Goal: Task Accomplishment & Management: Complete application form

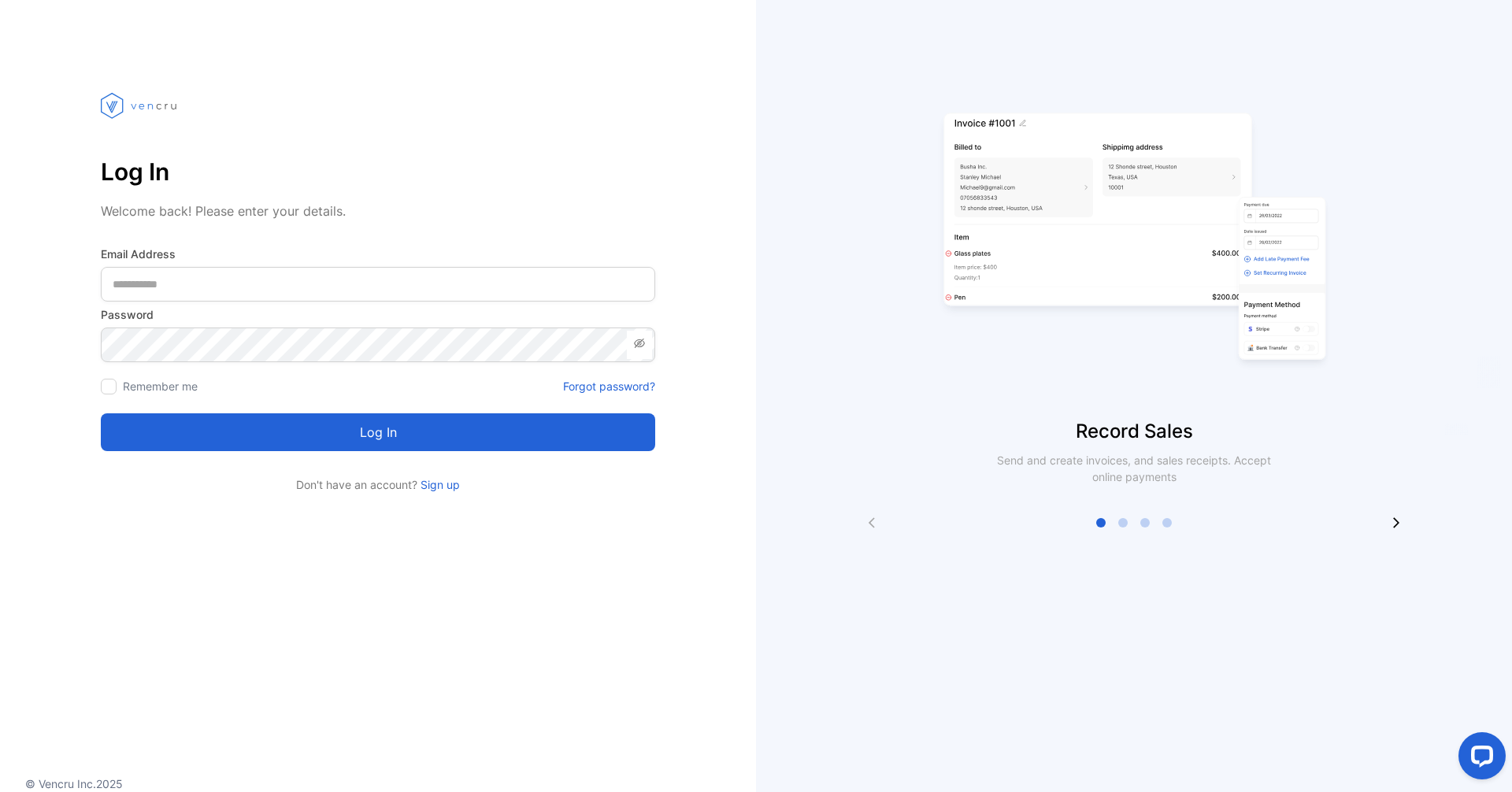
click at [580, 305] on form "Email Address Password Remember me Forgot password? Log in" at bounding box center [378, 348] width 555 height 206
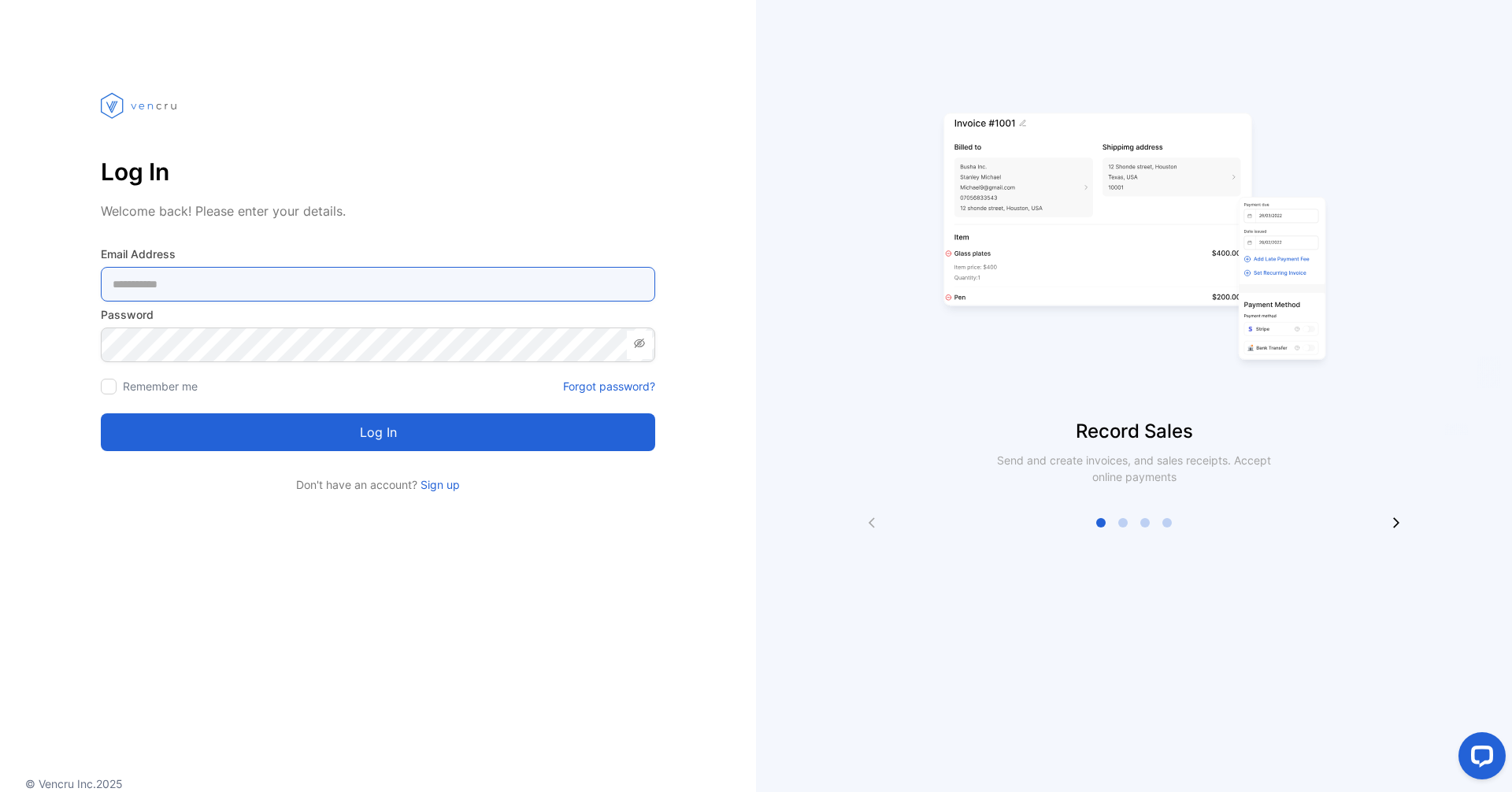
click at [519, 288] on Address-inputemail "email" at bounding box center [378, 285] width 555 height 35
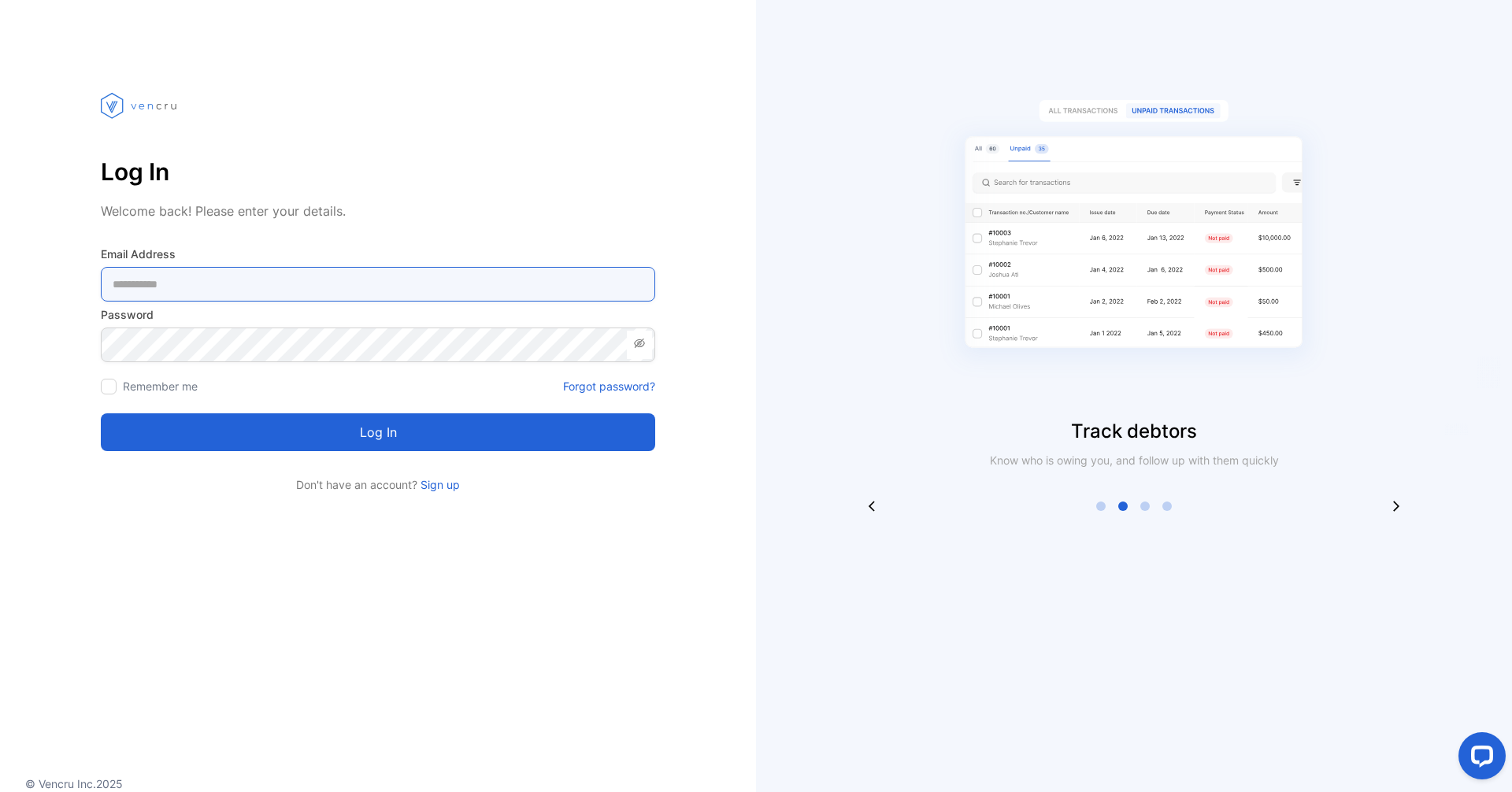
type Address-inputemail "**********"
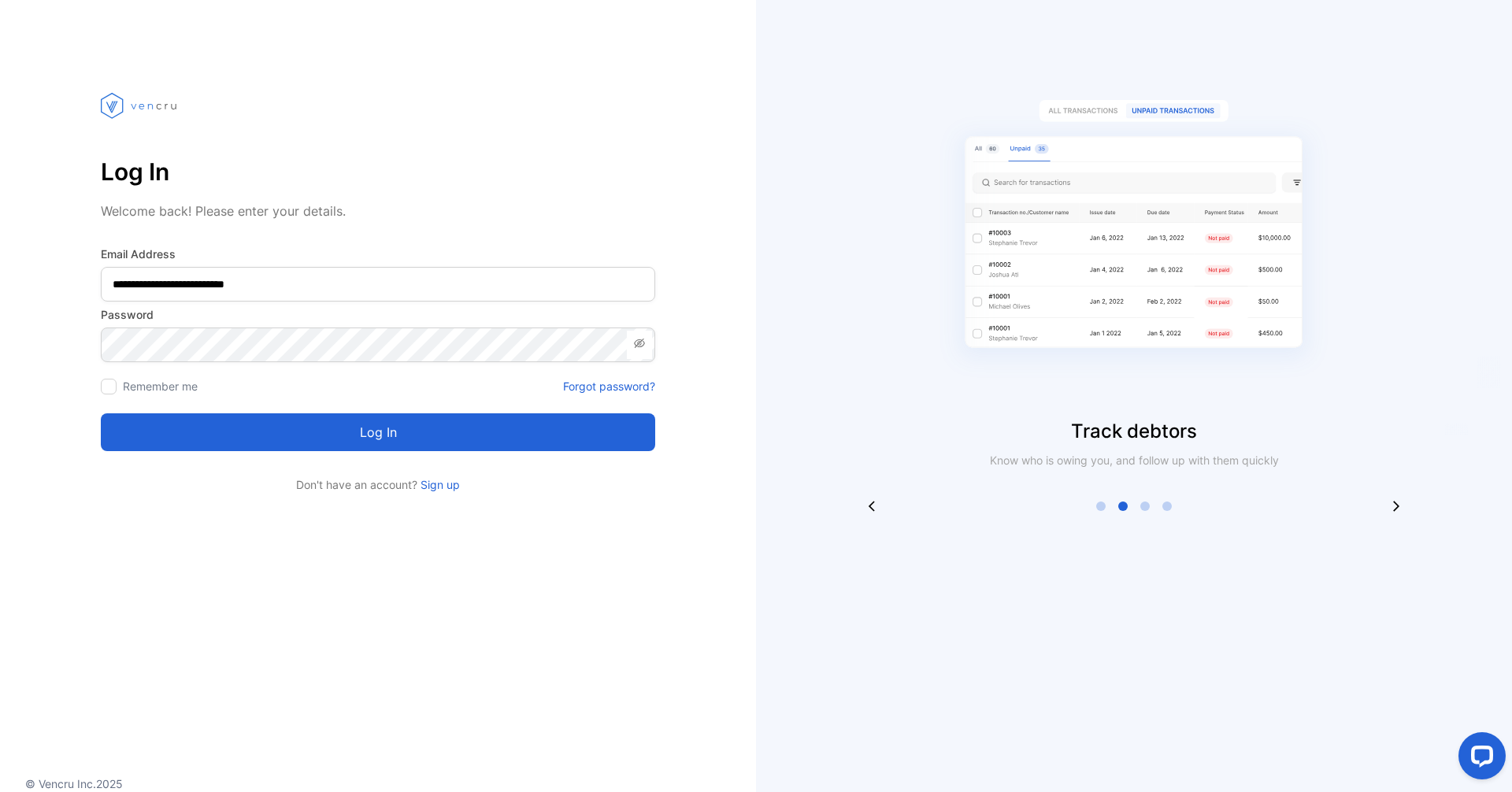
click at [114, 383] on div at bounding box center [108, 386] width 16 height 16
click at [174, 416] on button "Log in" at bounding box center [378, 432] width 555 height 38
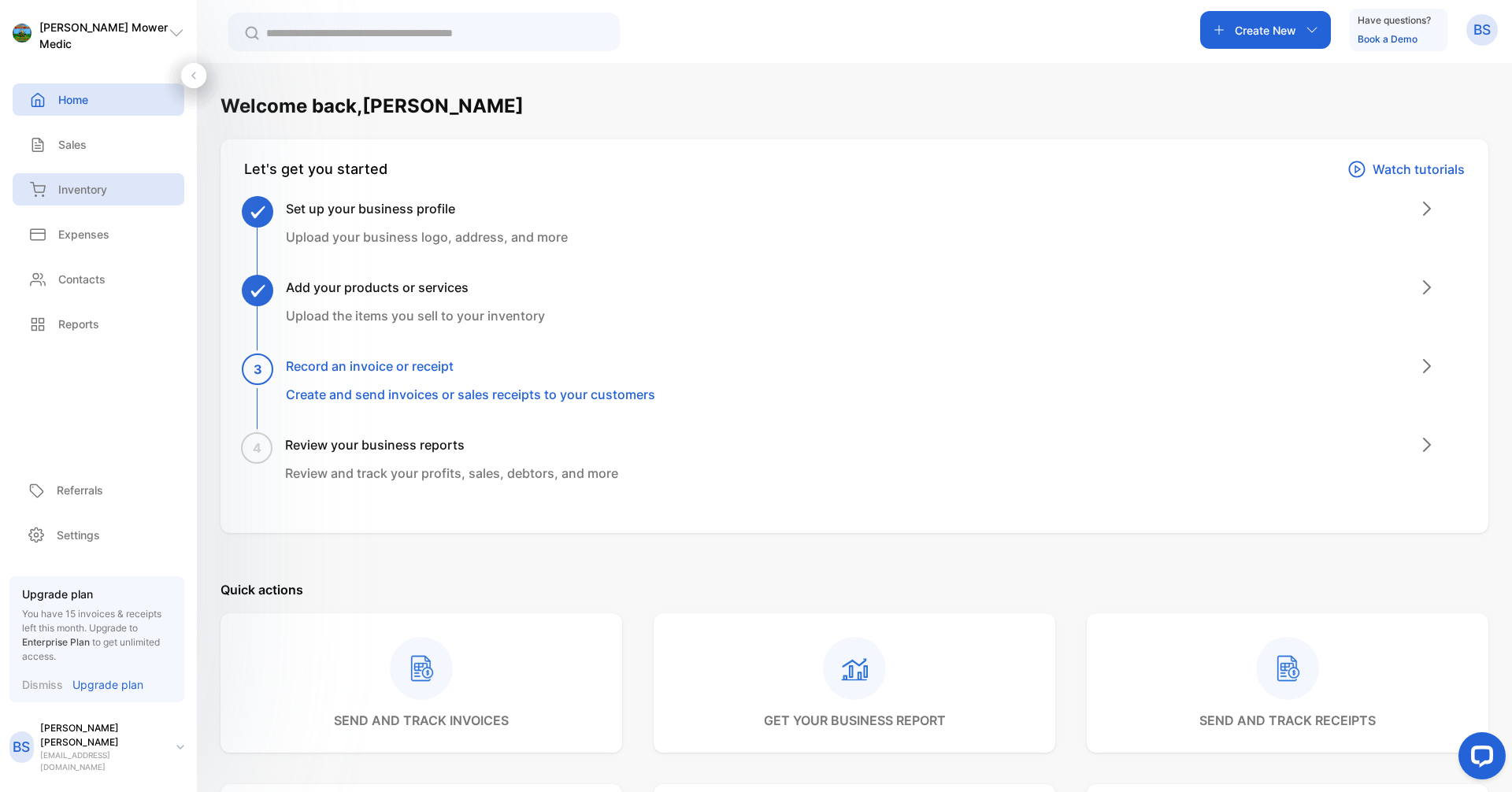
click at [95, 173] on div "Inventory" at bounding box center [99, 189] width 172 height 32
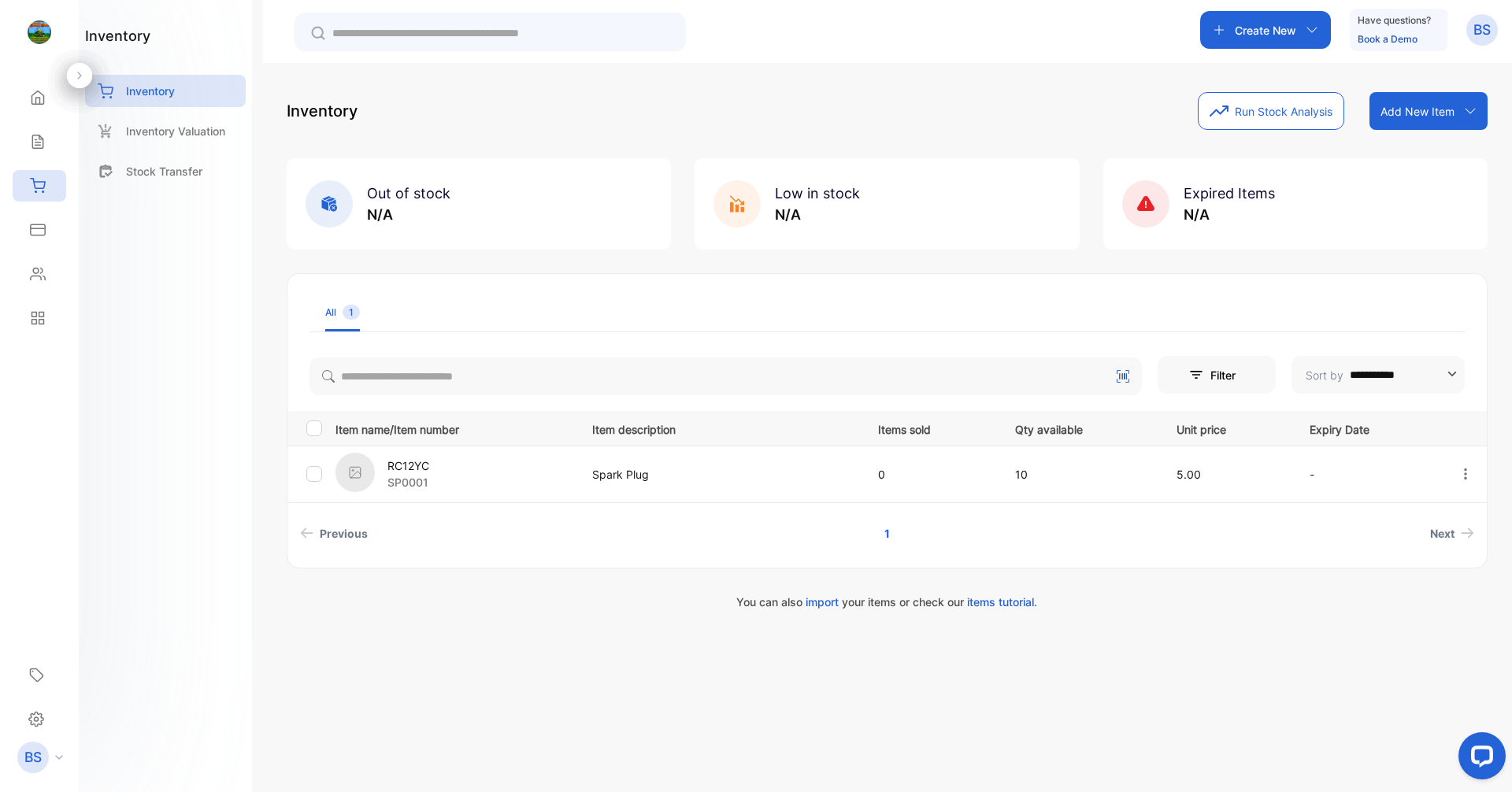
click at [1387, 113] on p "Add New Item" at bounding box center [1417, 111] width 74 height 16
click at [1413, 201] on div "Scan barcode" at bounding box center [1430, 208] width 114 height 31
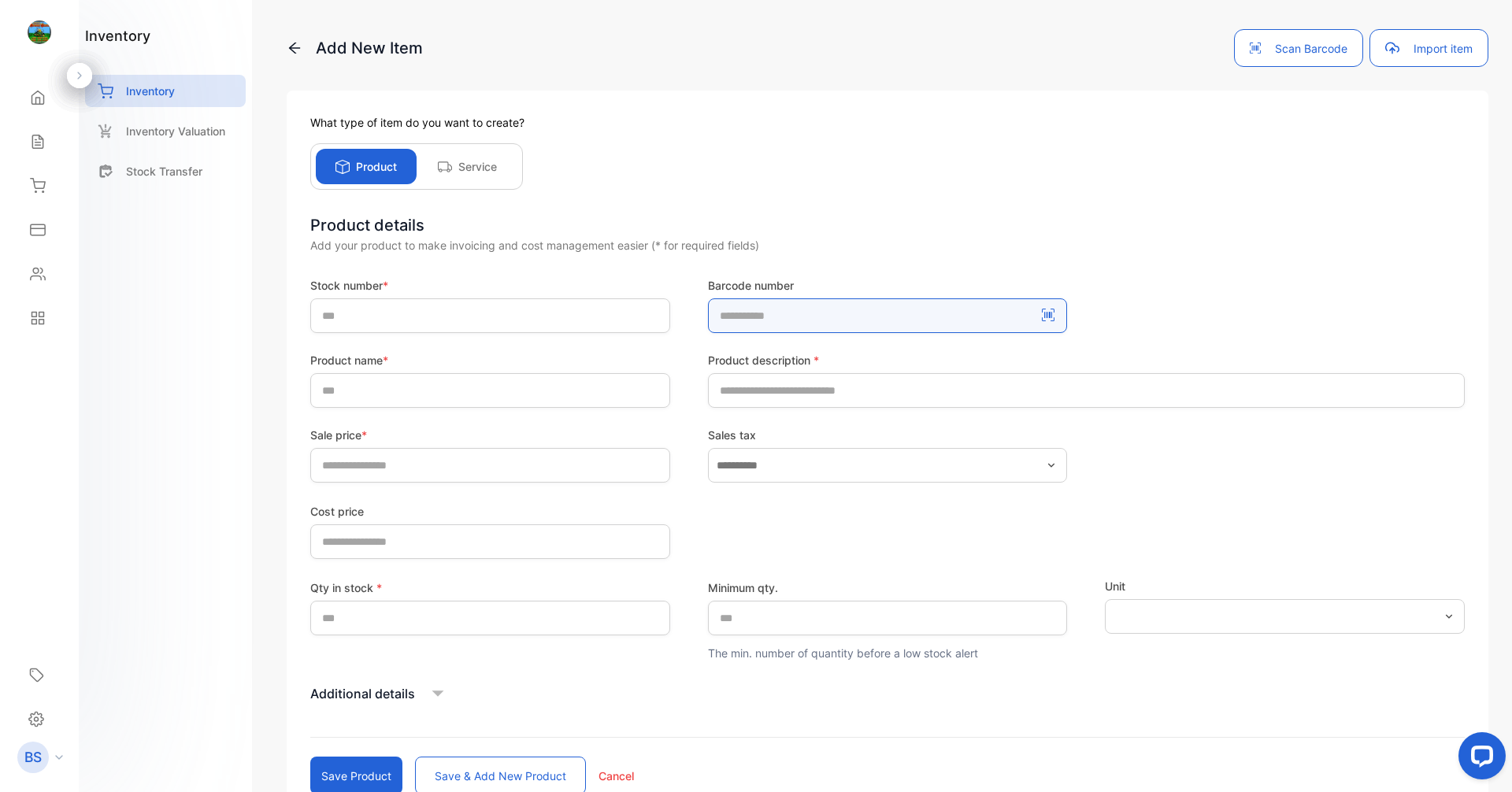
click at [837, 320] on number-inputBarcodeNumber "number" at bounding box center [888, 316] width 360 height 35
type number-inputBarcodeNumber "****"
click at [310, 756] on button "Save product" at bounding box center [356, 776] width 92 height 38
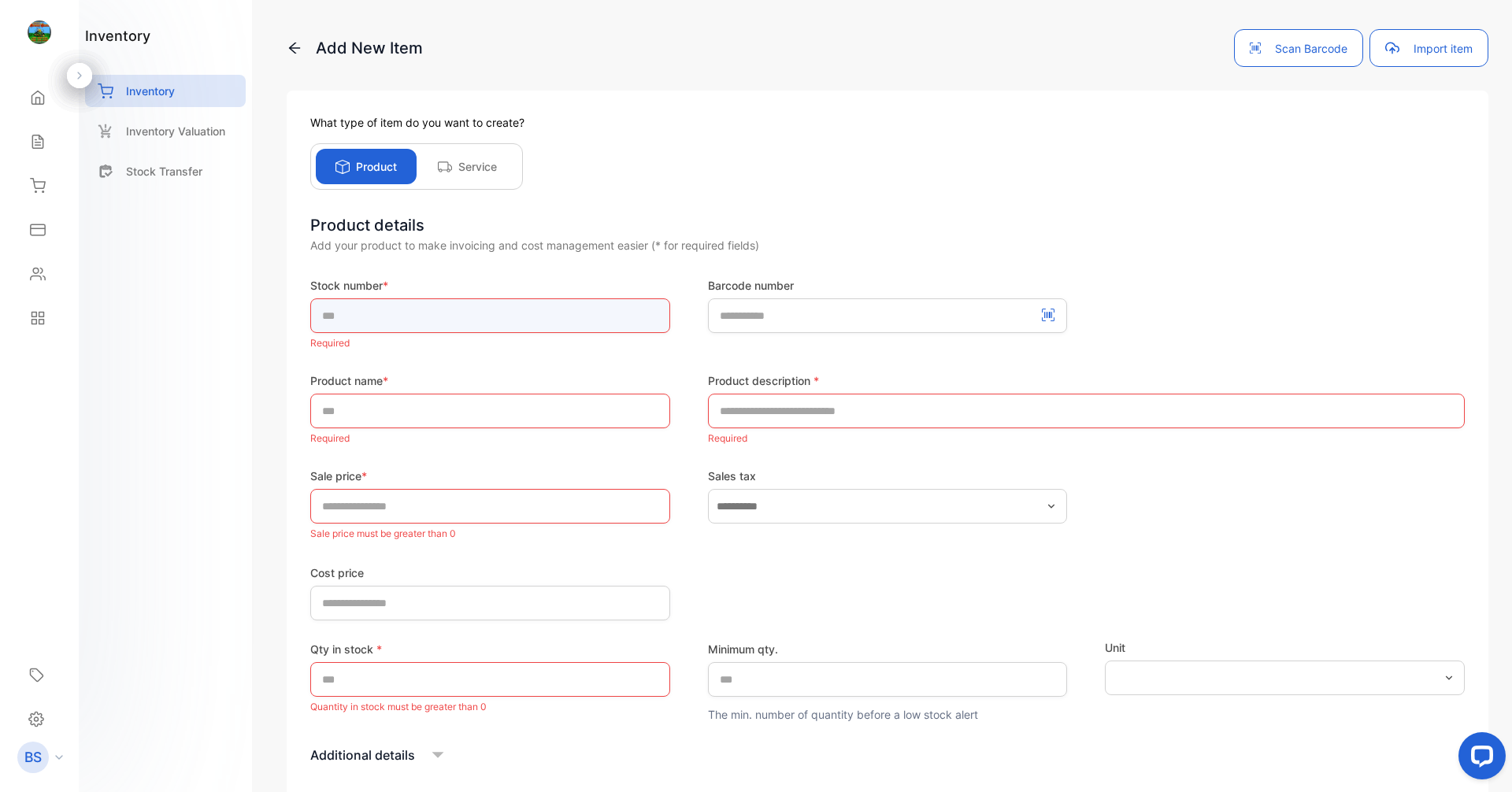
click at [648, 327] on input "text" at bounding box center [490, 316] width 360 height 35
type input "******"
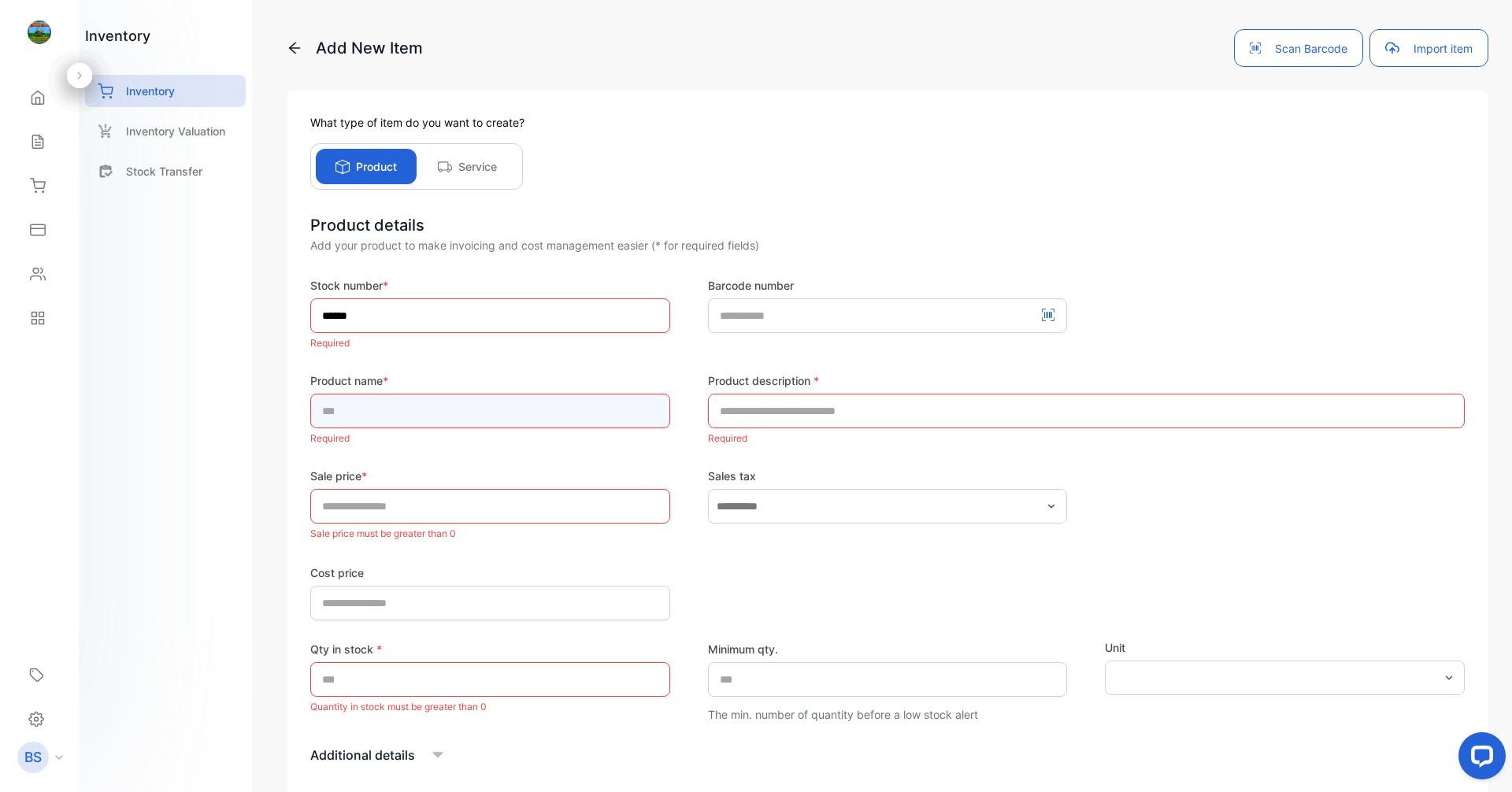
click at [596, 428] on div "Product name * Required" at bounding box center [490, 410] width 360 height 76
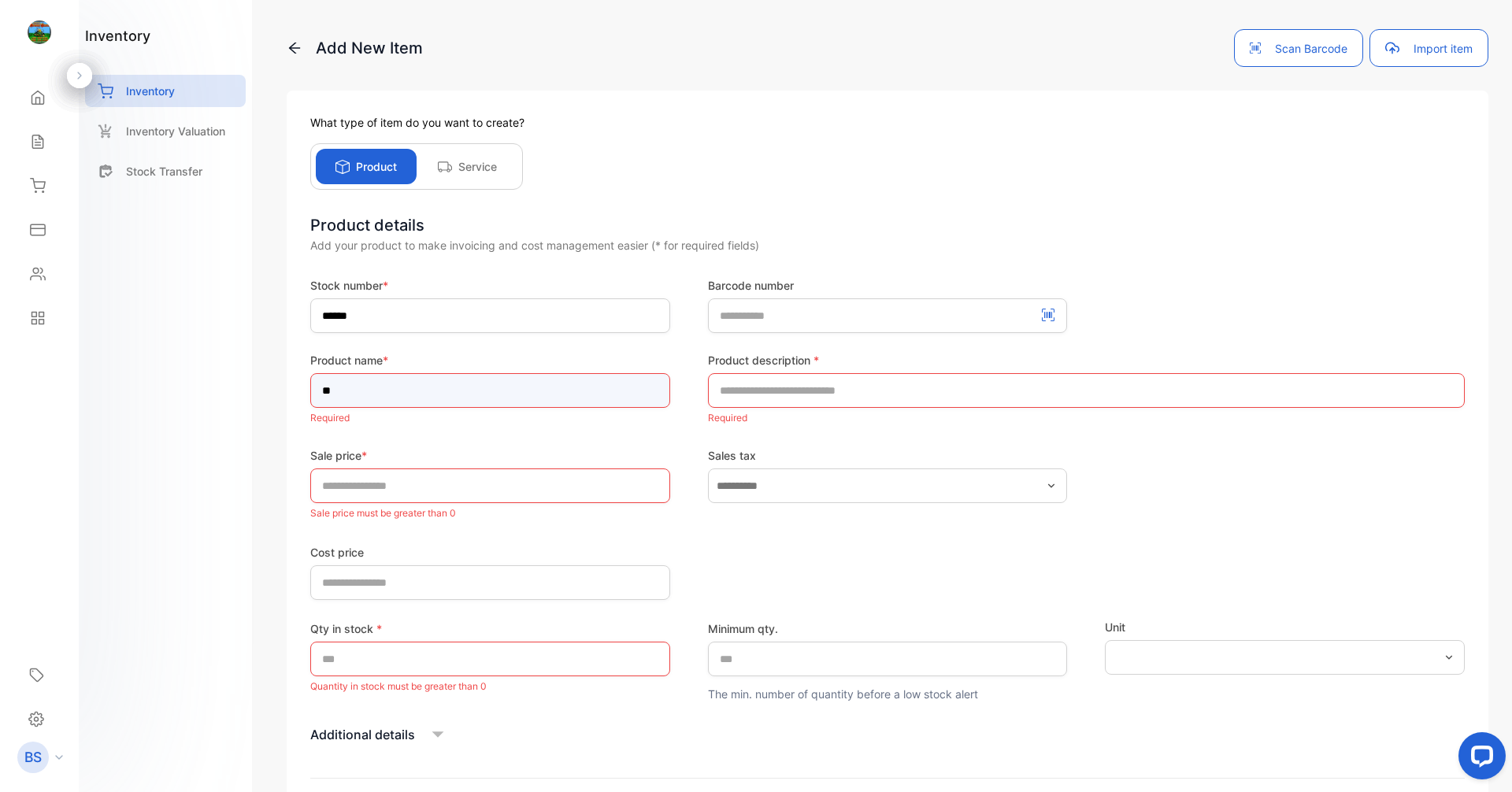
type input "*"
type input "*****"
click at [821, 399] on input "text" at bounding box center [1087, 390] width 757 height 35
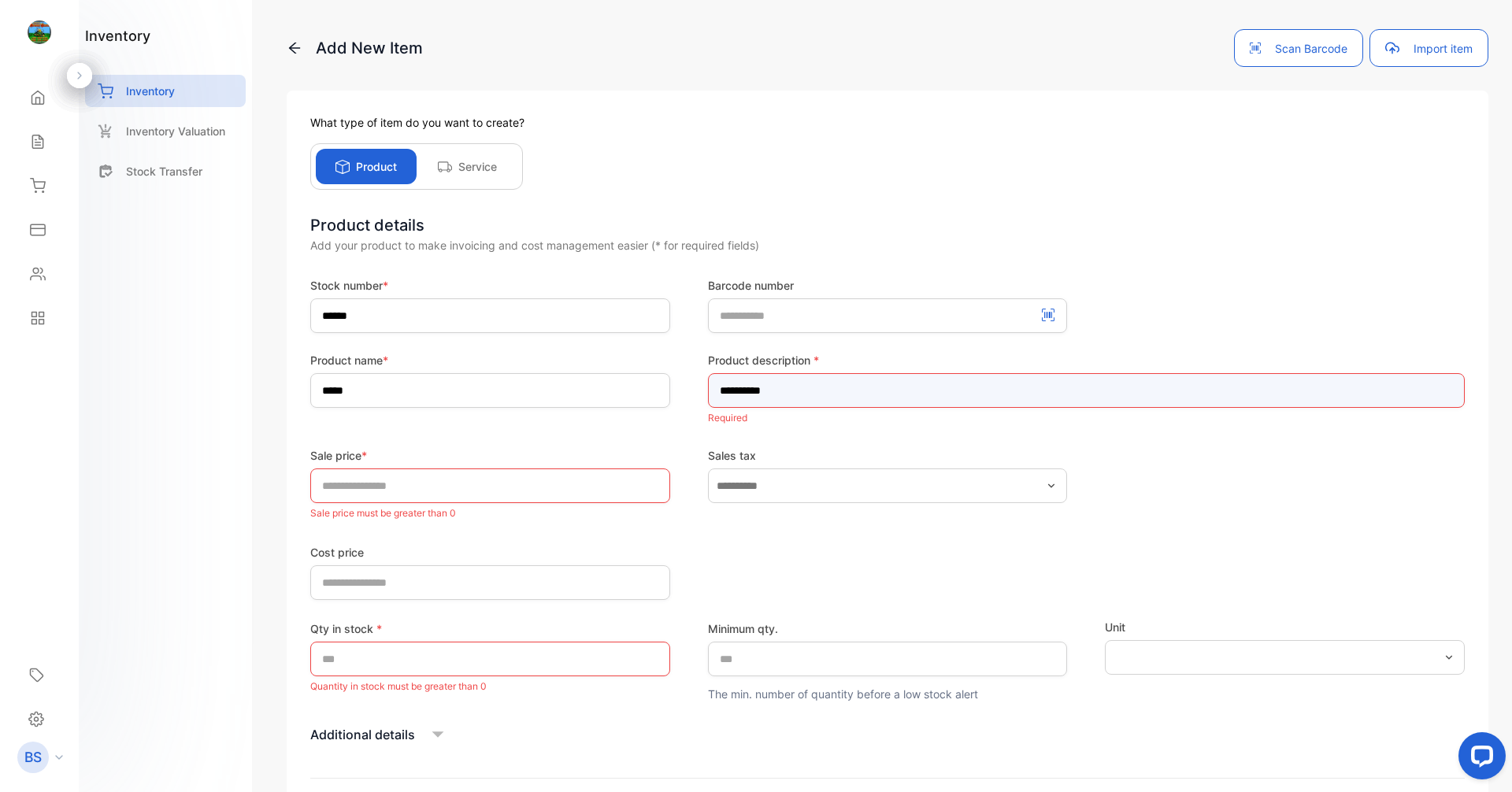
type input "**********"
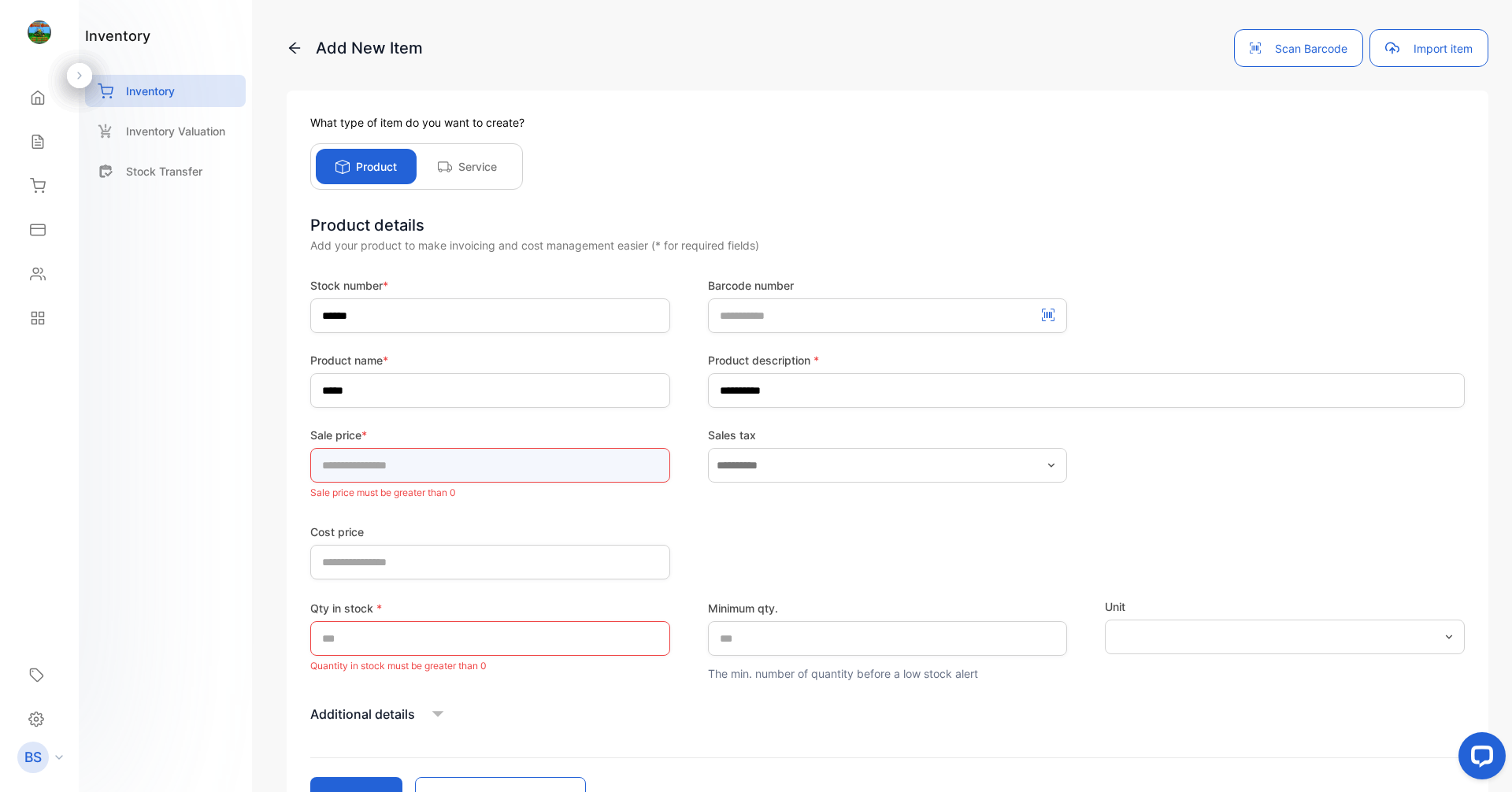
click at [604, 494] on div "Sale price * * Sale price must be greater than 0" at bounding box center [490, 465] width 360 height 76
type input "****"
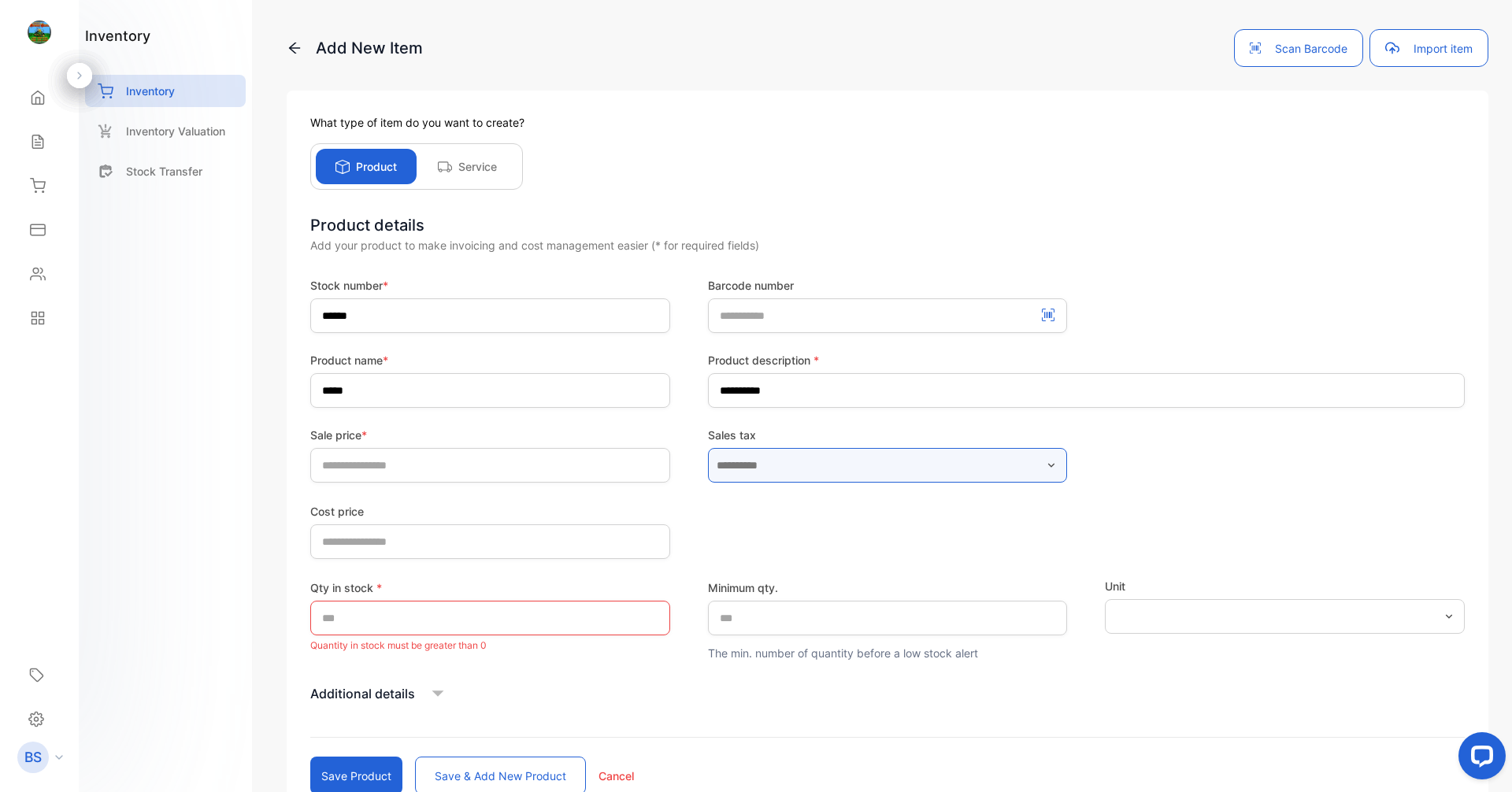
click at [712, 469] on input "text" at bounding box center [888, 465] width 360 height 35
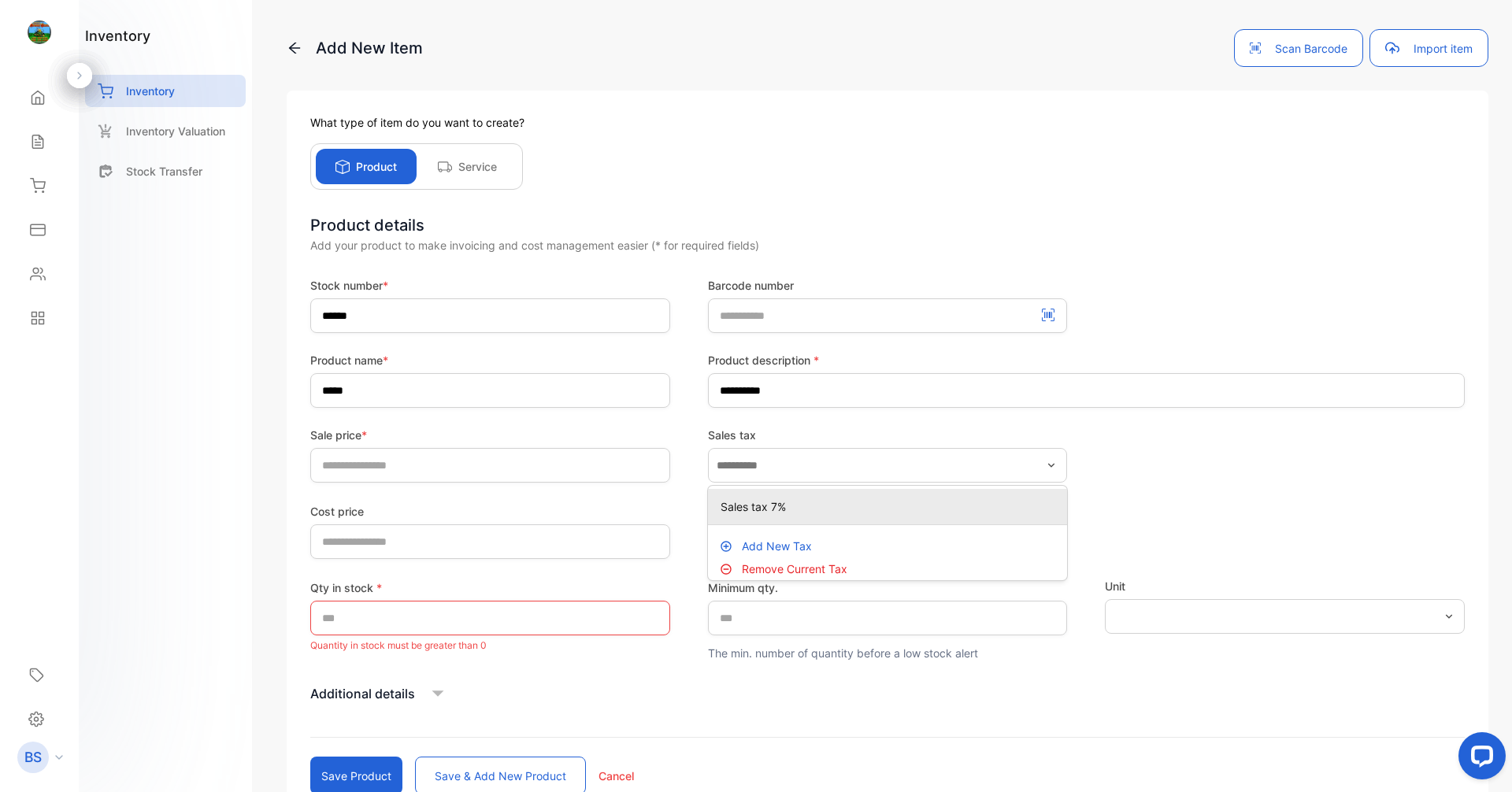
click at [759, 517] on div "Sales tax 7%" at bounding box center [888, 507] width 360 height 23
type input "**********"
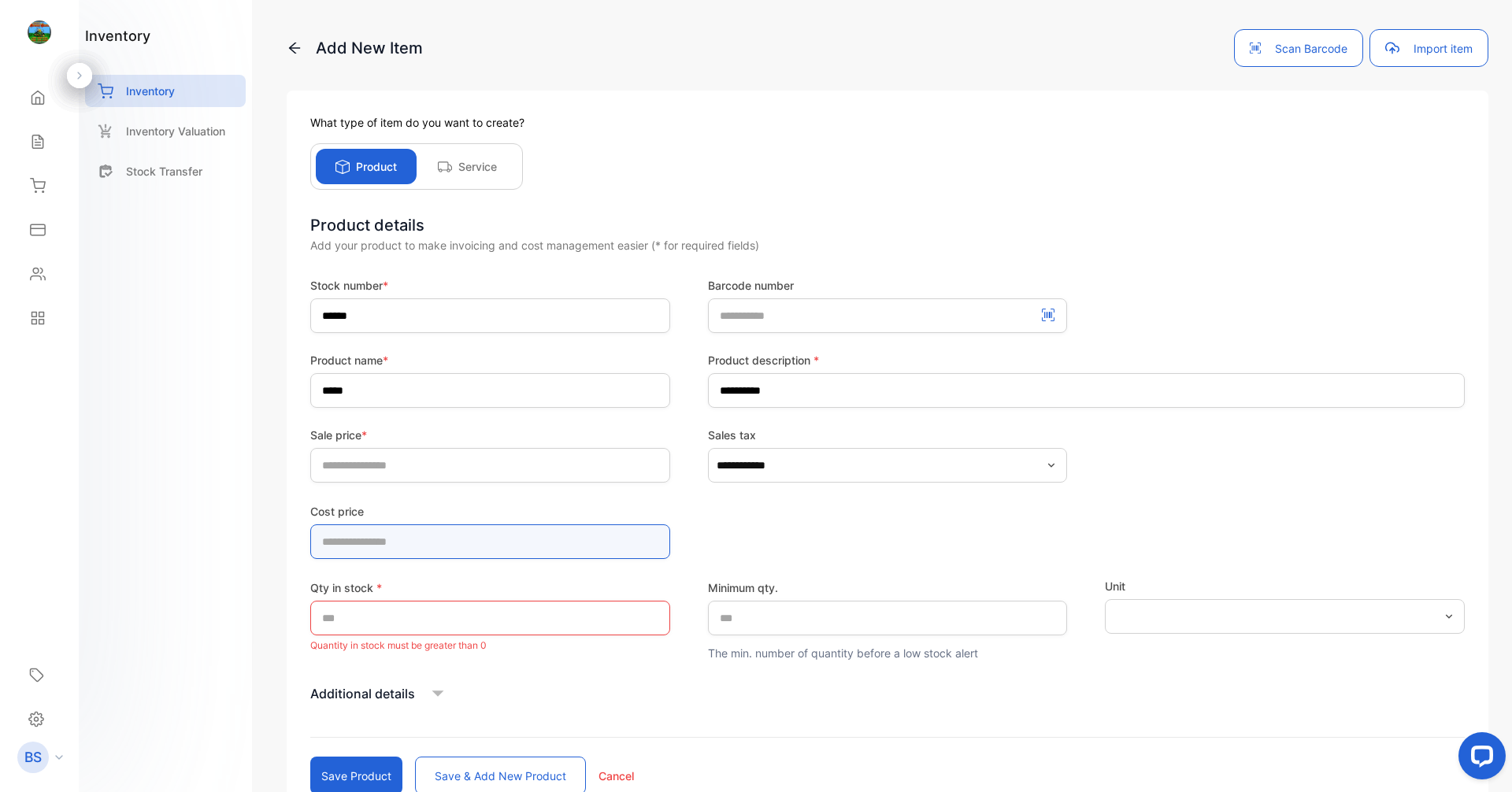
click at [579, 547] on price-inputcostofitem "*" at bounding box center [490, 541] width 360 height 35
type price-inputcostofitem "****"
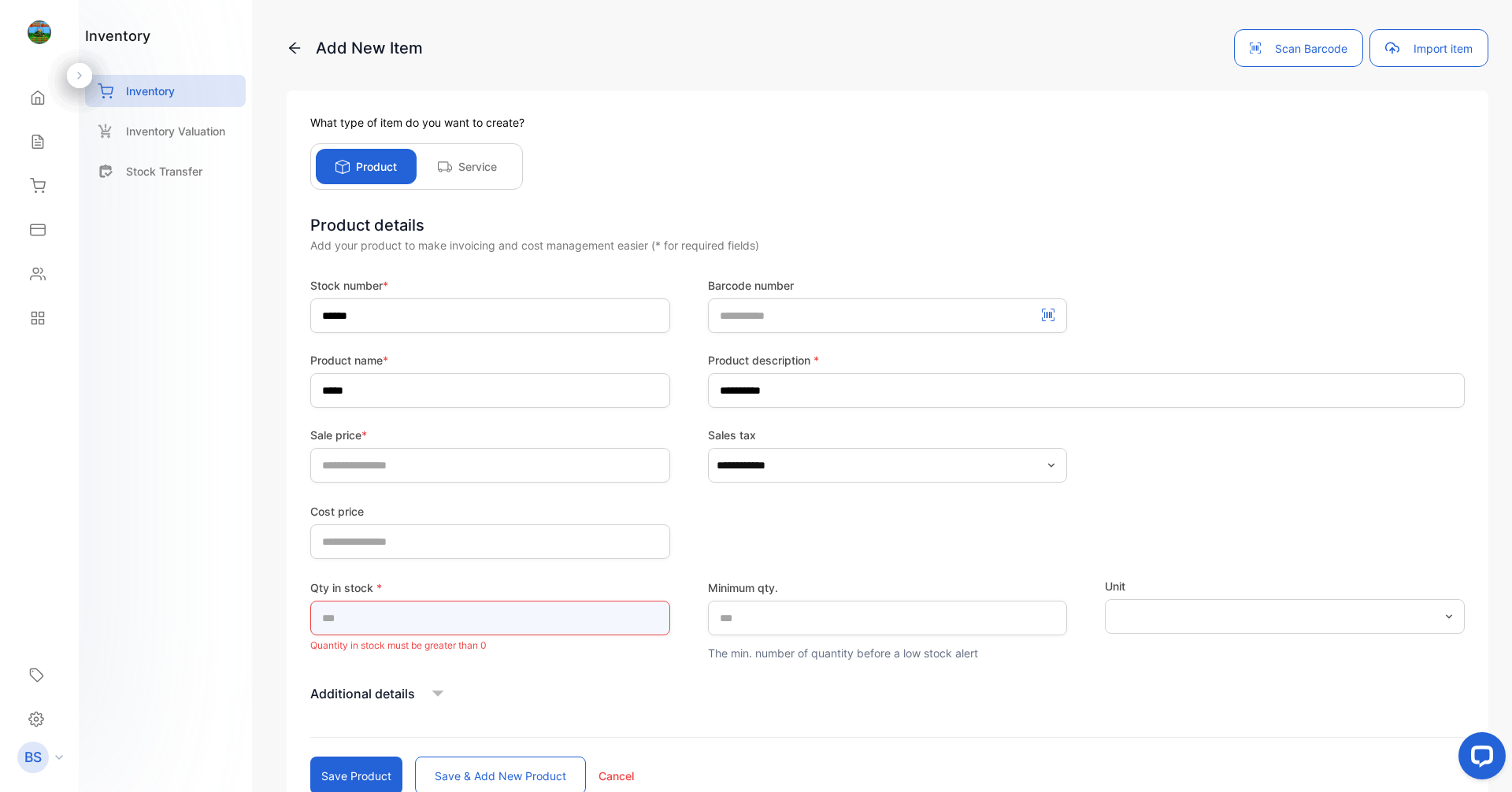
click at [594, 628] on input "*" at bounding box center [490, 618] width 360 height 35
type input "*"
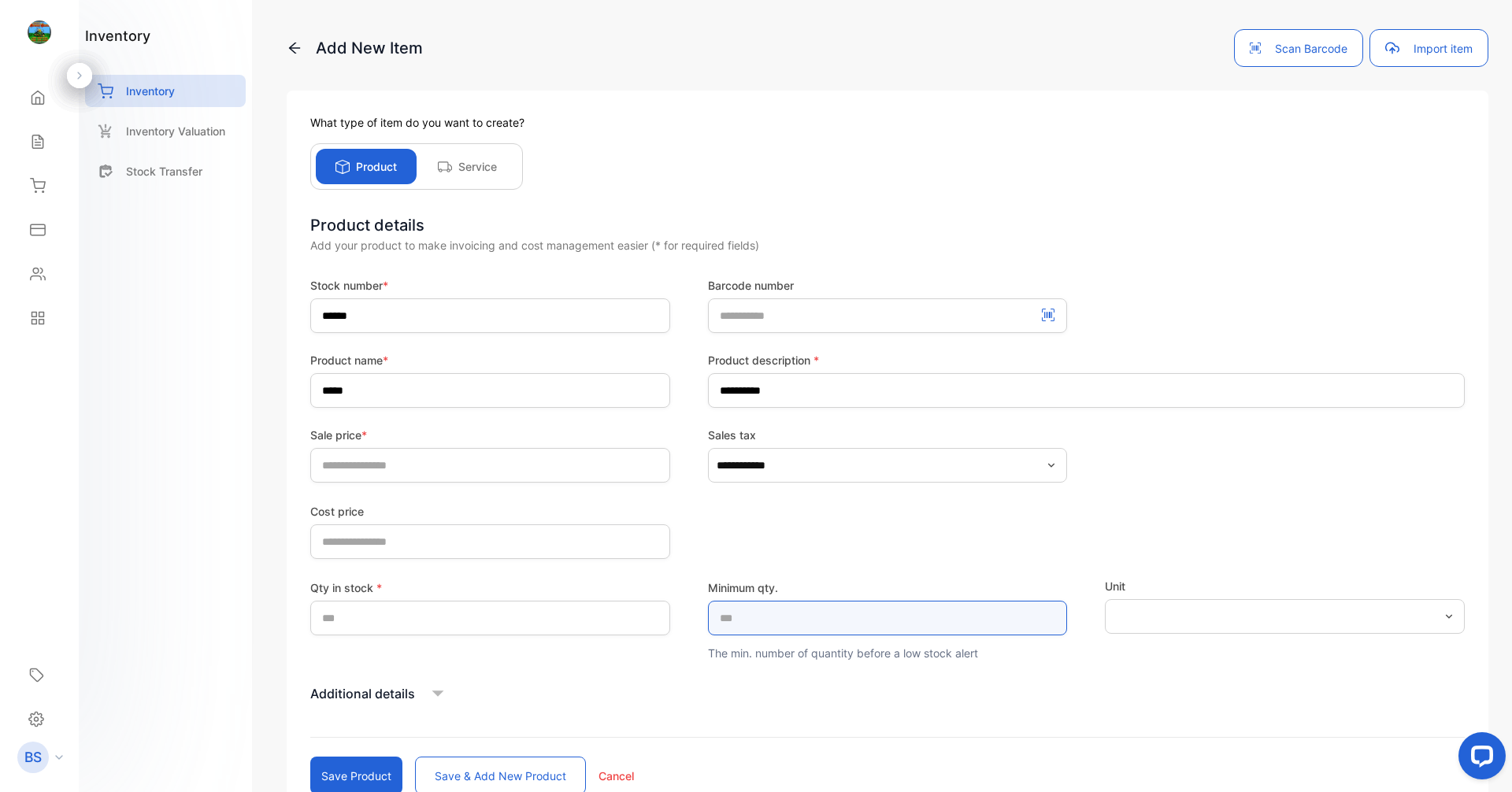
click at [822, 616] on qty\ "*" at bounding box center [888, 618] width 360 height 35
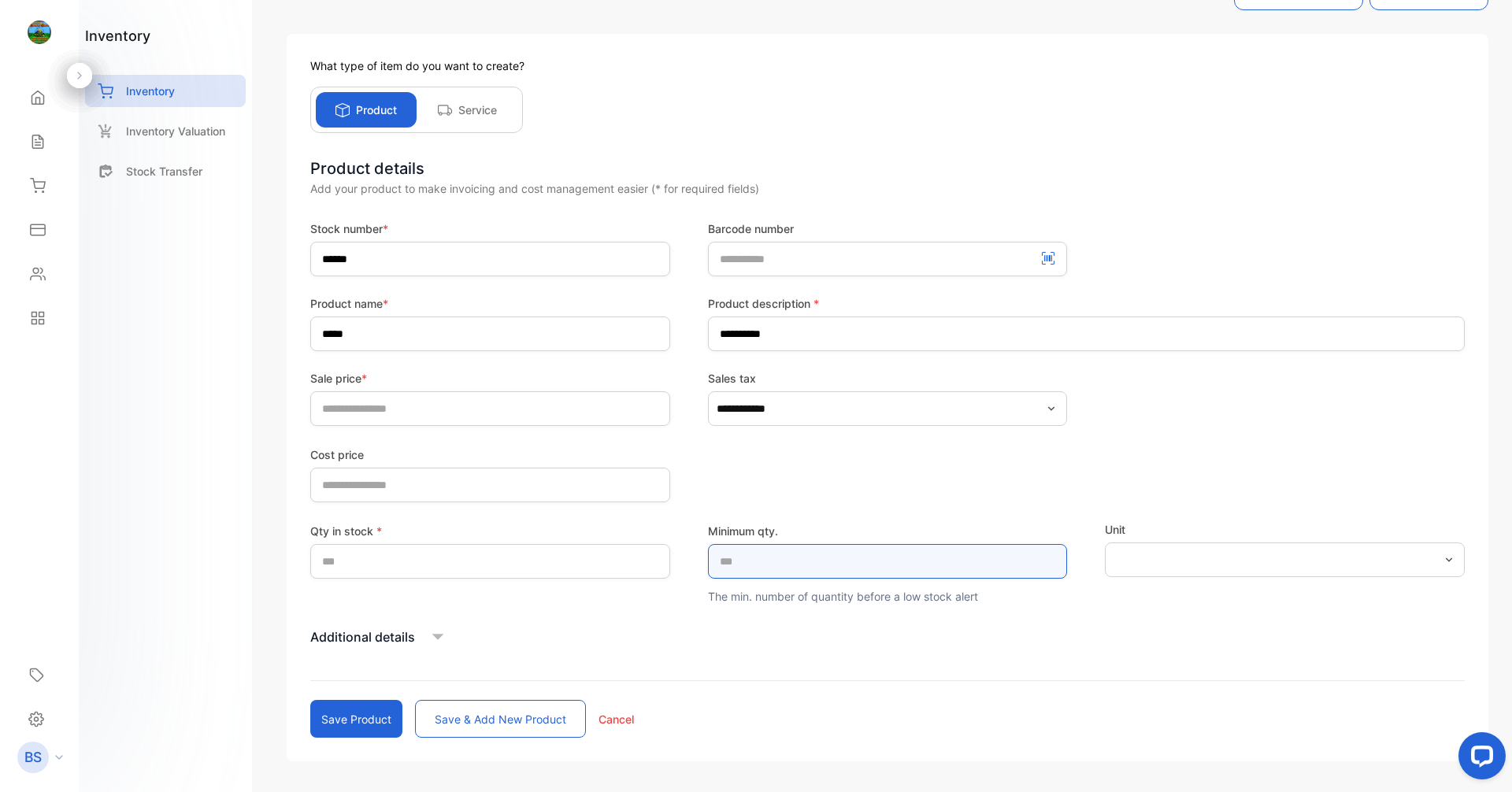
scroll to position [105, 0]
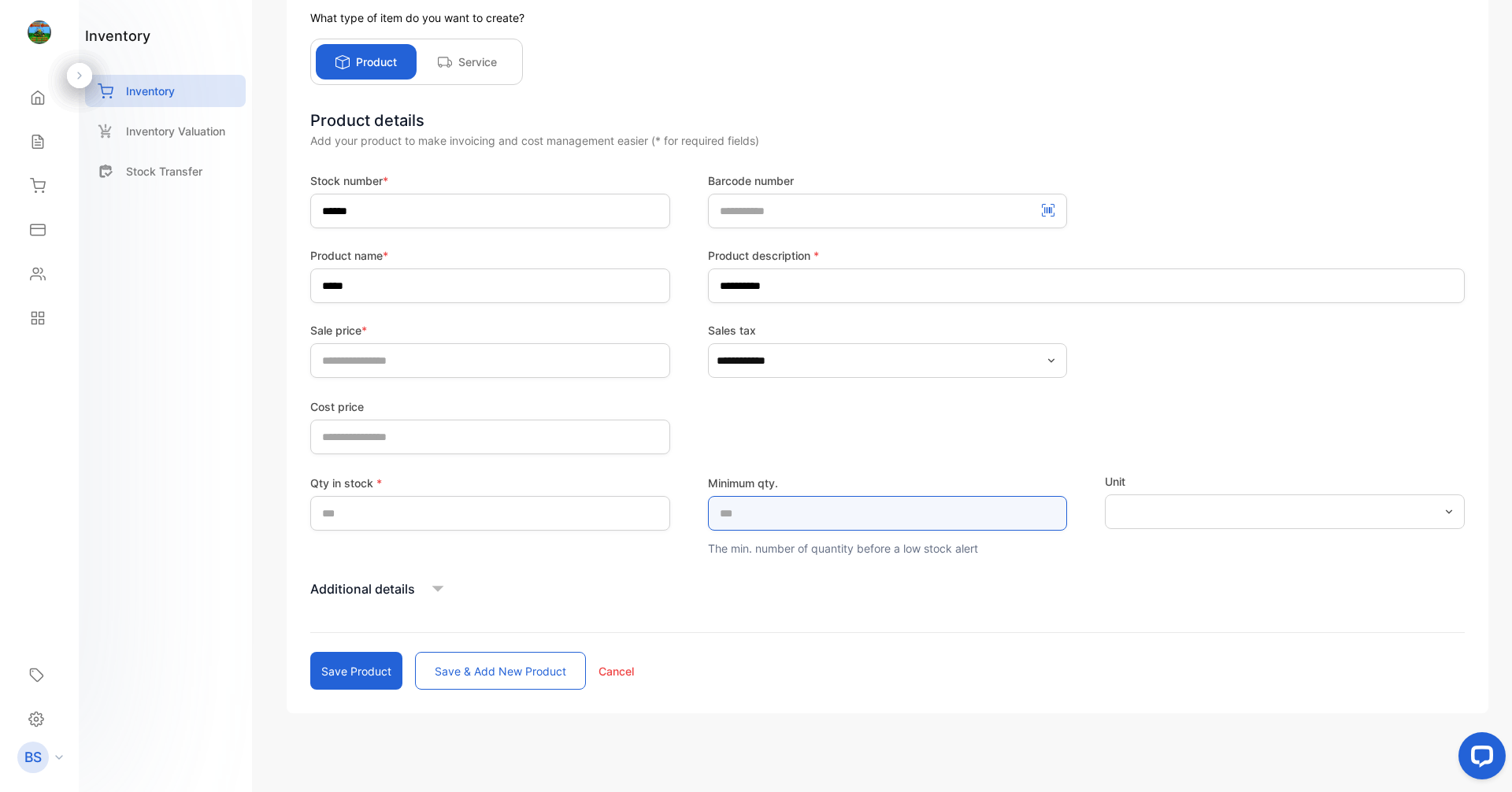
type qty\ "*"
click at [325, 666] on button "Save product" at bounding box center [356, 671] width 92 height 38
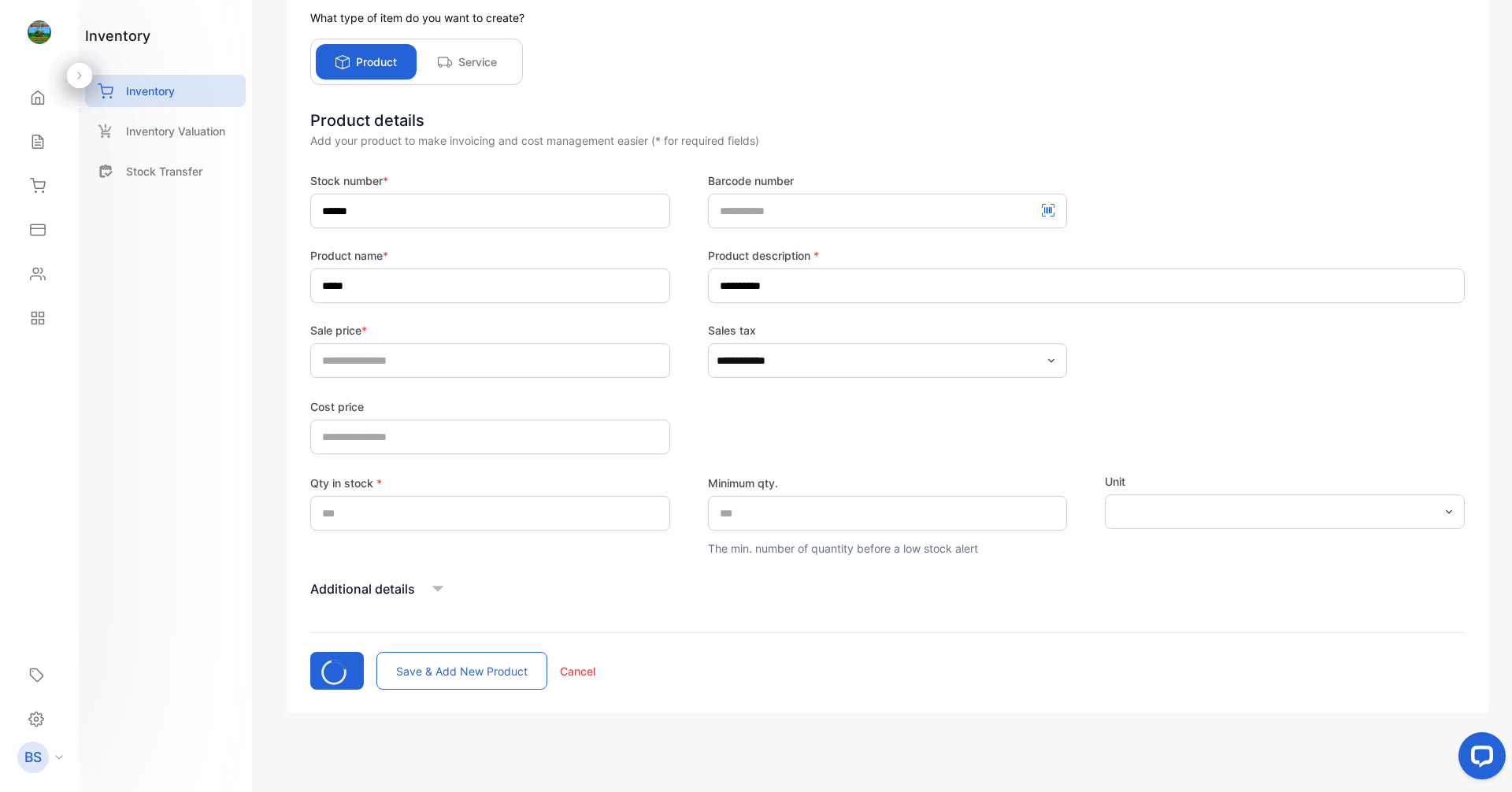
type input "*"
type price-inputcostofitem "*"
type input "*"
type qty\ "*"
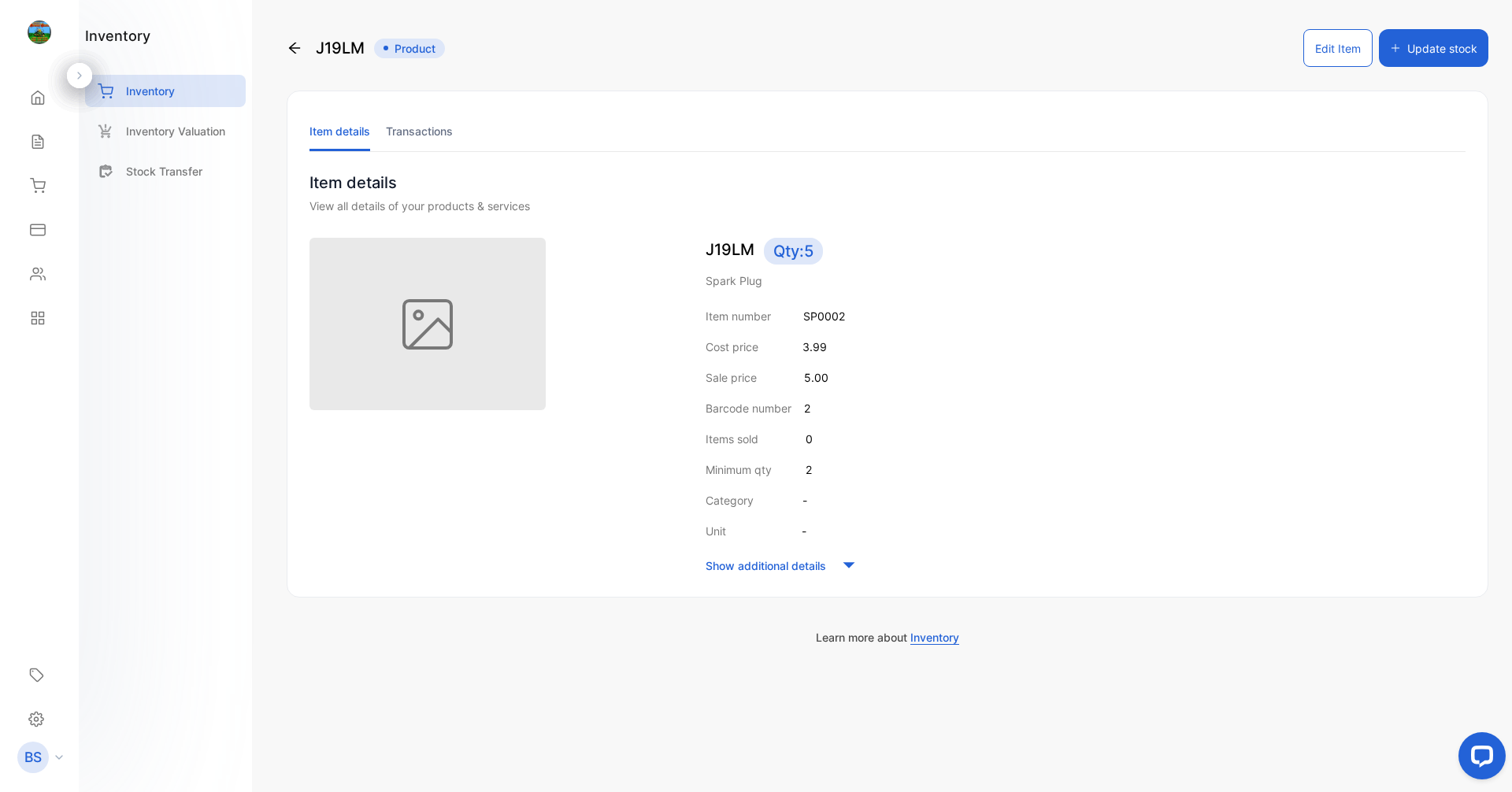
click at [482, 376] on img at bounding box center [428, 324] width 236 height 173
drag, startPoint x: 472, startPoint y: 385, endPoint x: 802, endPoint y: 560, distance: 373.5
click at [802, 560] on p "Show additional details" at bounding box center [766, 565] width 121 height 16
click at [303, 46] on div "J19LM Product" at bounding box center [365, 49] width 158 height 38
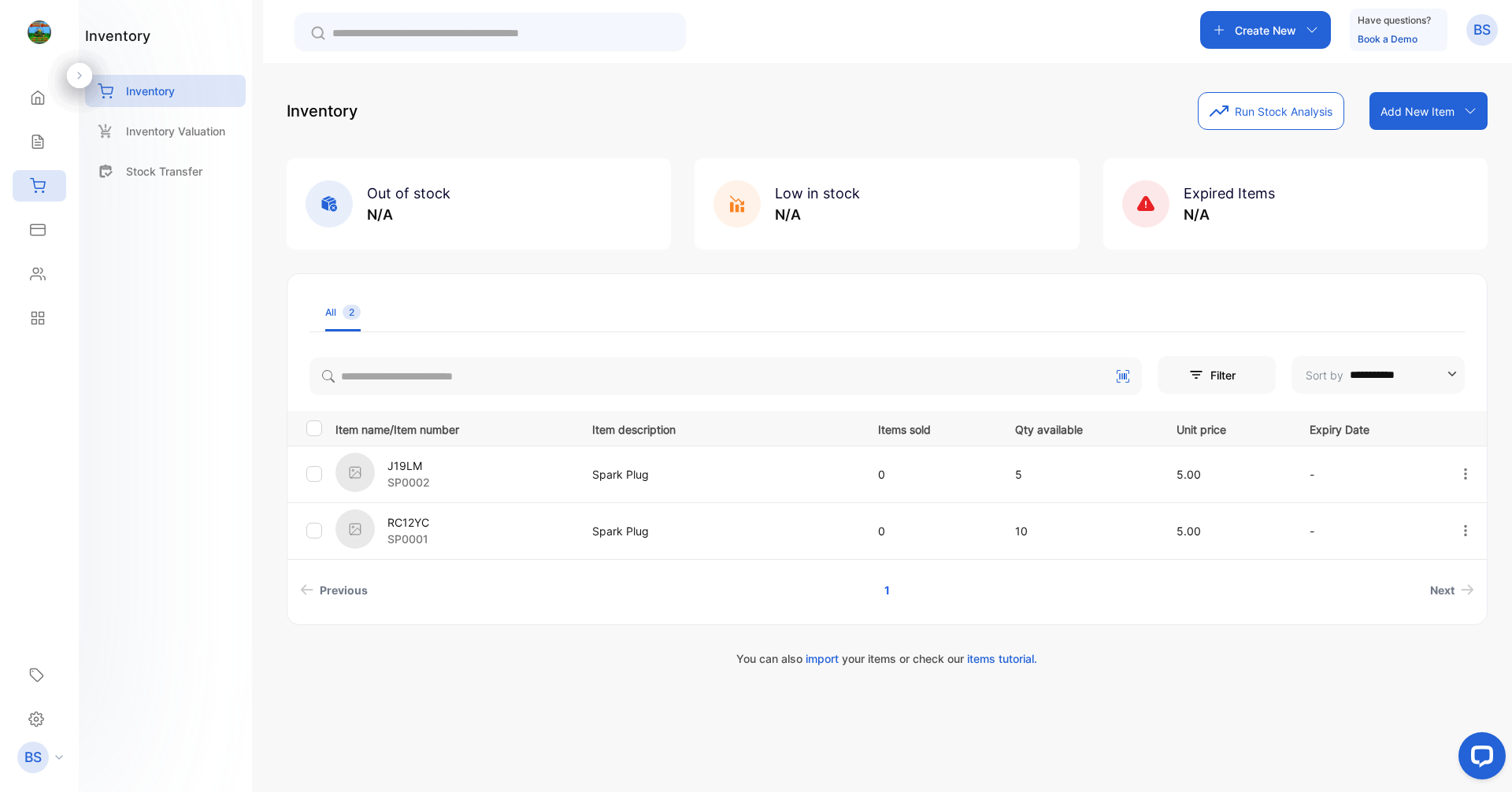
click at [1226, 35] on div "Create New" at bounding box center [1265, 30] width 131 height 38
click at [1057, 93] on div "Inventory Run Stock Analysis Add New Item Add item manually Import item Scan ba…" at bounding box center [887, 111] width 1201 height 38
click at [1390, 102] on div "Add New Item" at bounding box center [1429, 111] width 118 height 38
click at [1429, 155] on div "Add item manually" at bounding box center [1430, 146] width 114 height 31
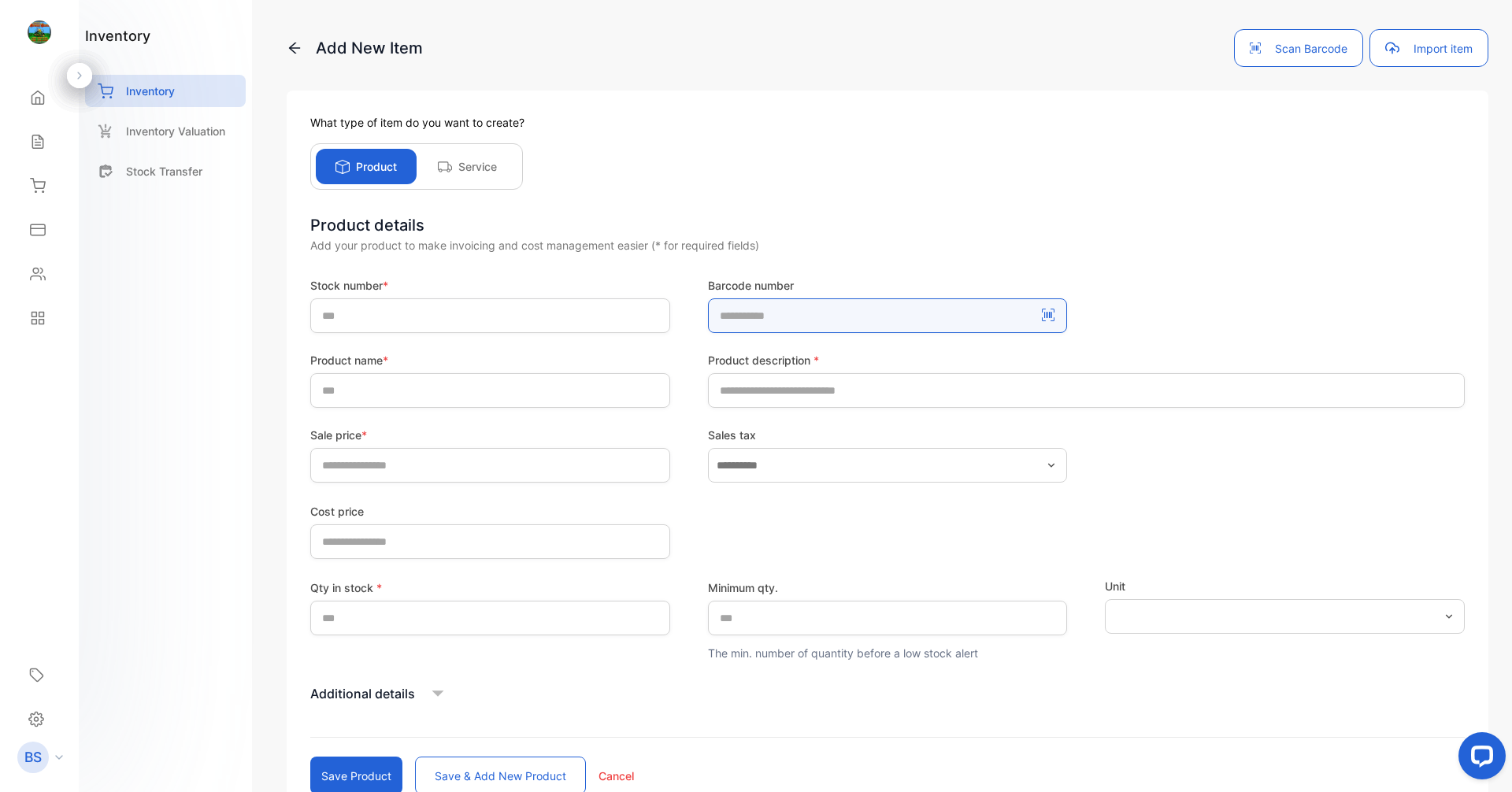
click at [773, 315] on number-inputBarcodeNumber "number" at bounding box center [888, 316] width 360 height 35
type number-inputBarcodeNumber "****"
click at [310, 756] on button "Save product" at bounding box center [356, 776] width 92 height 38
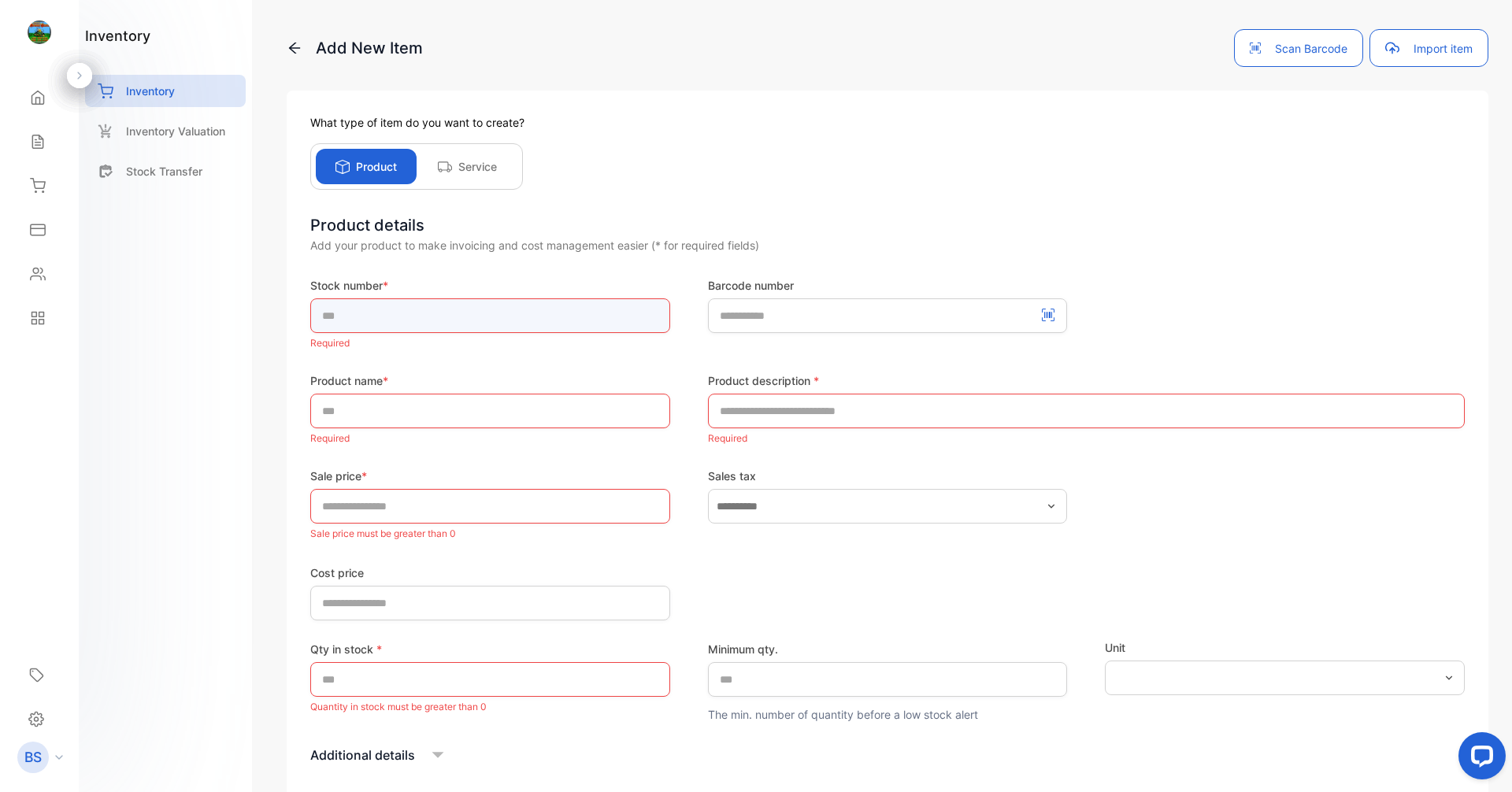
click at [631, 309] on input "text" at bounding box center [490, 316] width 360 height 35
type input "******"
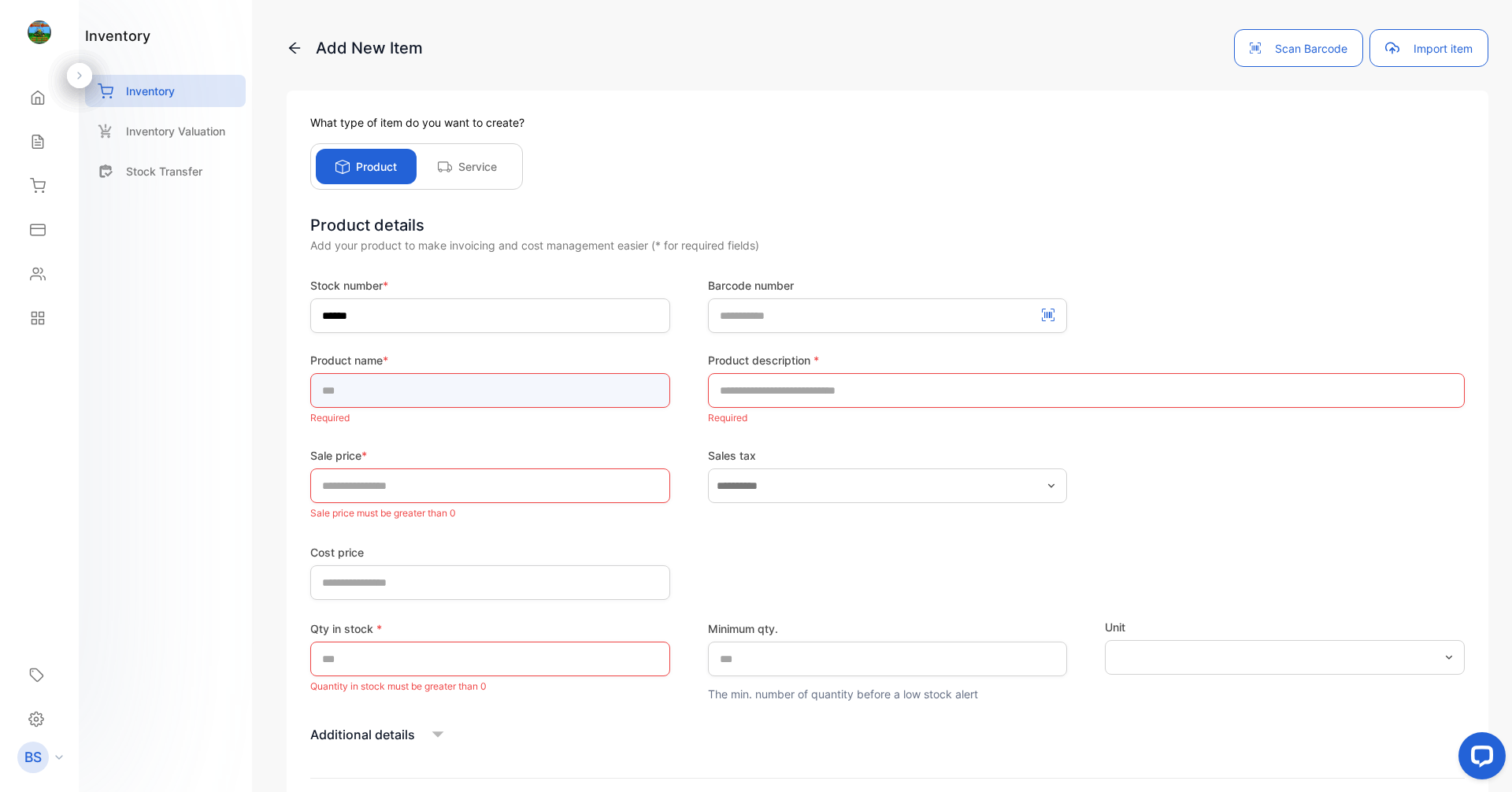
click at [600, 421] on div "Product name * Required" at bounding box center [490, 390] width 360 height 76
type input "****"
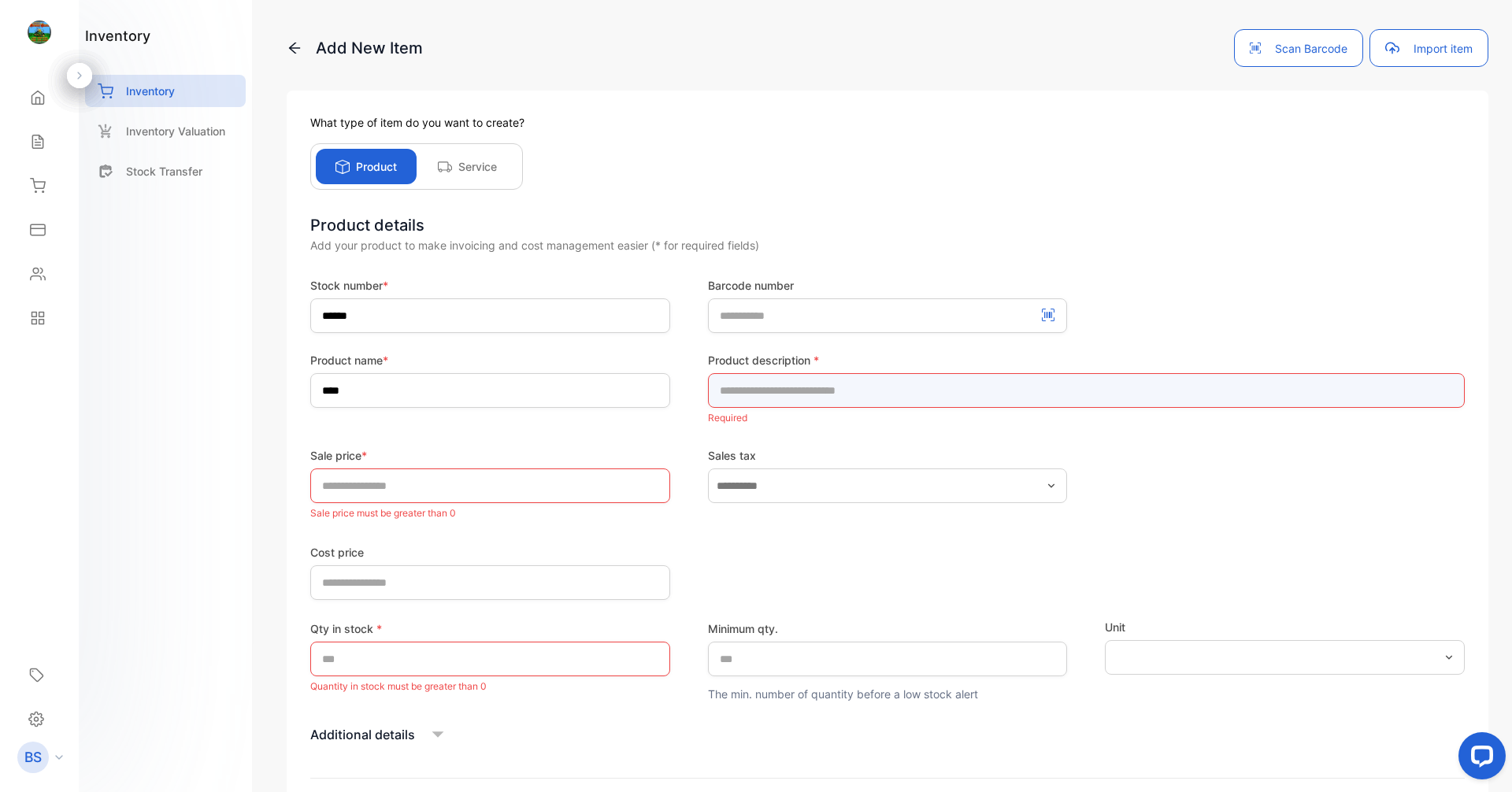
click at [838, 394] on input "text" at bounding box center [1087, 390] width 757 height 35
type input "**********"
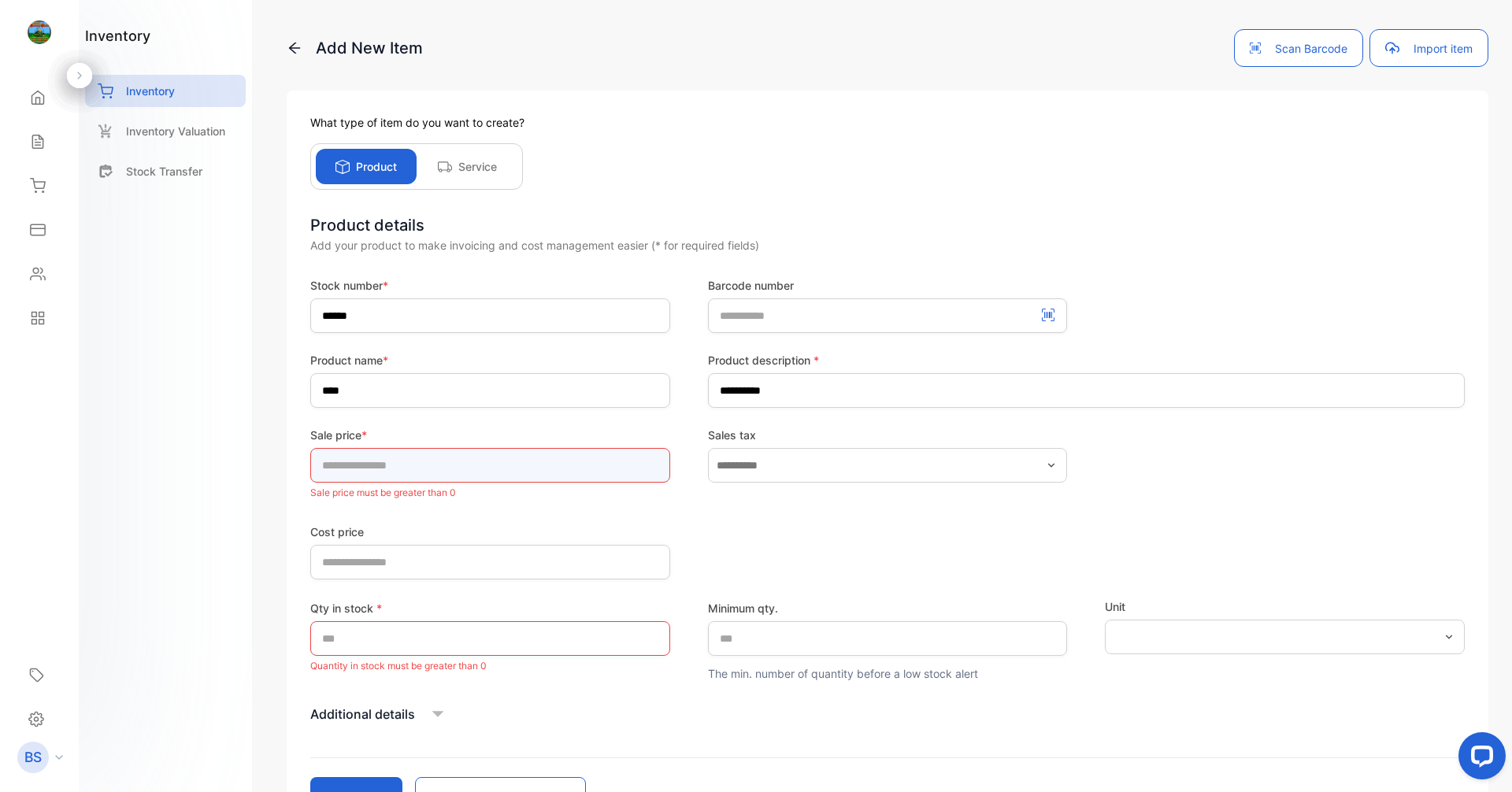
click at [444, 496] on div "Sale price * * Sale price must be greater than 0" at bounding box center [490, 465] width 360 height 76
type input "****"
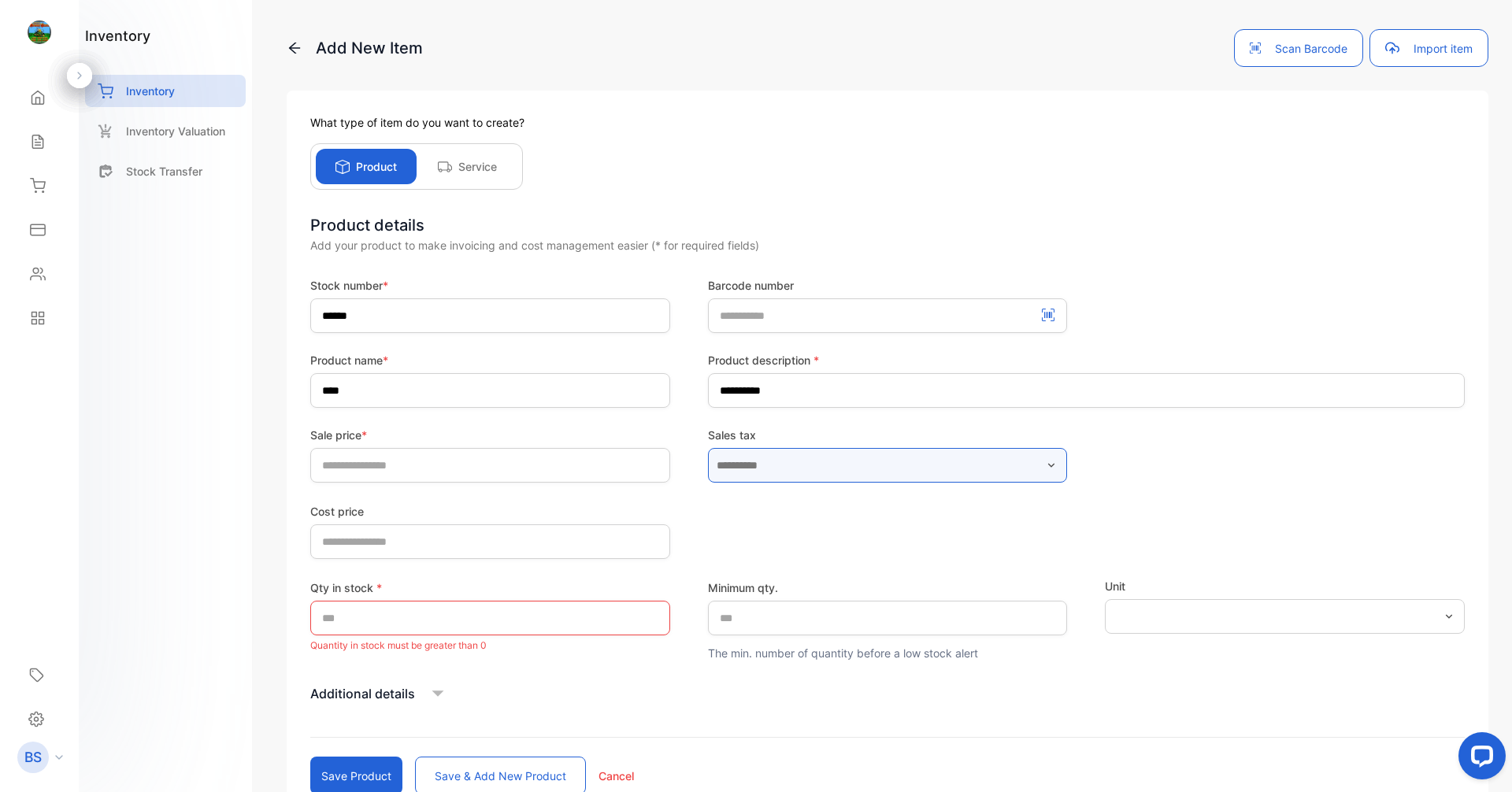
click at [898, 454] on input "text" at bounding box center [888, 465] width 360 height 35
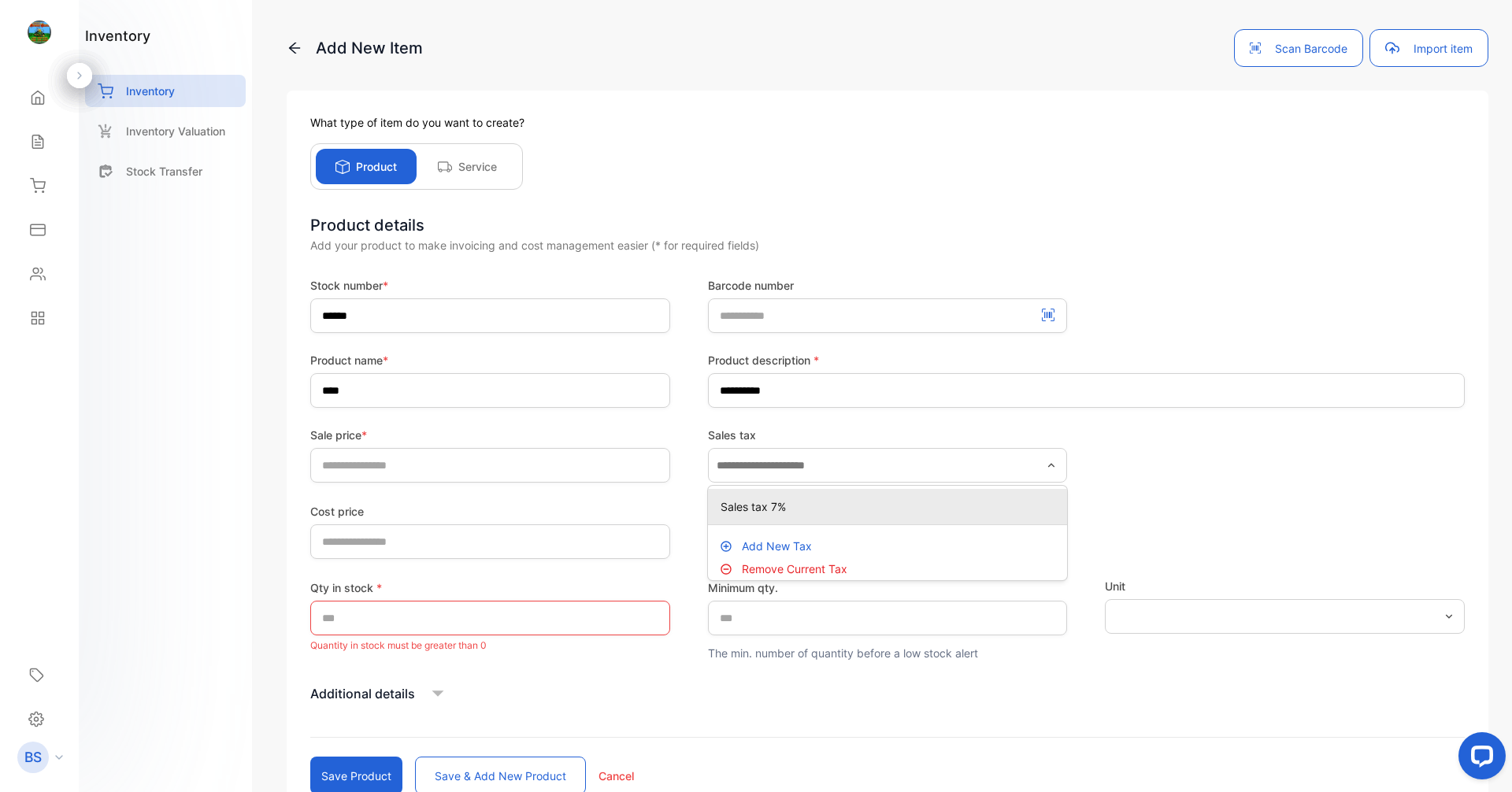
click at [865, 513] on p "Sales tax 7%" at bounding box center [891, 506] width 341 height 16
type input "**********"
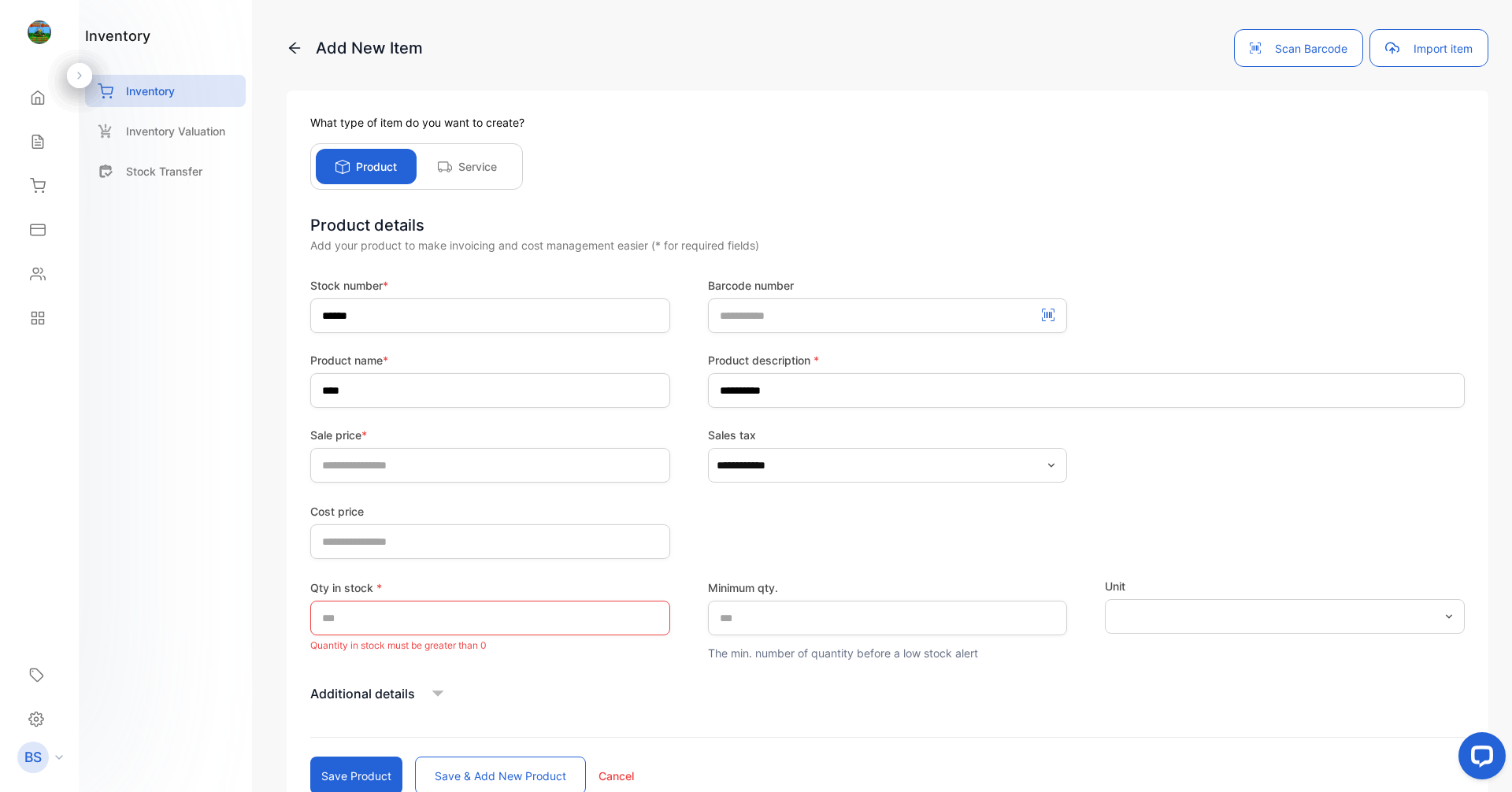
click at [515, 560] on form "**********" at bounding box center [887, 535] width 1154 height 517
click at [502, 520] on div "Cost price *" at bounding box center [490, 531] width 360 height 56
click at [497, 543] on price-inputcostofitem "*" at bounding box center [490, 541] width 360 height 35
type price-inputcostofitem "****"
click at [492, 621] on input "*" at bounding box center [490, 618] width 360 height 35
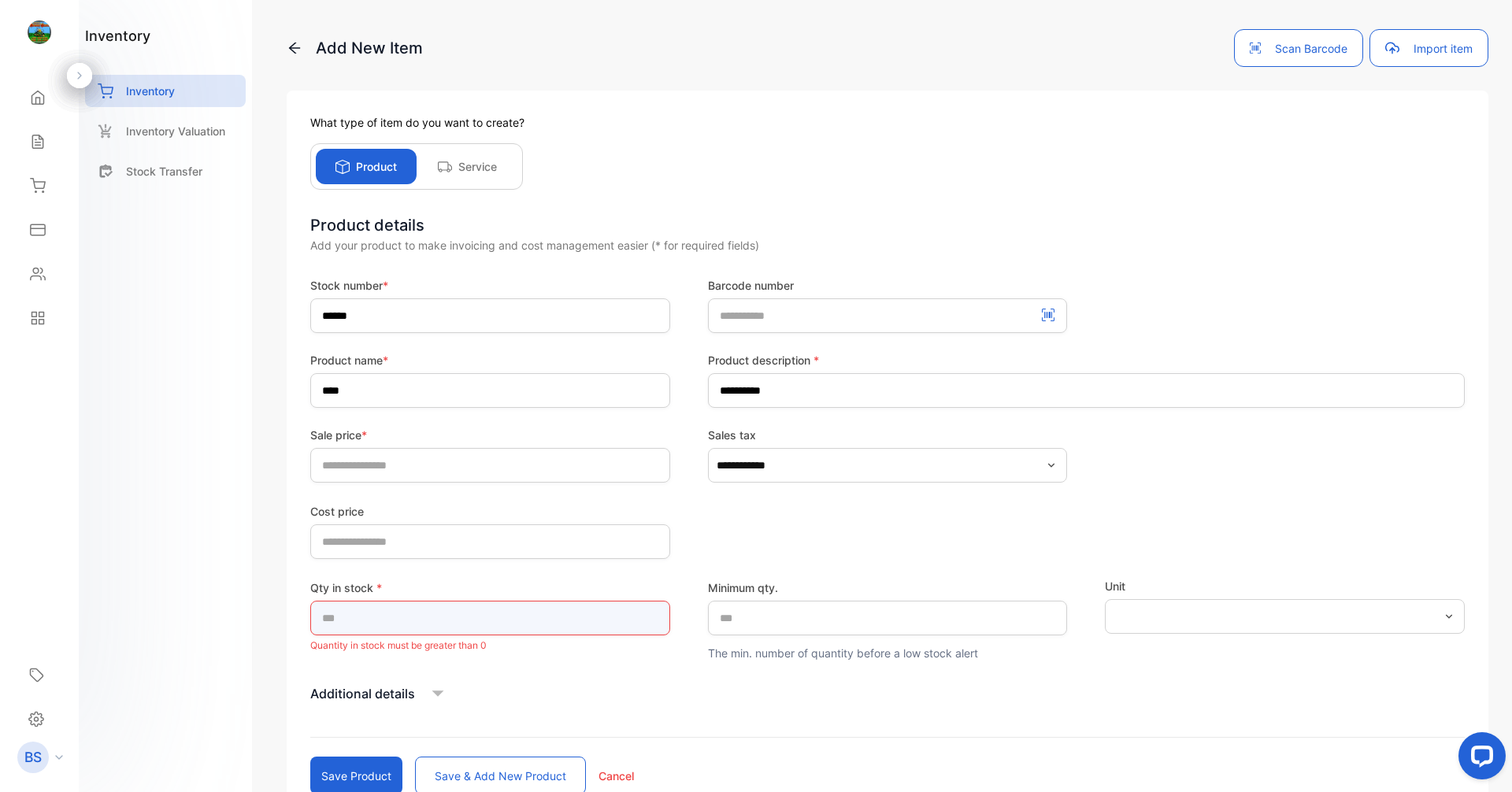
type input "*"
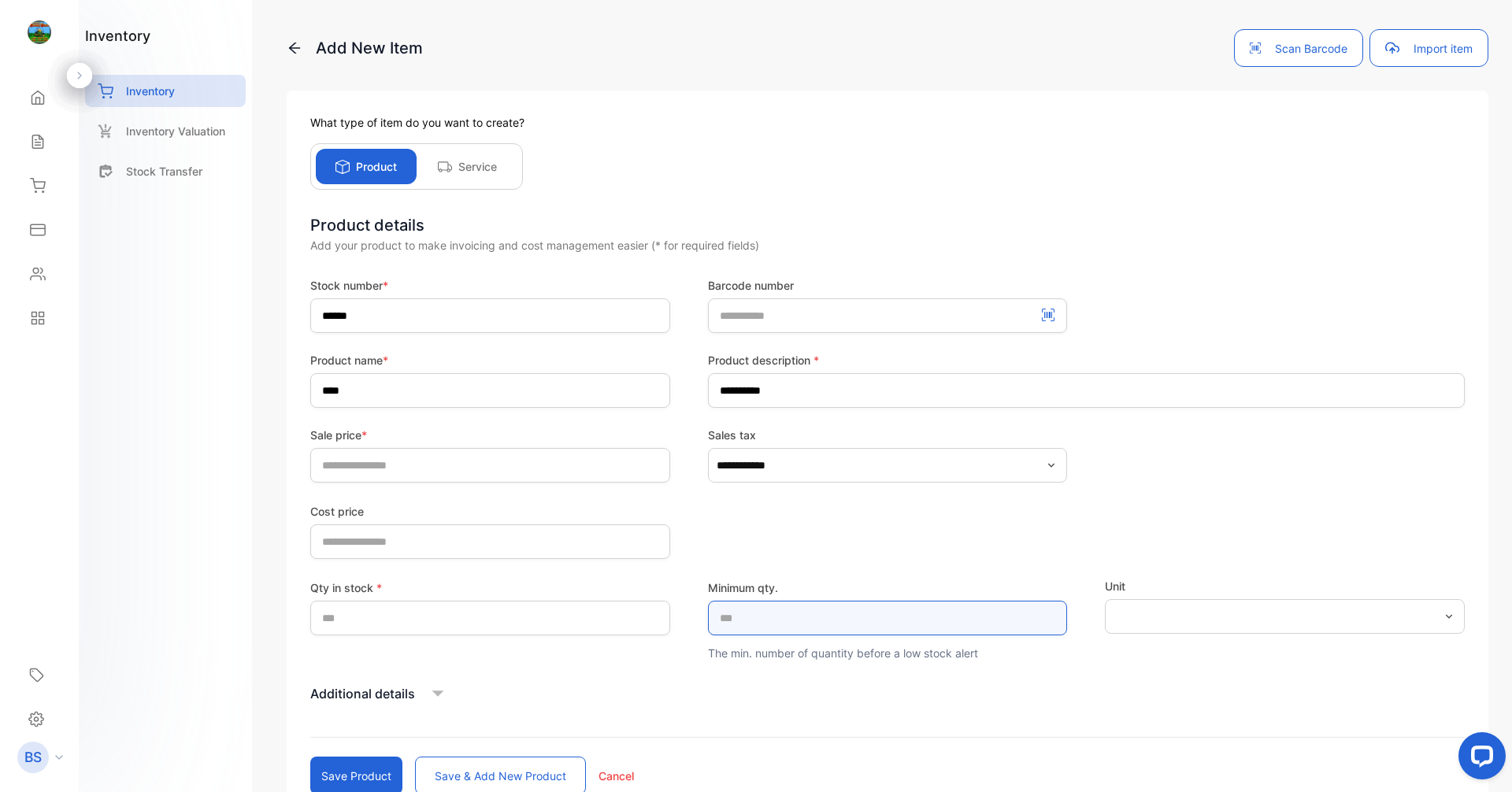
click at [752, 612] on qty\ "*" at bounding box center [888, 618] width 360 height 35
type qty\ "*"
click at [496, 691] on div "Additional details" at bounding box center [887, 693] width 1154 height 23
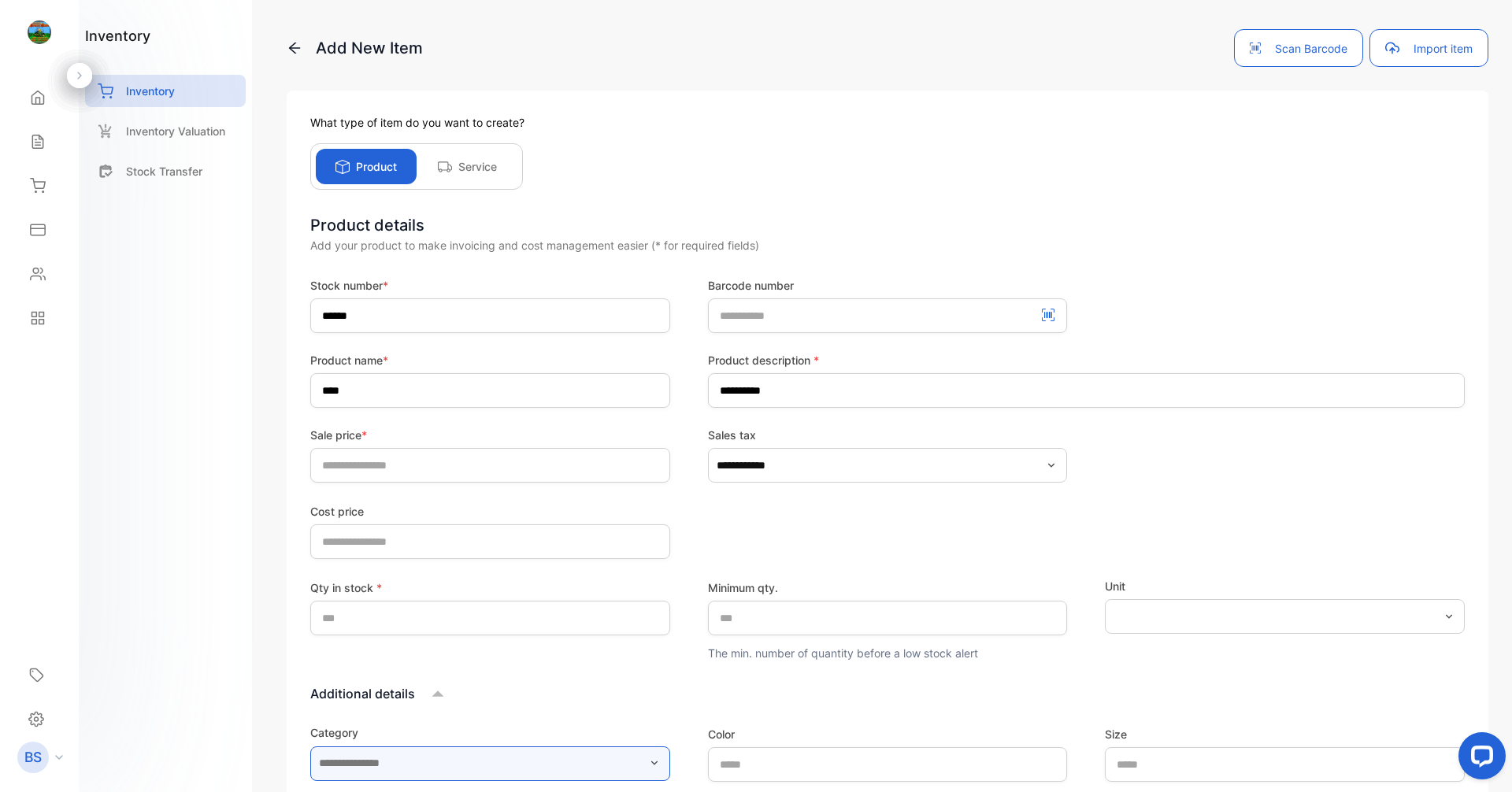
click at [527, 767] on input "text" at bounding box center [490, 763] width 360 height 35
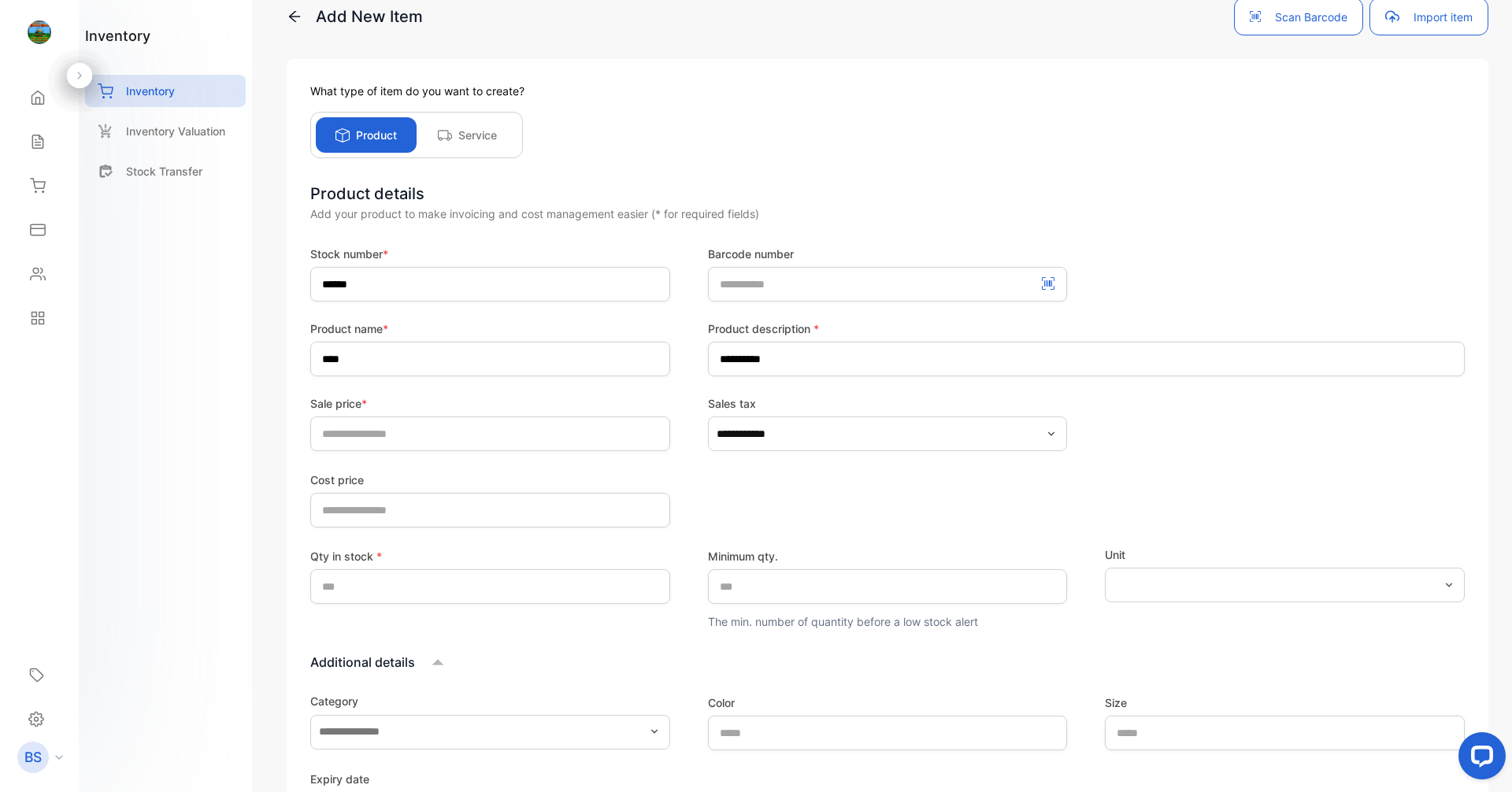
drag, startPoint x: 429, startPoint y: 643, endPoint x: 429, endPoint y: 657, distance: 14.0
click at [429, 645] on form "**********" at bounding box center [887, 687] width 1154 height 884
click at [429, 658] on icon at bounding box center [437, 661] width 23 height 23
click at [365, 739] on button "Save product" at bounding box center [356, 744] width 92 height 38
type input "*"
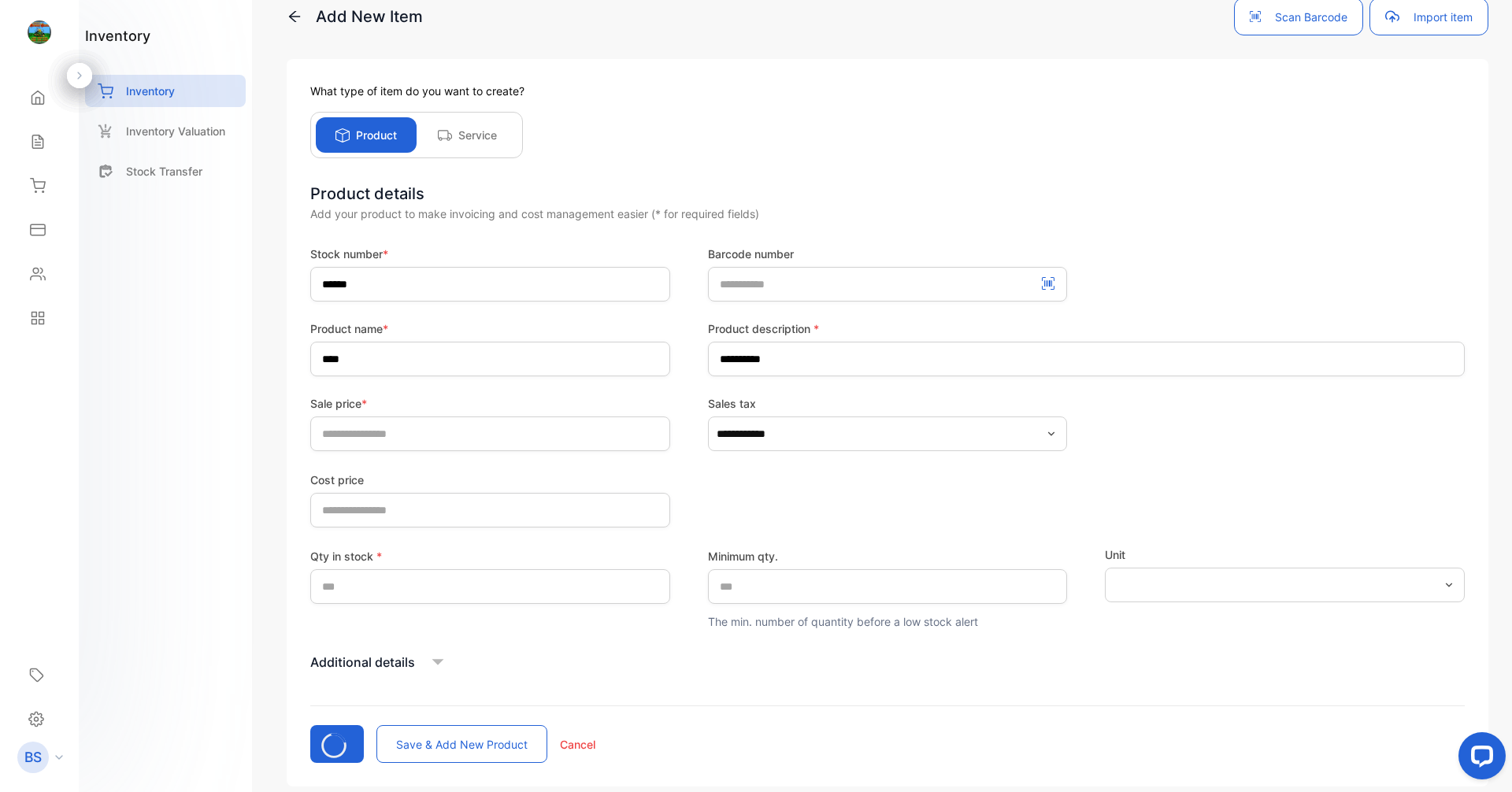
type price-inputcostofitem "*"
type input "*"
type qty\ "*"
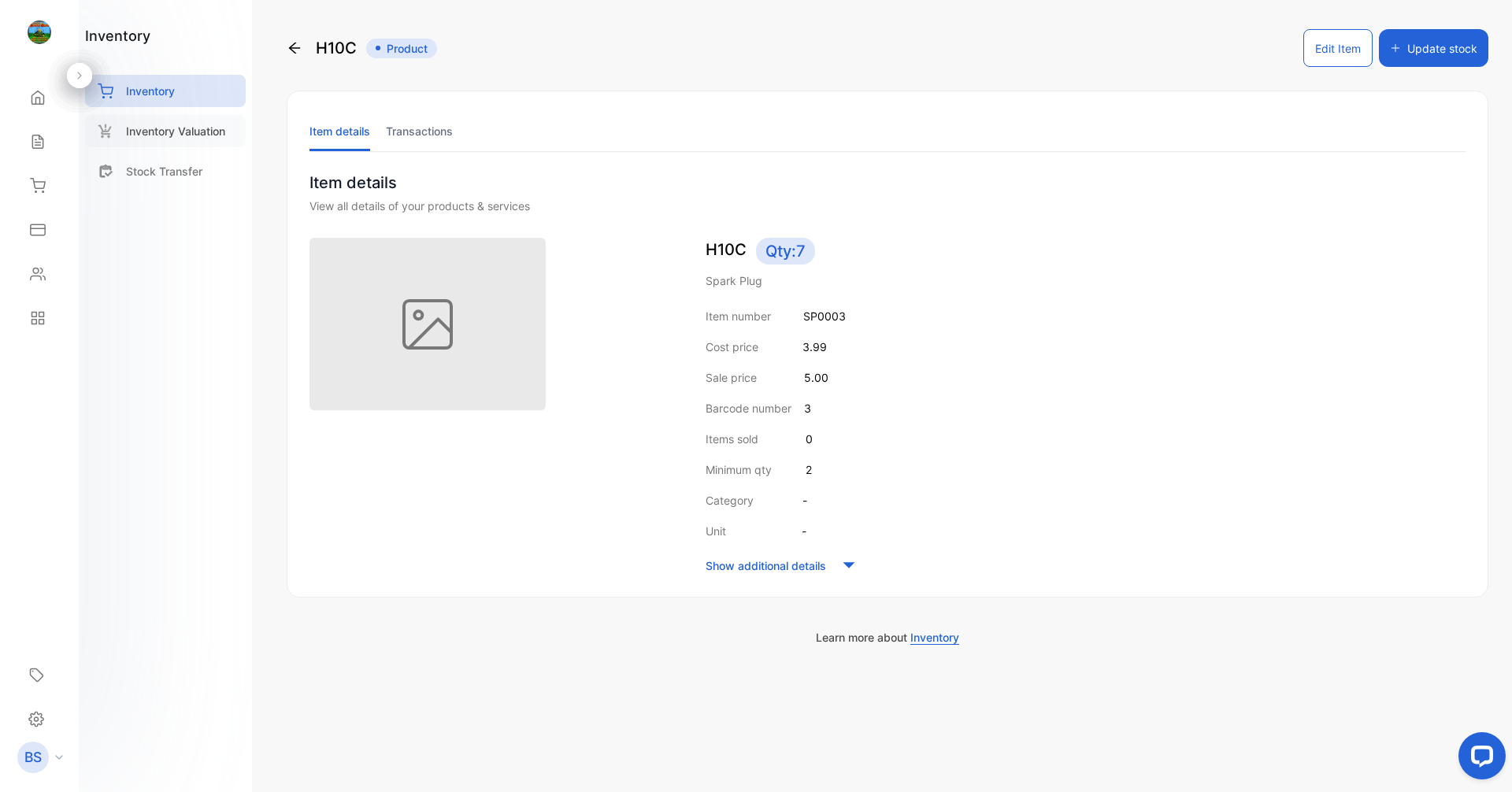
click at [224, 139] on p "Inventory Valuation" at bounding box center [175, 131] width 99 height 16
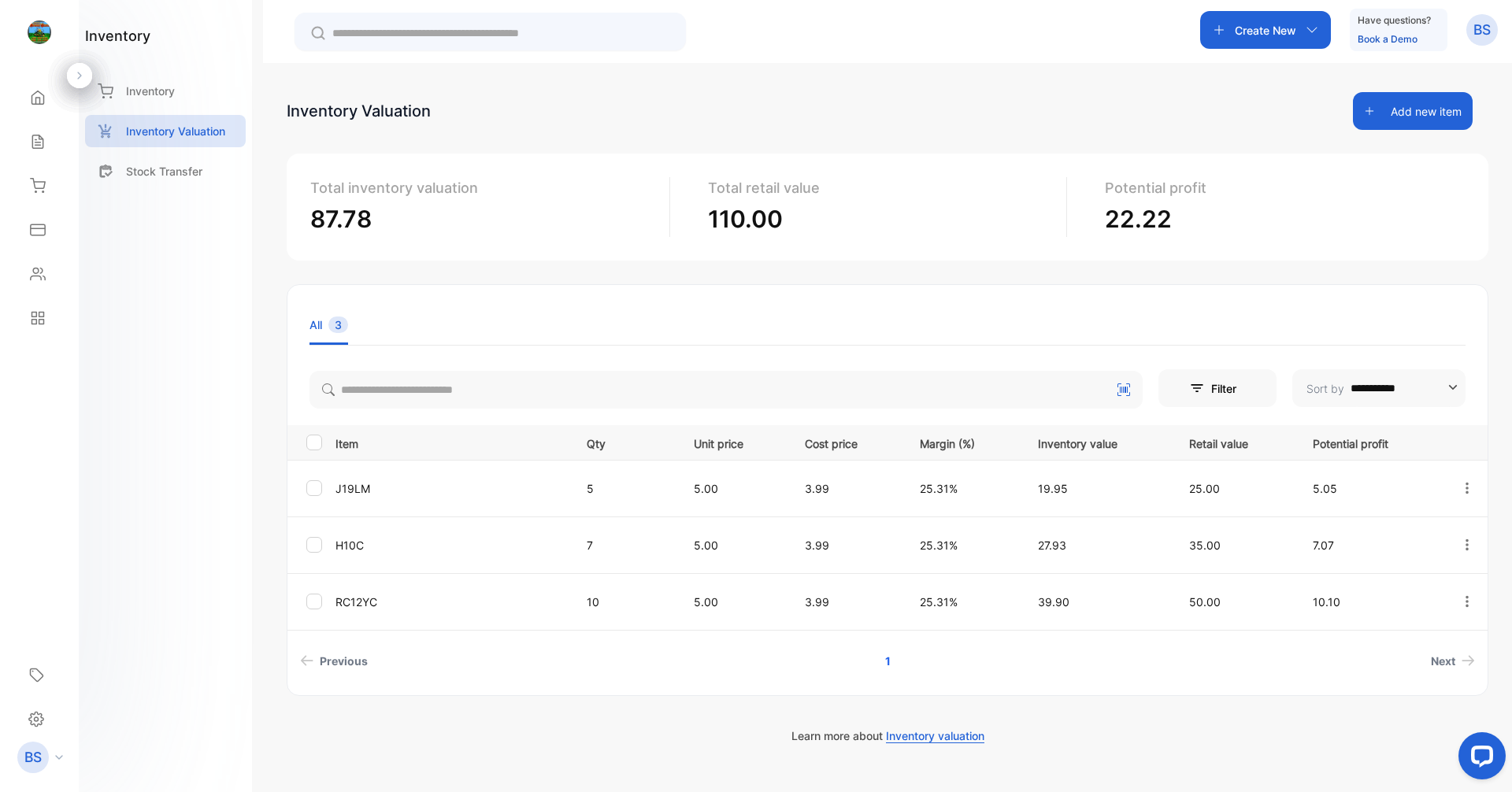
click at [1406, 111] on button "Add new item" at bounding box center [1413, 111] width 120 height 38
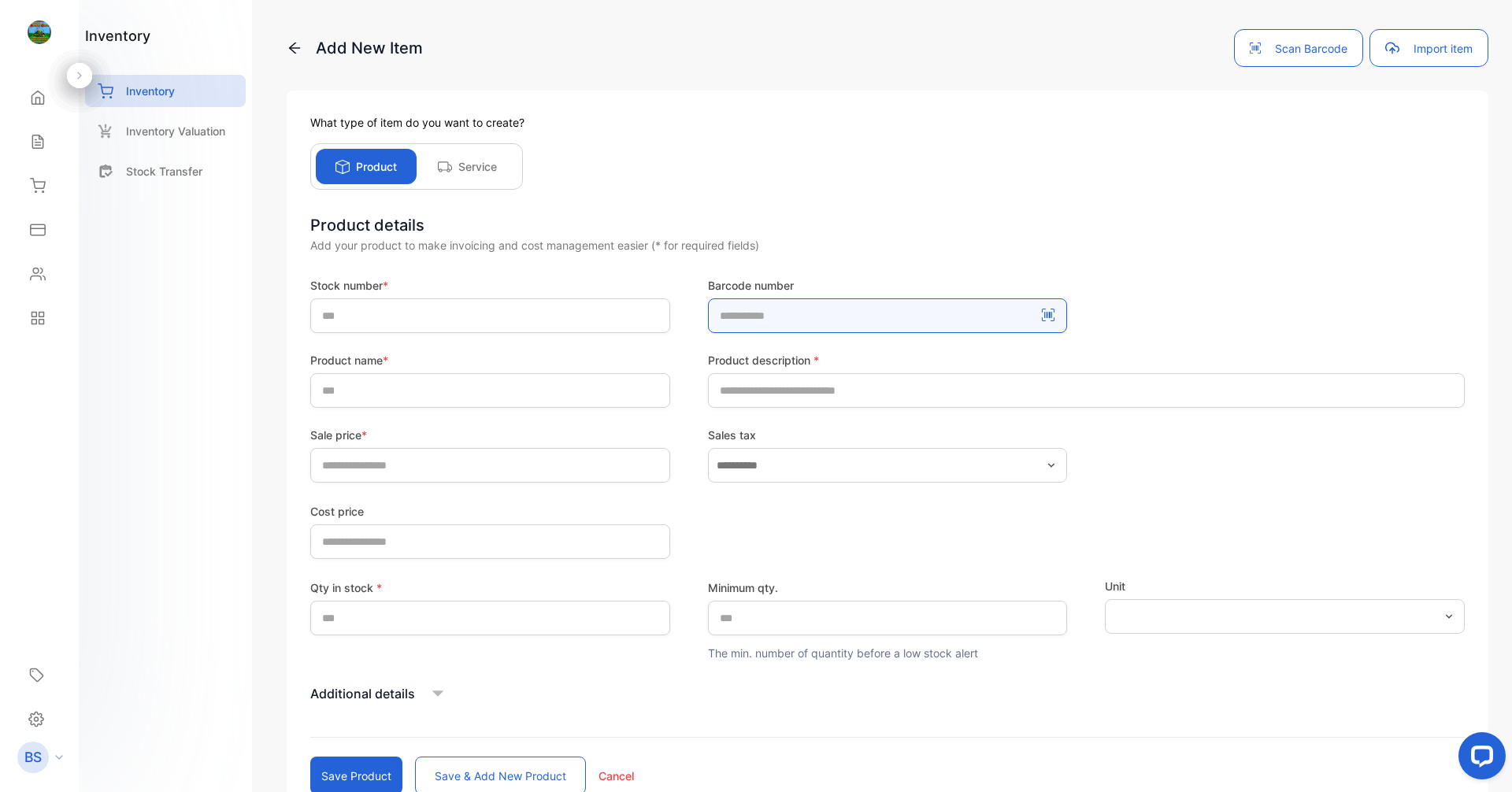
click at [803, 327] on number-inputBarcodeNumber "number" at bounding box center [888, 316] width 360 height 35
type number-inputBarcodeNumber "****"
click at [310, 756] on button "Save product" at bounding box center [356, 776] width 92 height 38
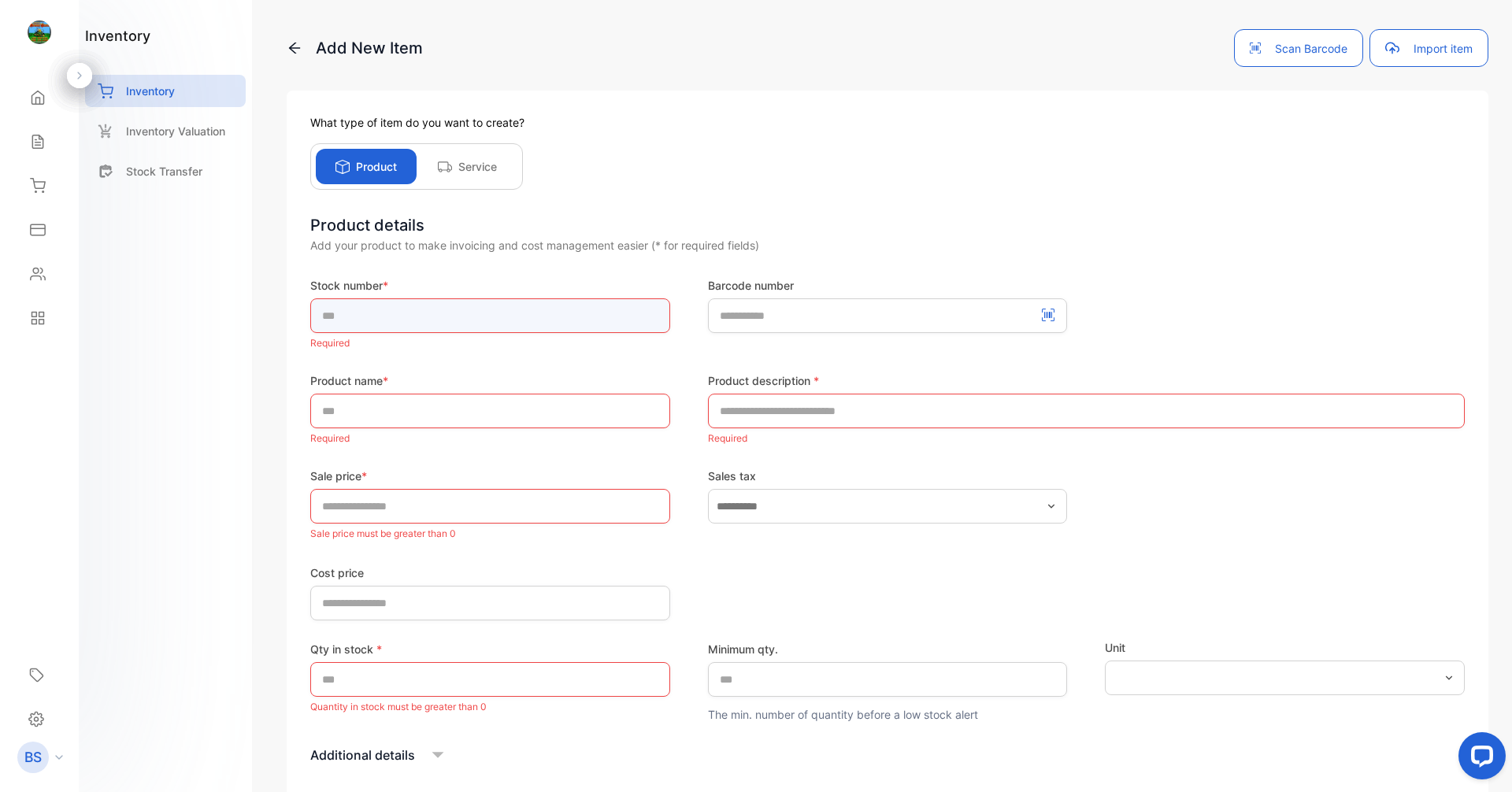
click at [466, 324] on input "text" at bounding box center [490, 316] width 360 height 35
type input "******"
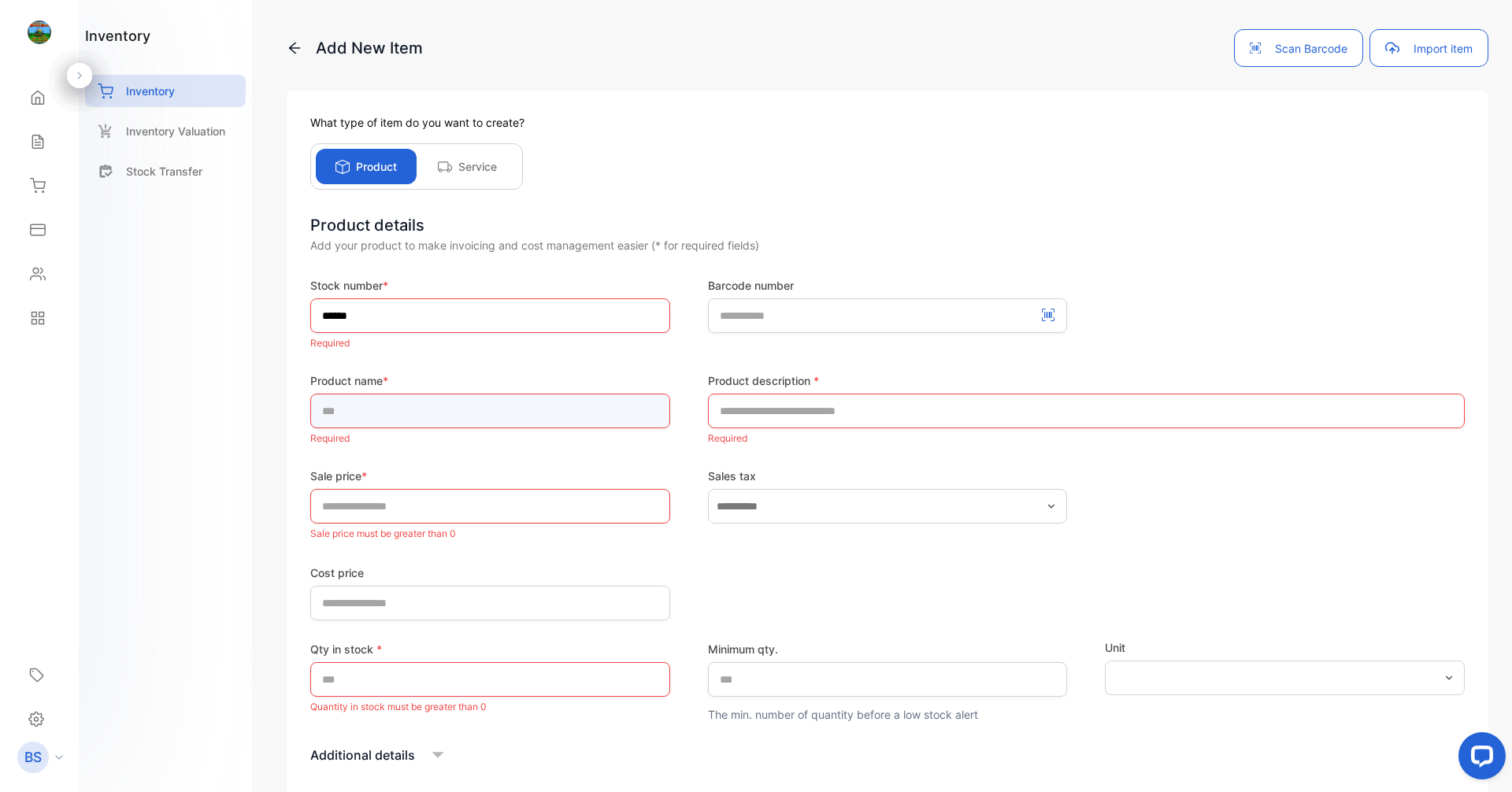
click at [472, 416] on div "Product name * Required" at bounding box center [490, 410] width 360 height 76
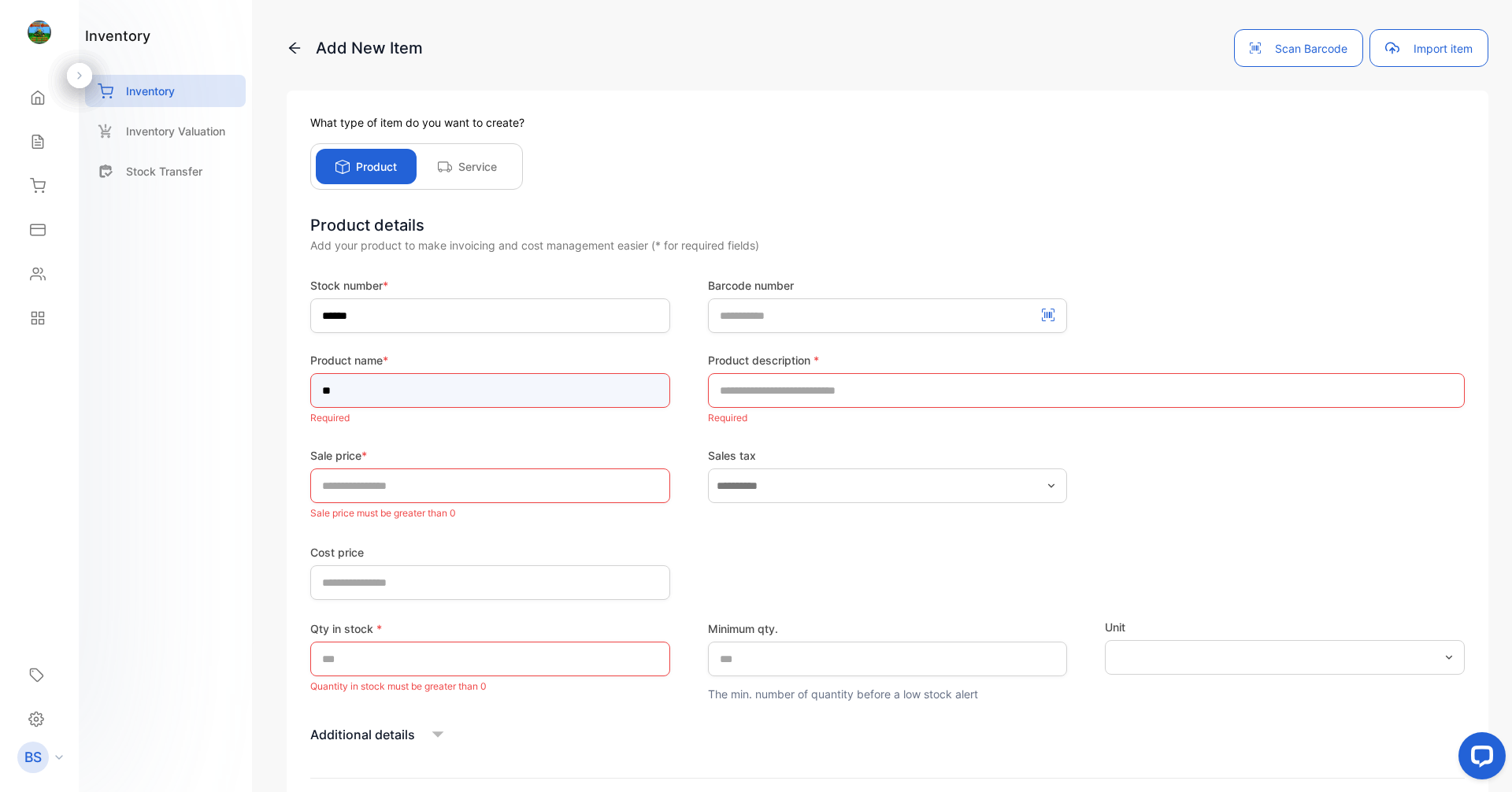
type input "*"
type input "*****"
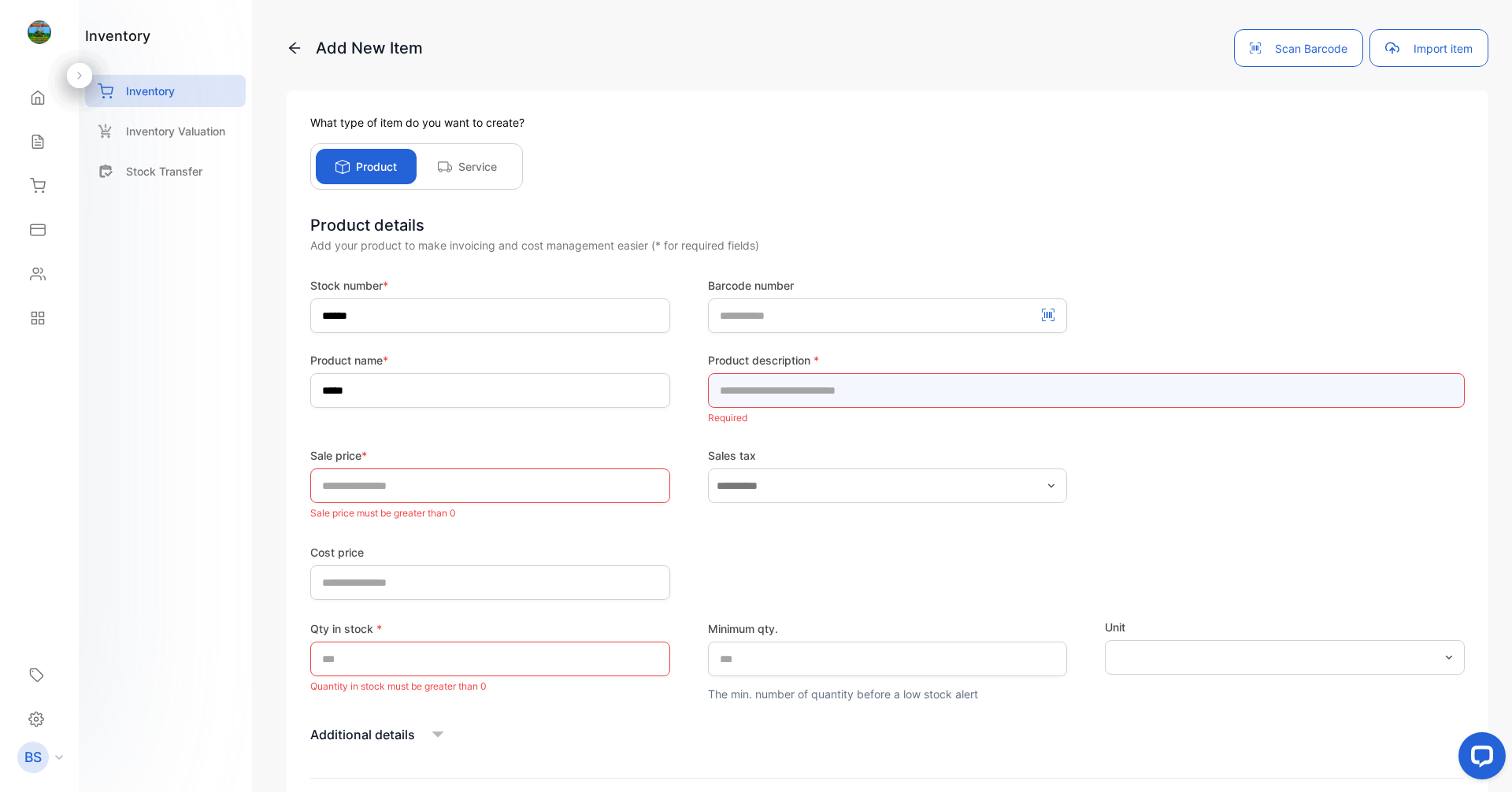
click at [983, 399] on input "text" at bounding box center [1087, 390] width 757 height 35
type input "**********"
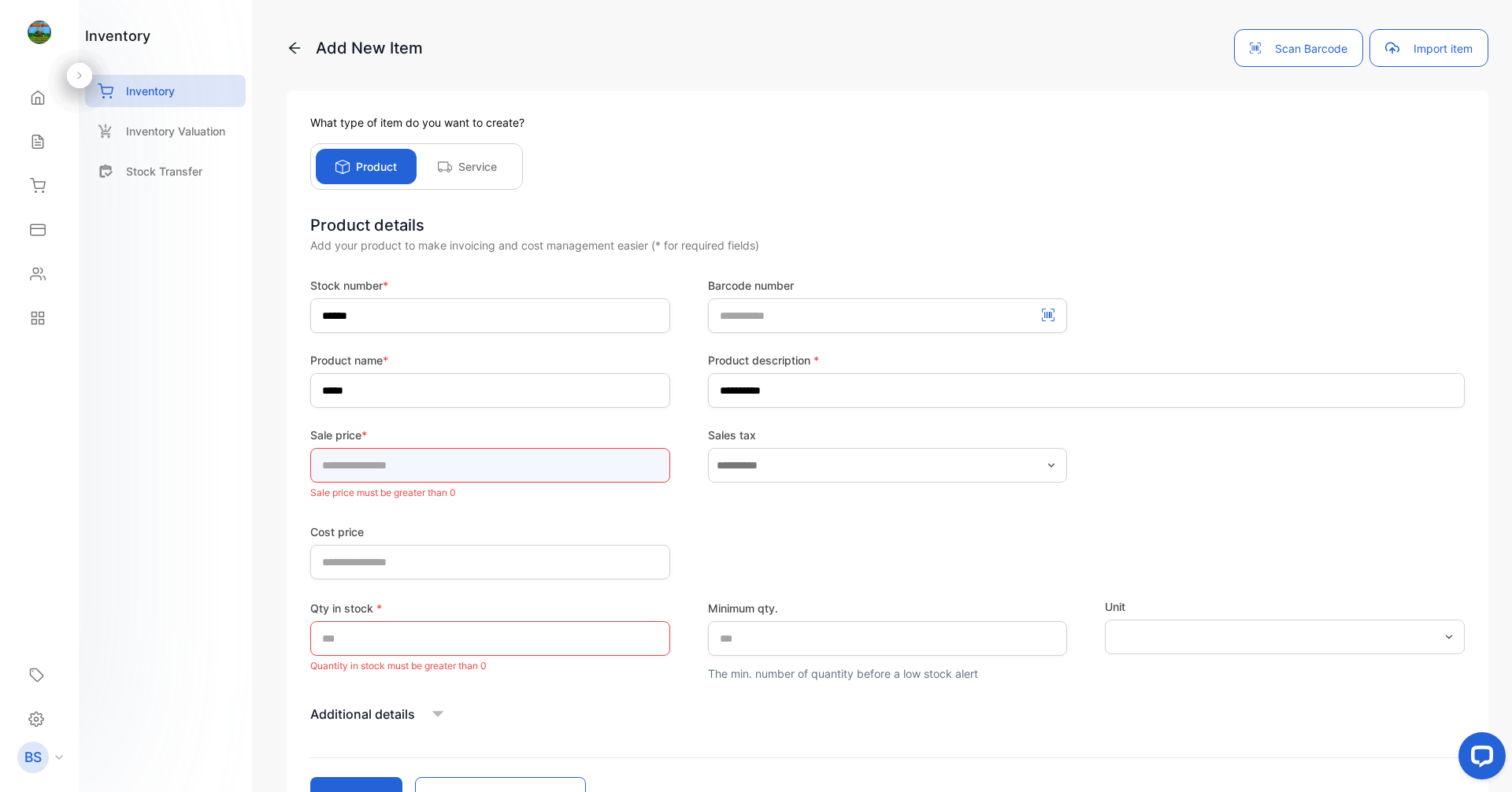
click at [631, 480] on input "*" at bounding box center [490, 465] width 360 height 35
type input "*"
type input "****"
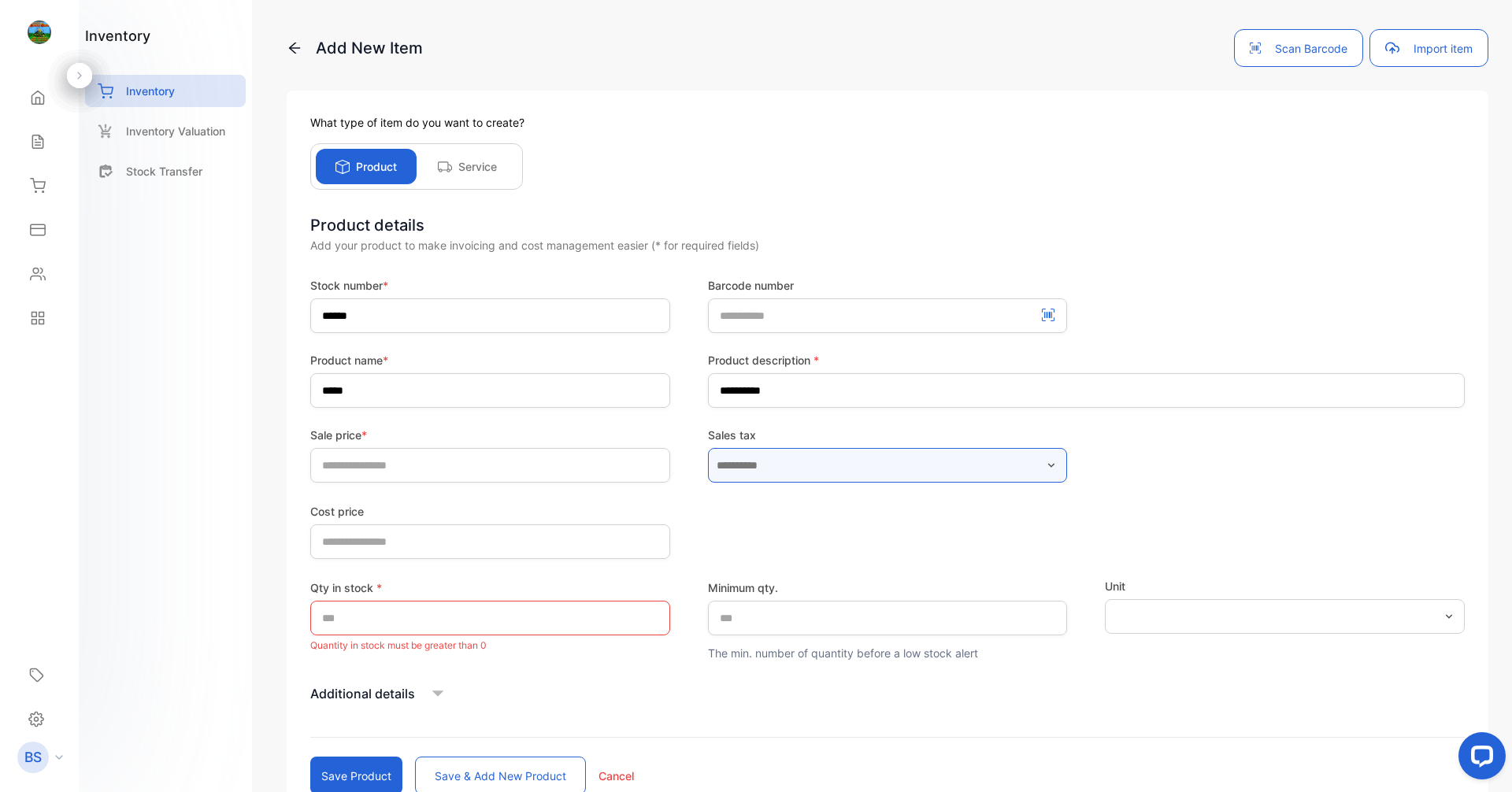
click at [848, 458] on input "text" at bounding box center [888, 465] width 360 height 35
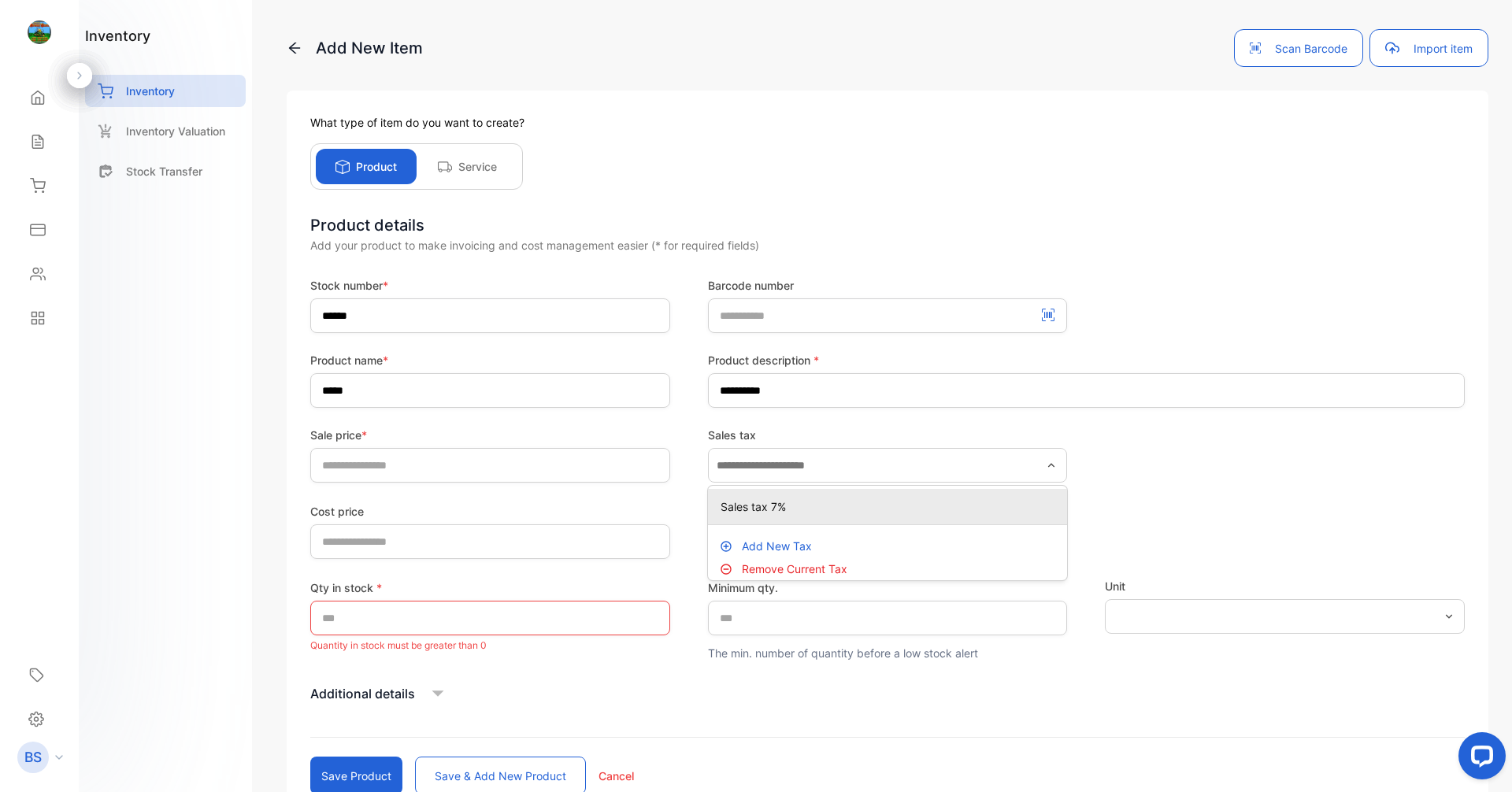
drag, startPoint x: 819, startPoint y: 505, endPoint x: 802, endPoint y: 514, distance: 19.2
click at [815, 506] on p "Sales tax 7%" at bounding box center [891, 506] width 341 height 16
type input "**********"
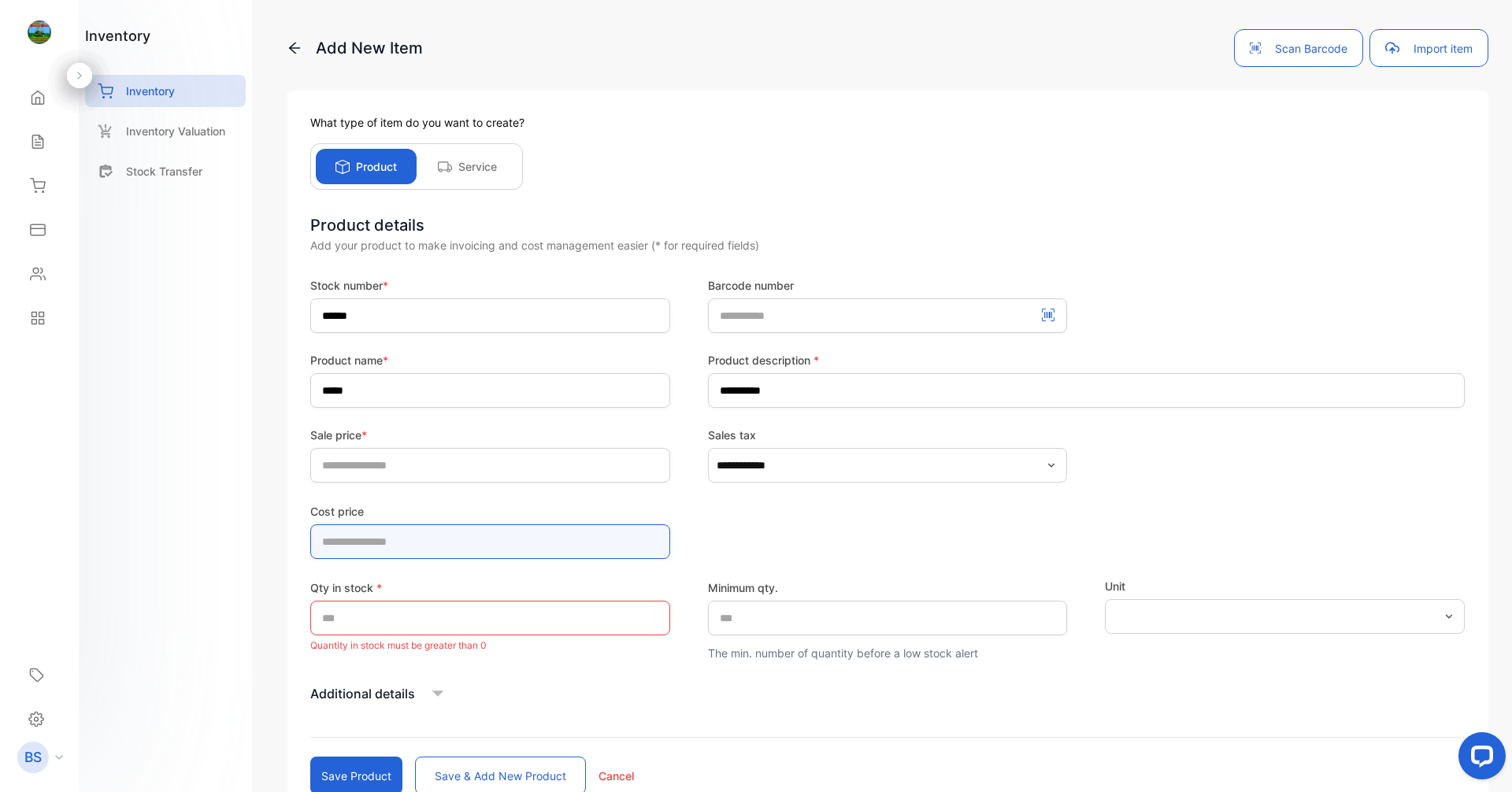
click at [555, 549] on price-inputcostofitem "*" at bounding box center [490, 541] width 360 height 35
type price-inputcostofitem "****"
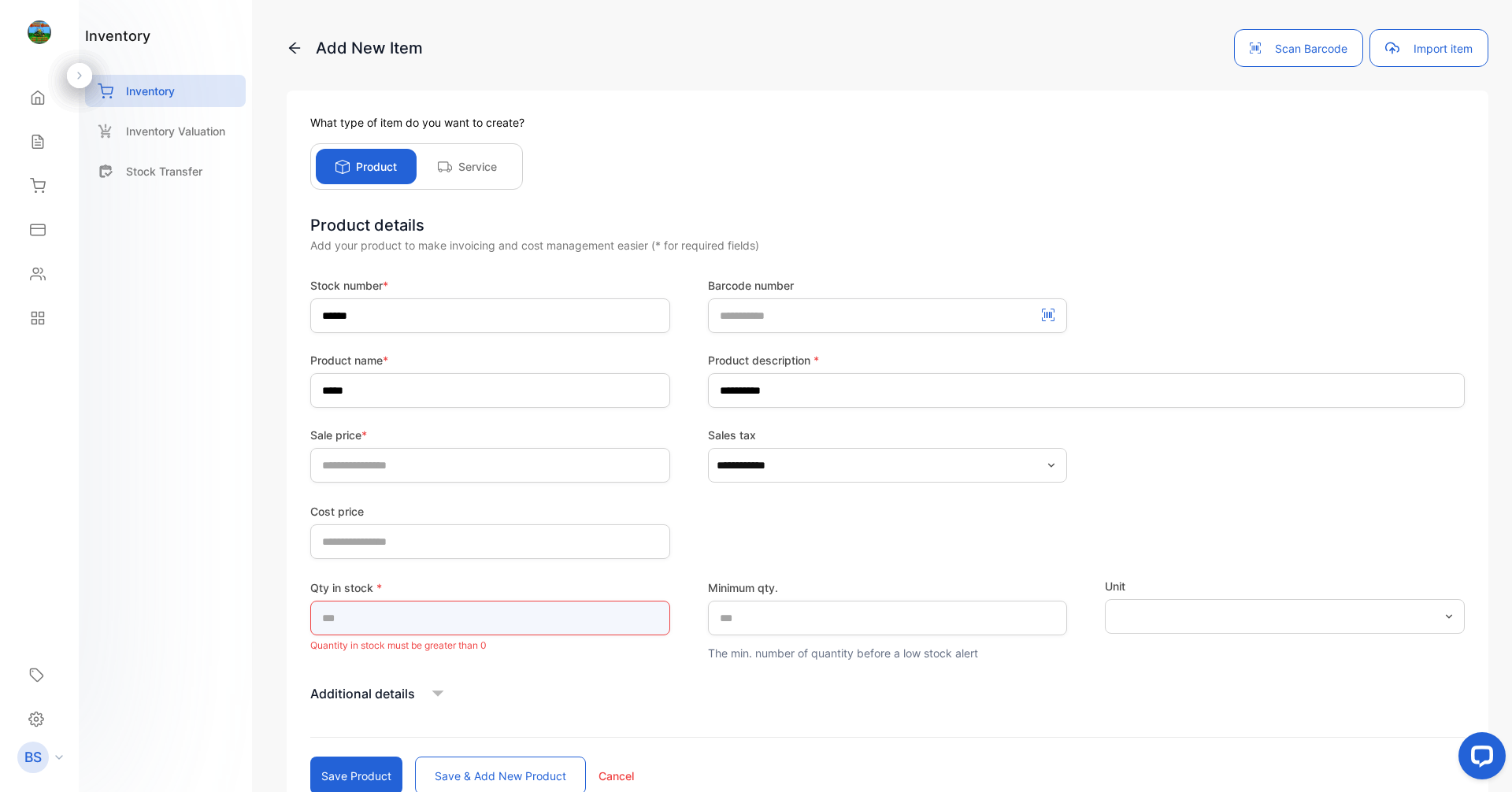
click at [544, 630] on input "*" at bounding box center [490, 618] width 360 height 35
type input "*"
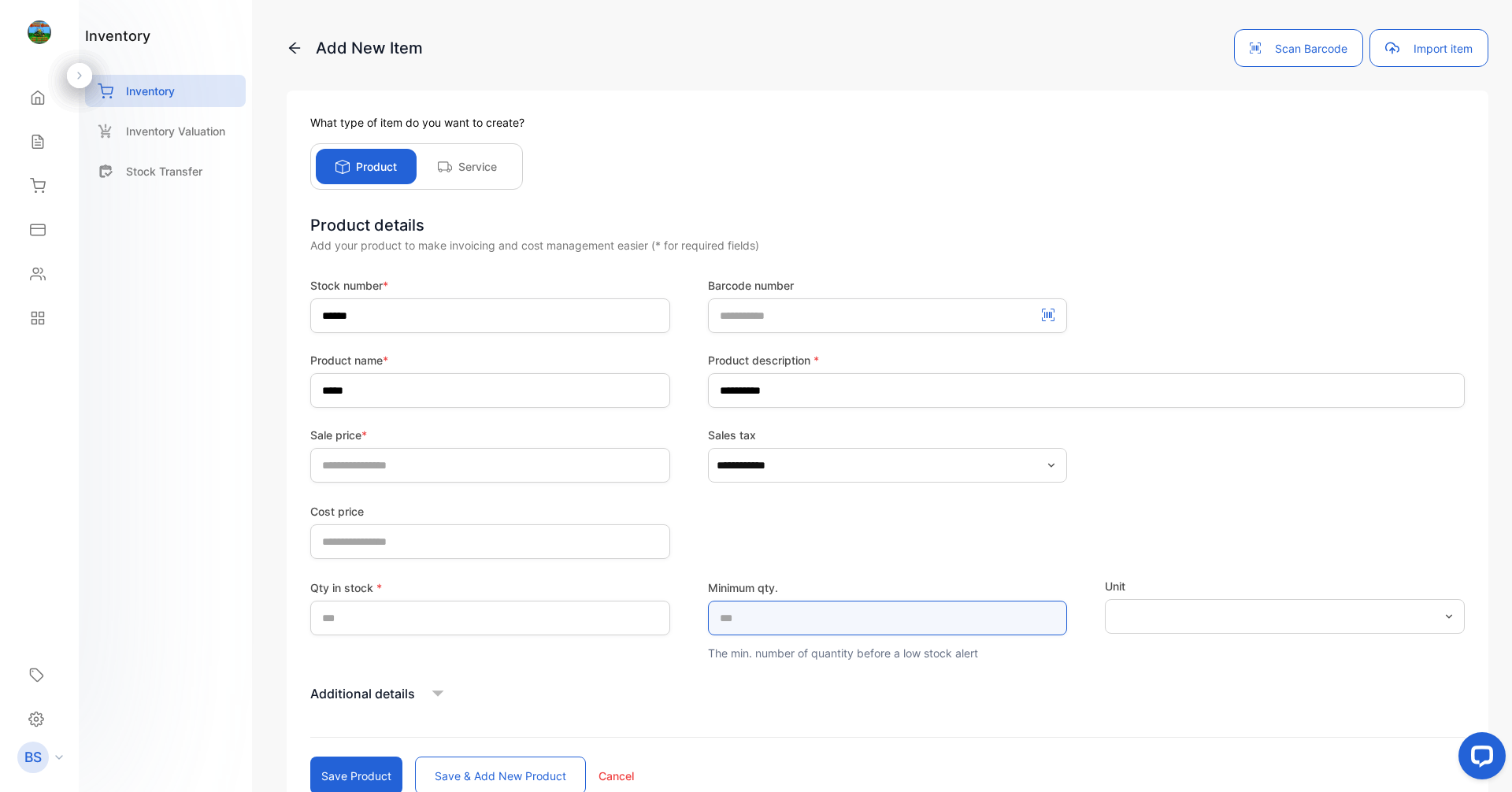
drag, startPoint x: 785, startPoint y: 601, endPoint x: 777, endPoint y: 606, distance: 9.4
click at [784, 602] on qty\ "*" at bounding box center [888, 618] width 360 height 35
type qty\ "*"
click at [354, 771] on button "Save product" at bounding box center [356, 776] width 92 height 38
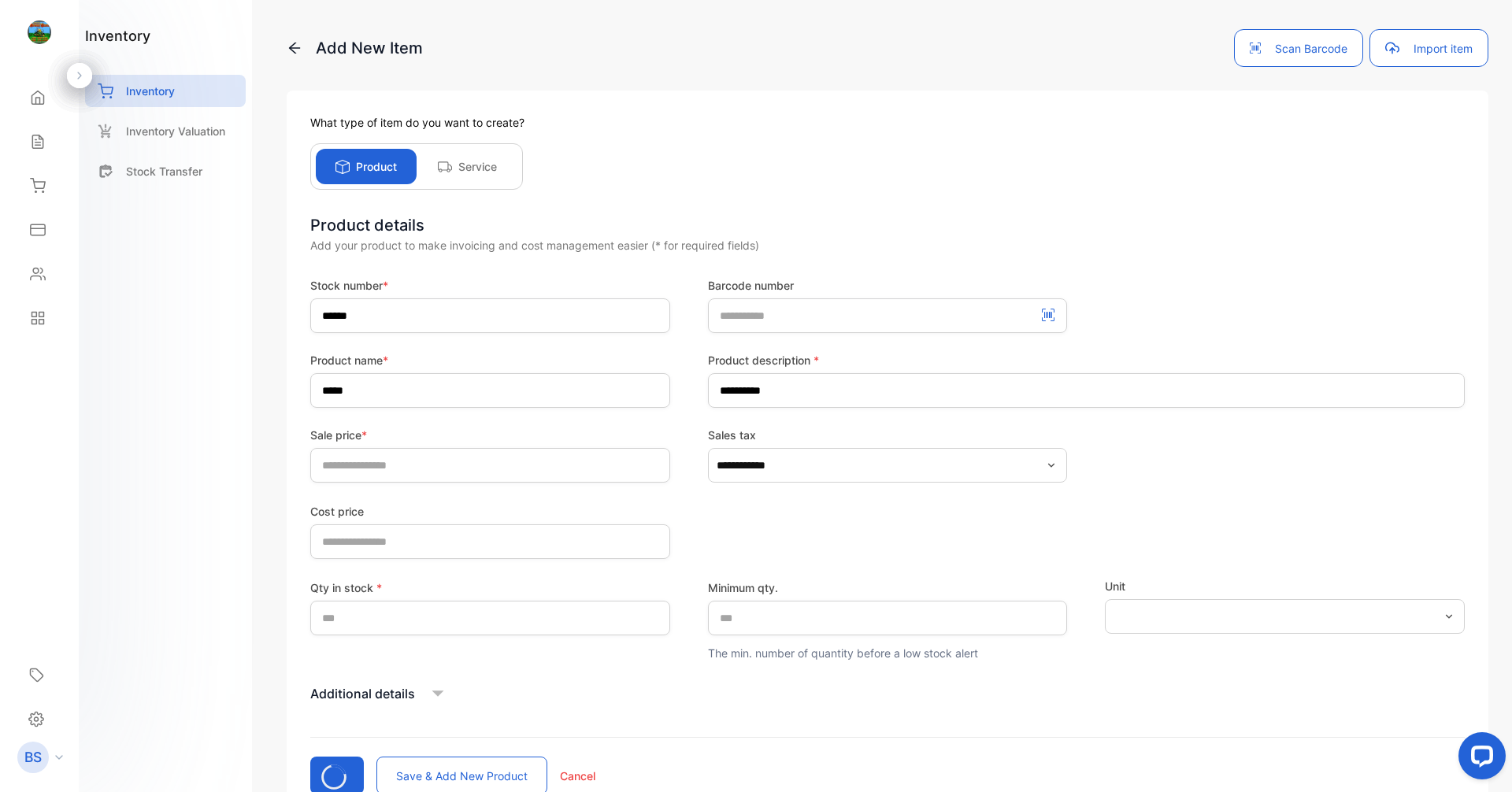
scroll to position [105, 0]
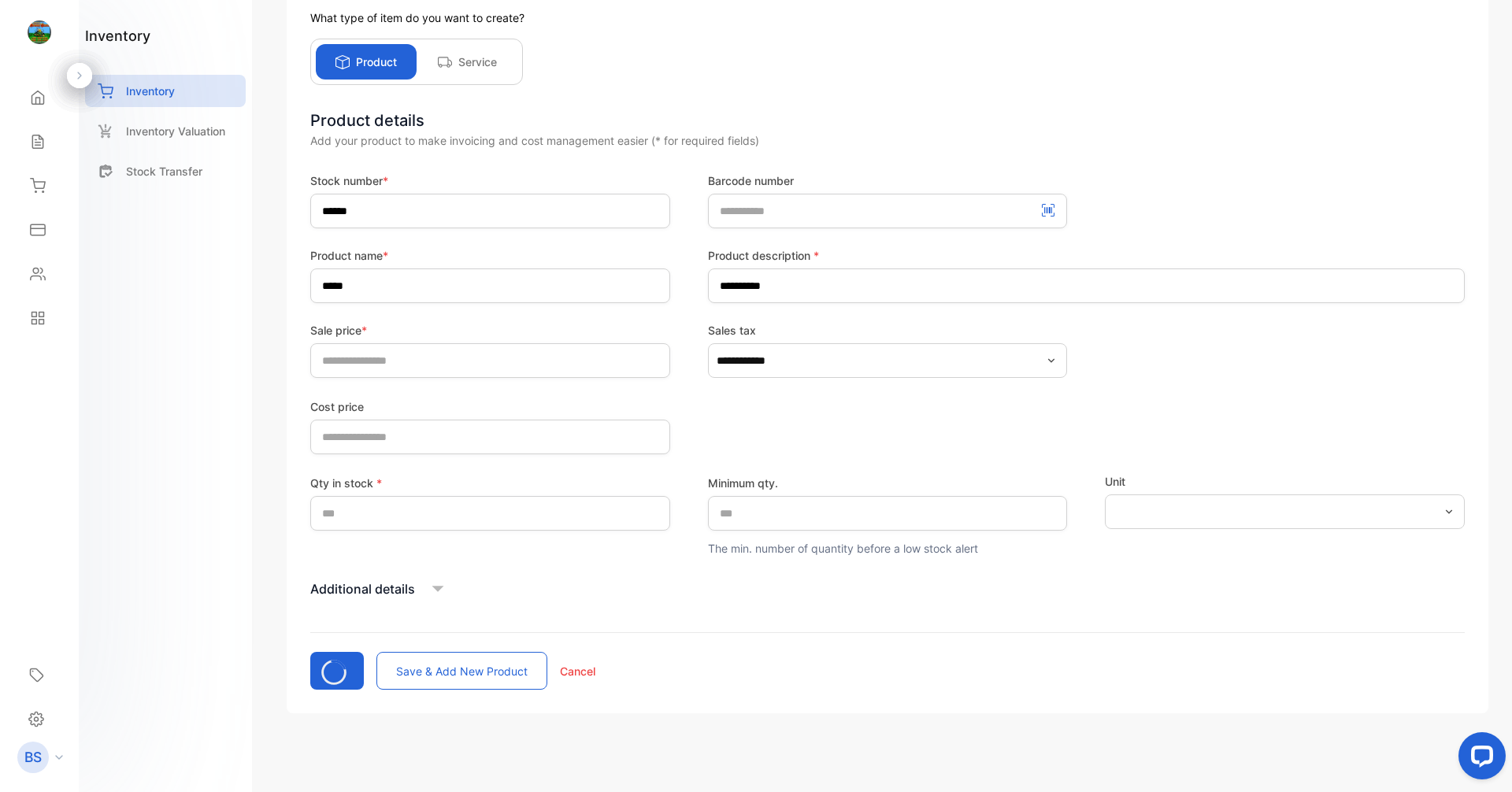
type input "*"
type price-inputcostofitem "*"
type input "*"
type qty\ "*"
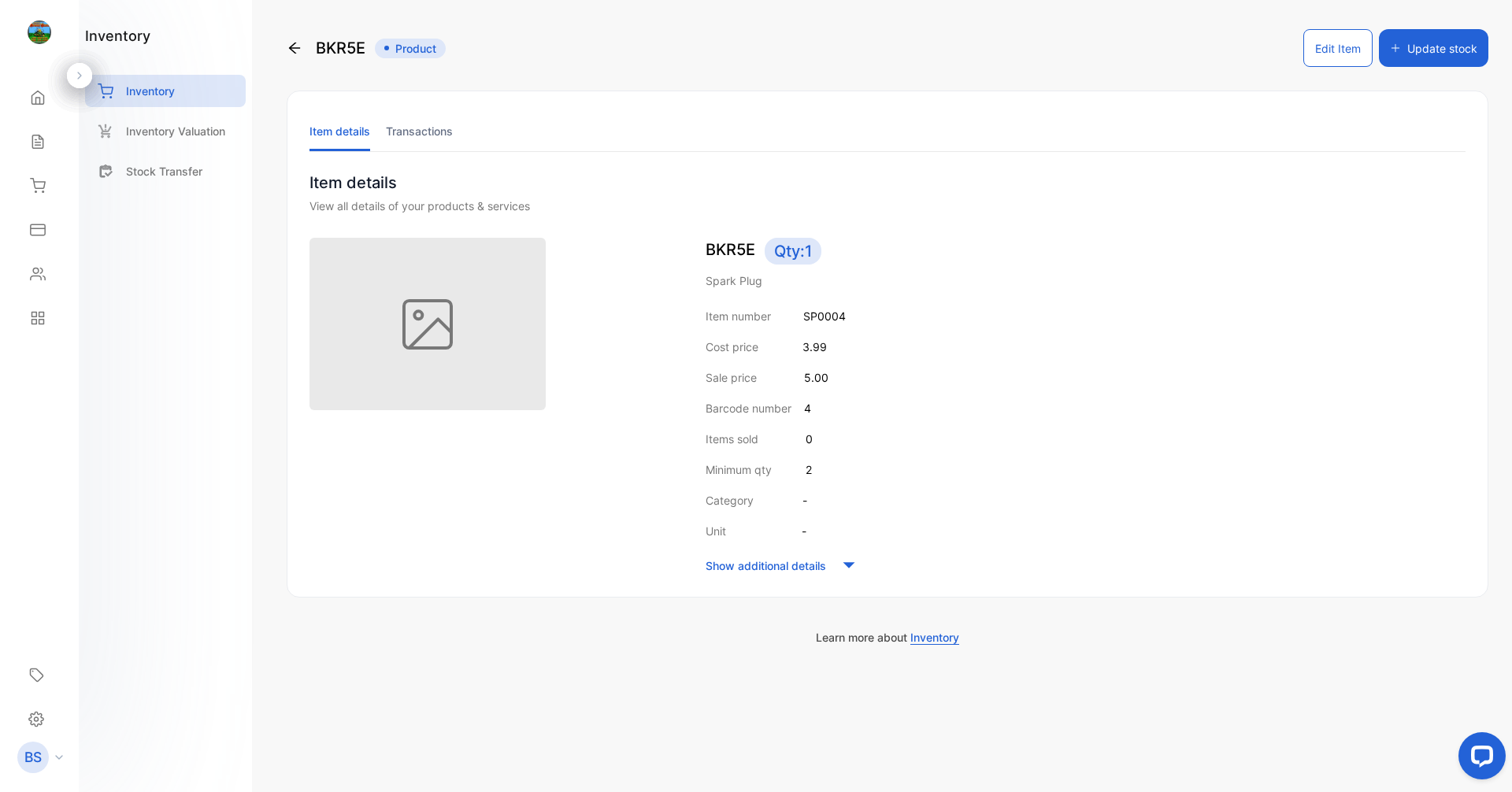
click at [414, 309] on img at bounding box center [428, 324] width 236 height 173
click at [821, 570] on p "Show additional details" at bounding box center [766, 565] width 121 height 16
click at [767, 661] on p "Hide additional details" at bounding box center [763, 657] width 115 height 16
click at [1310, 33] on button "Edit Item" at bounding box center [1338, 49] width 69 height 38
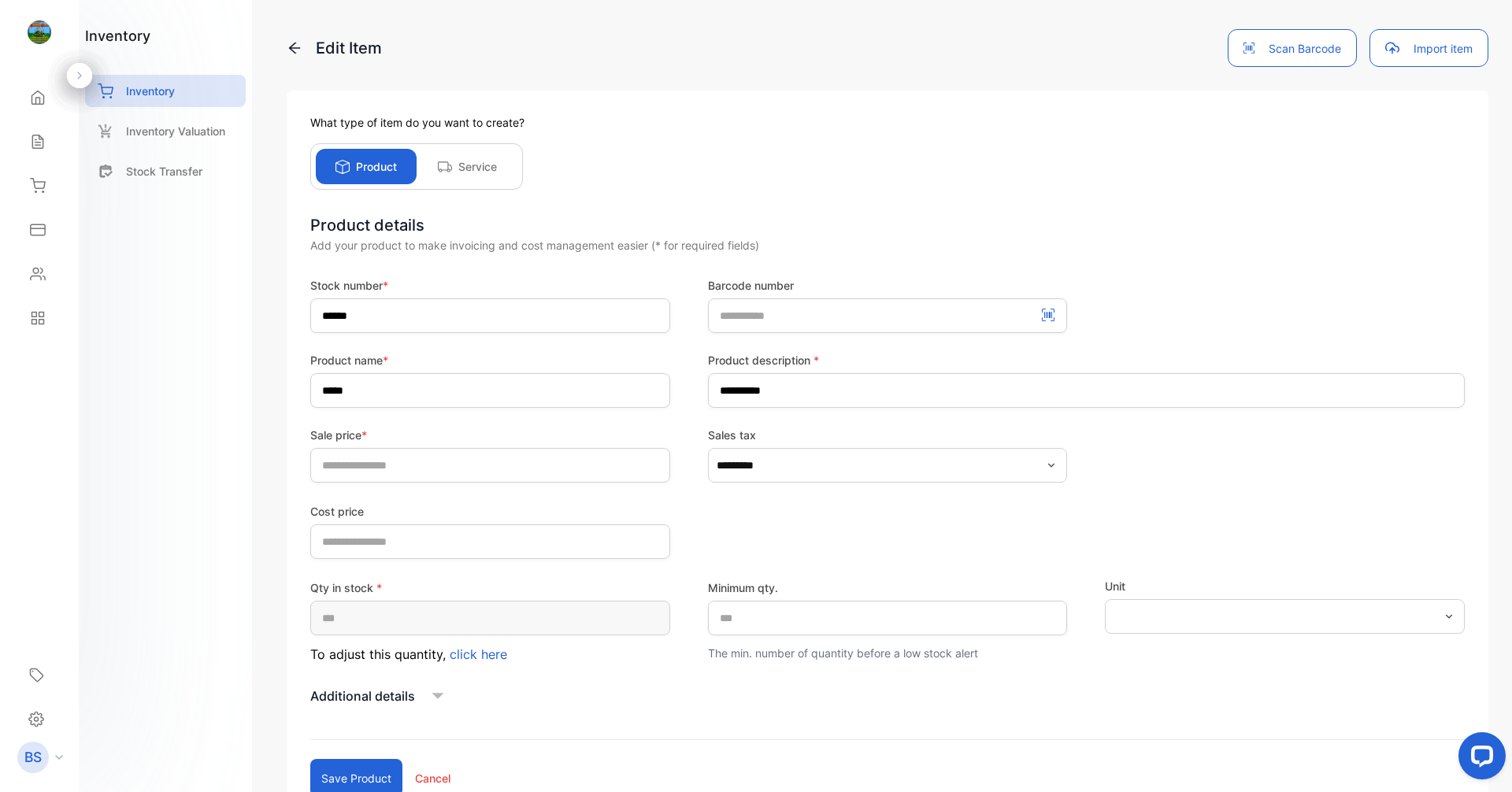
click at [437, 692] on icon at bounding box center [437, 695] width 23 height 23
click at [296, 36] on p "Edit Item" at bounding box center [334, 48] width 95 height 23
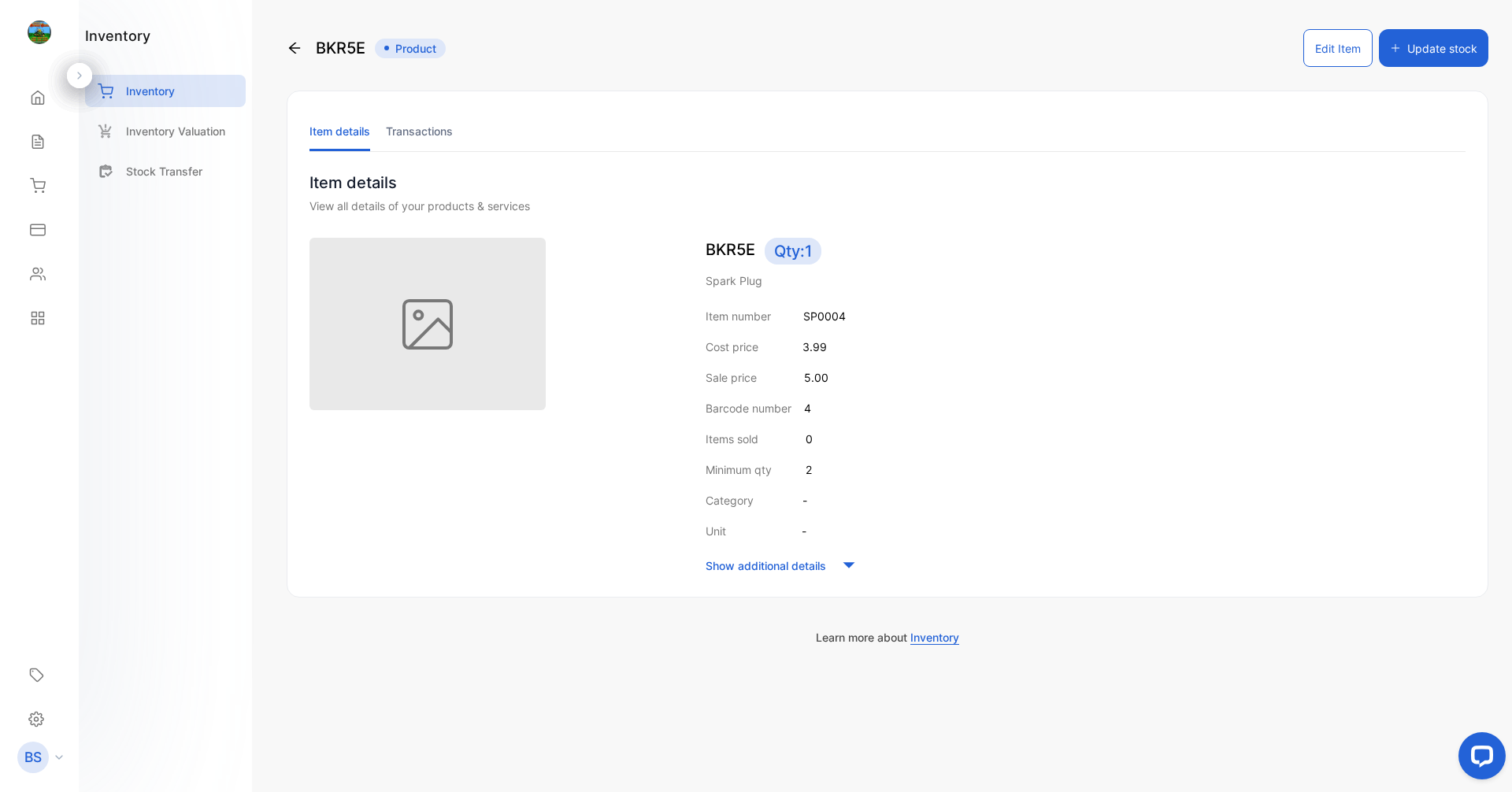
drag, startPoint x: 277, startPoint y: 52, endPoint x: 292, endPoint y: 54, distance: 15.1
click at [277, 55] on div "BKR5E Product Edit Item Update stock Item details Transactions Item details Vie…" at bounding box center [887, 396] width 1249 height 792
click at [293, 49] on icon at bounding box center [294, 48] width 11 height 11
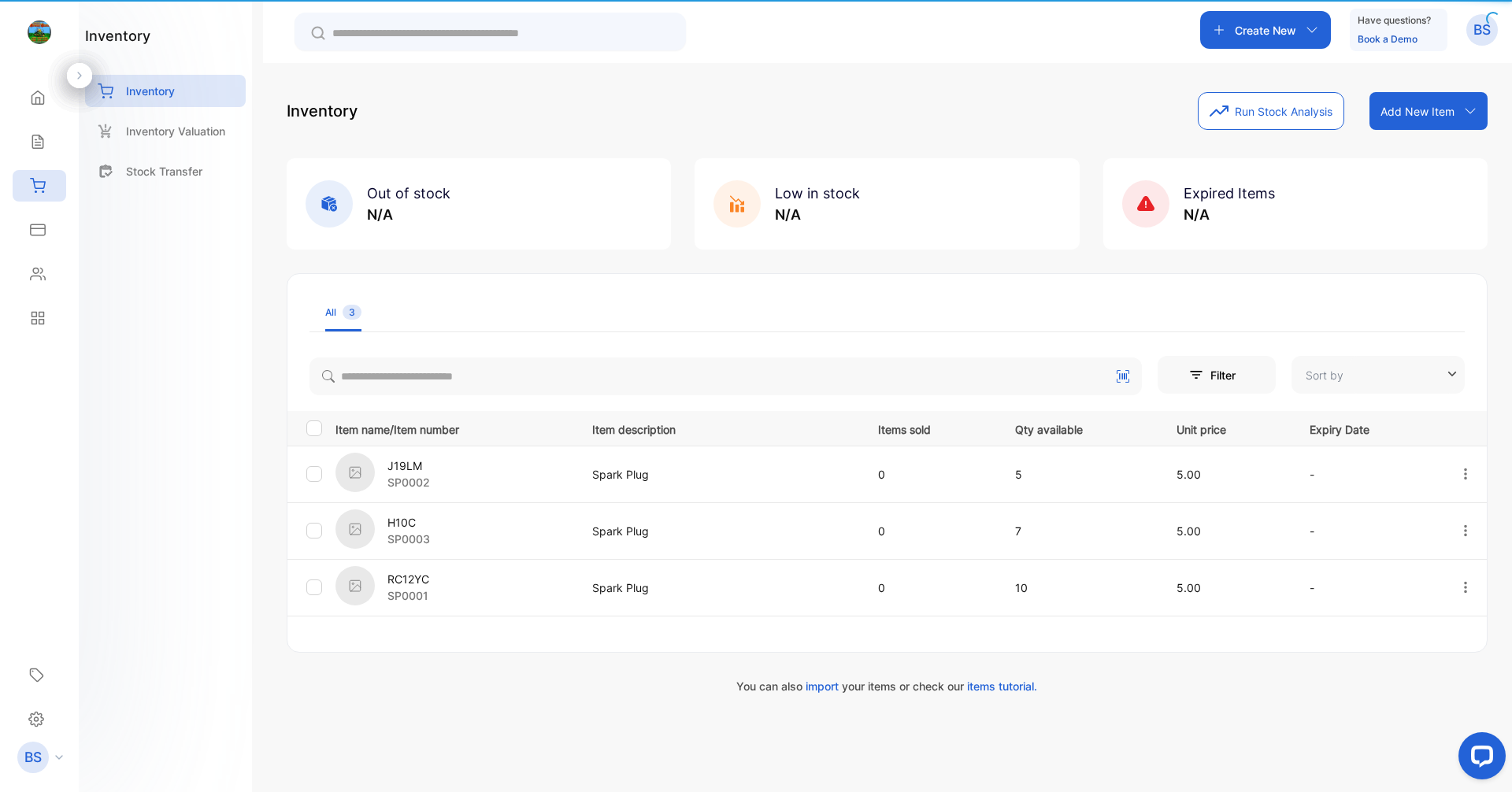
type input "**********"
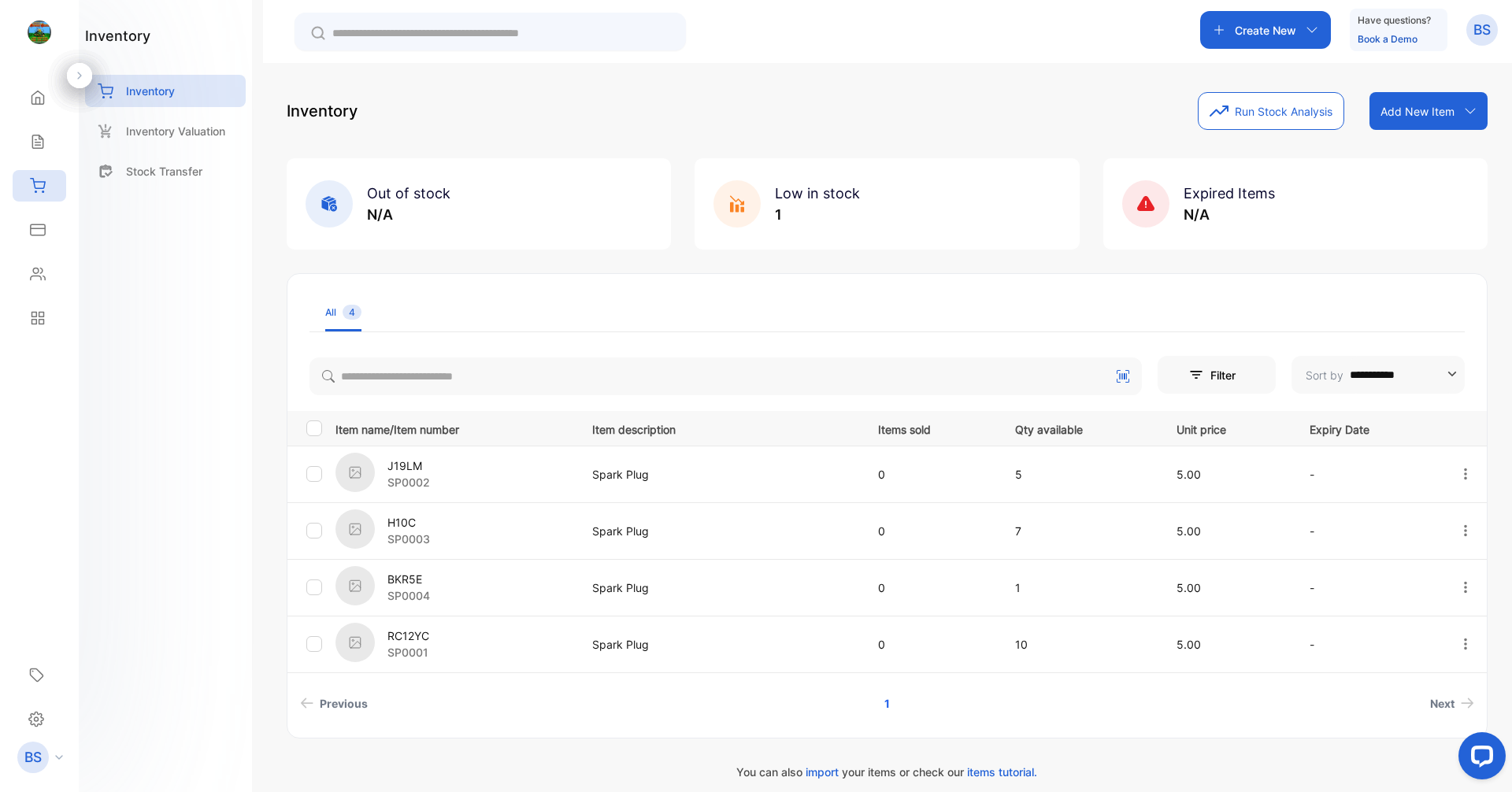
click at [1467, 591] on icon "button" at bounding box center [1465, 587] width 14 height 14
drag, startPoint x: 366, startPoint y: 475, endPoint x: 548, endPoint y: 480, distance: 182.1
click at [548, 480] on div "J19LM SP0002" at bounding box center [453, 475] width 237 height 43
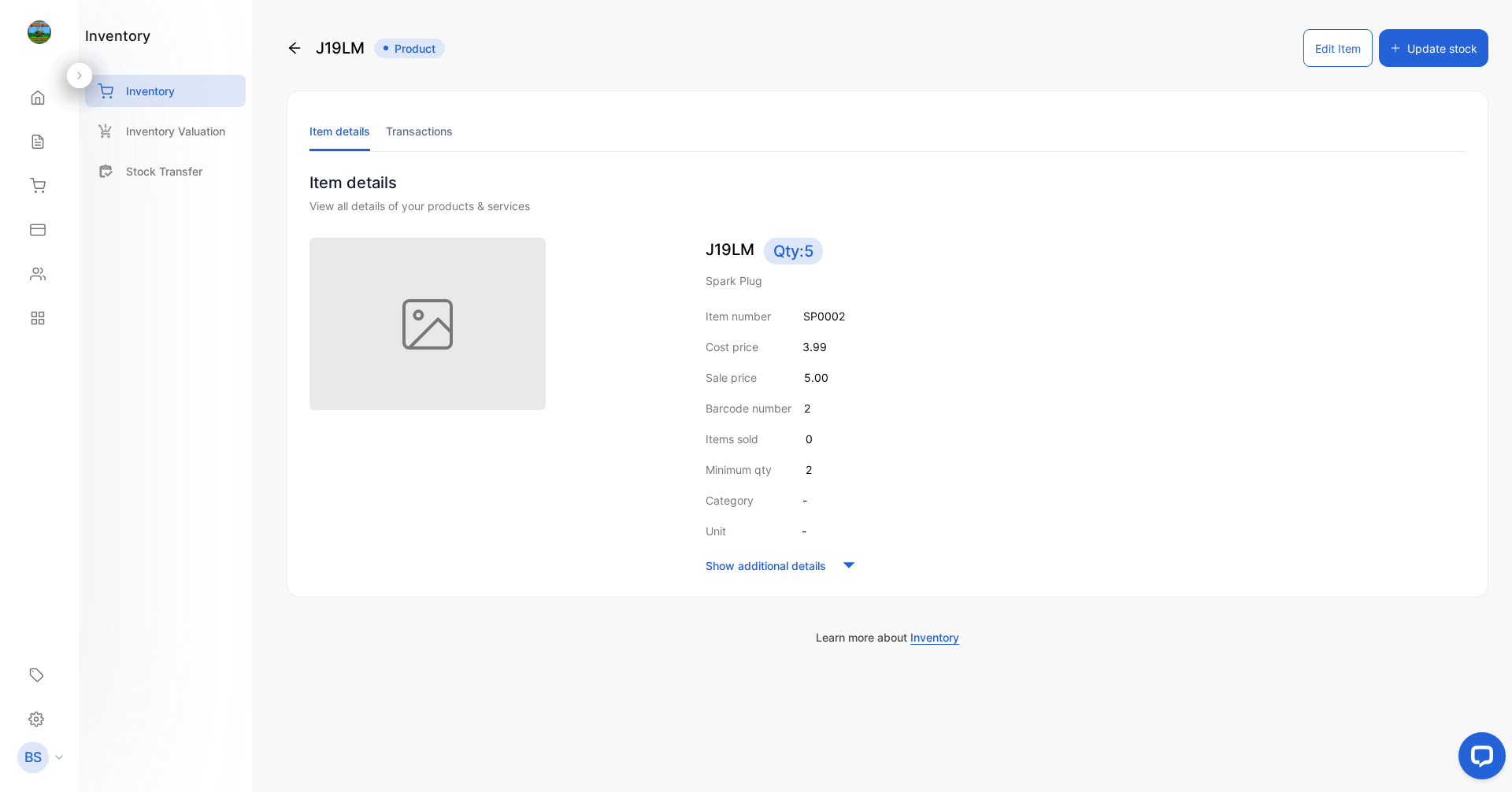
click at [435, 321] on img at bounding box center [428, 324] width 236 height 173
click at [290, 53] on icon at bounding box center [294, 48] width 16 height 16
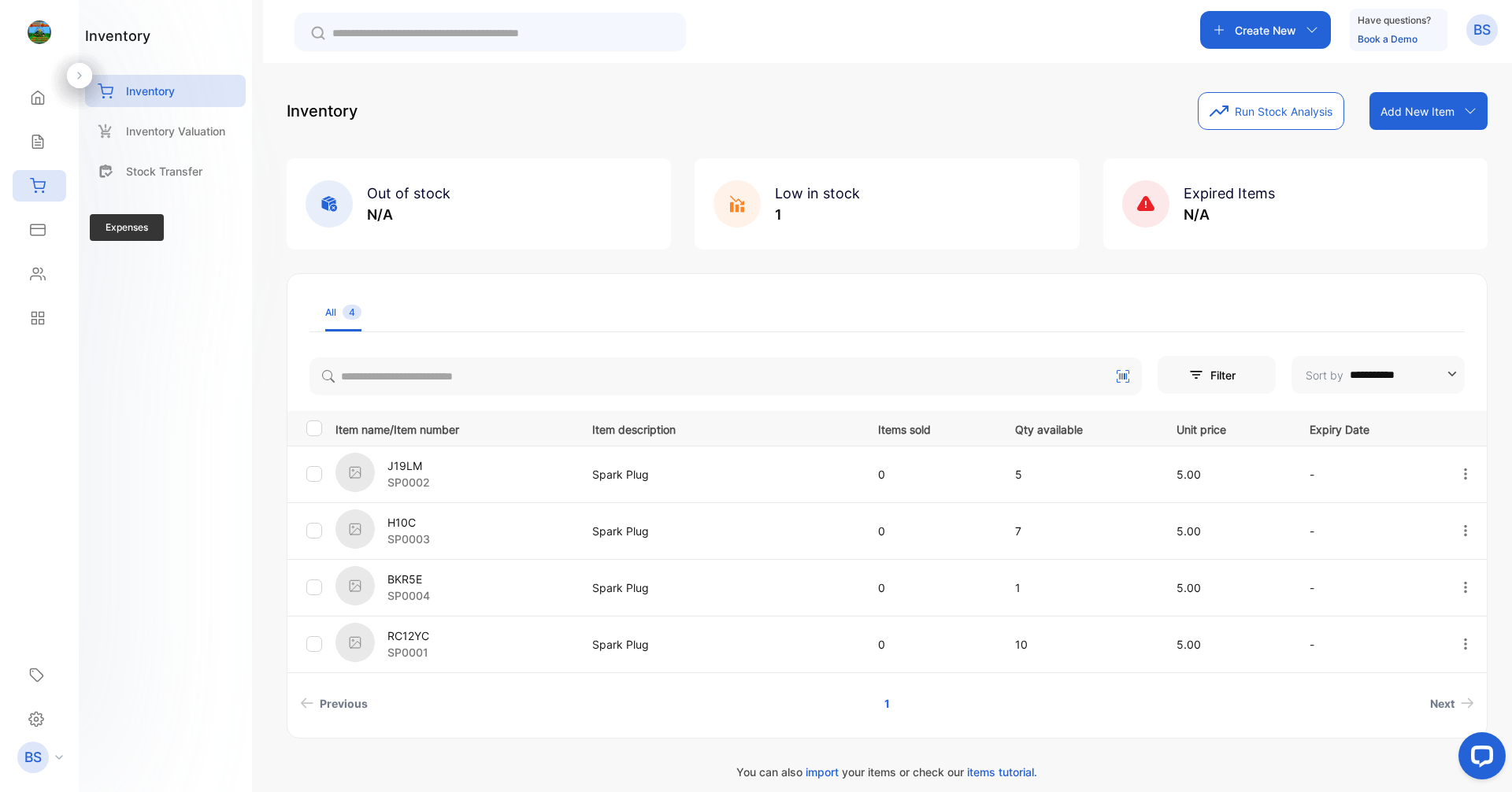
click at [51, 209] on div "Expenses Expenses" at bounding box center [40, 230] width 54 height 44
click at [36, 238] on div "Expenses" at bounding box center [40, 230] width 54 height 31
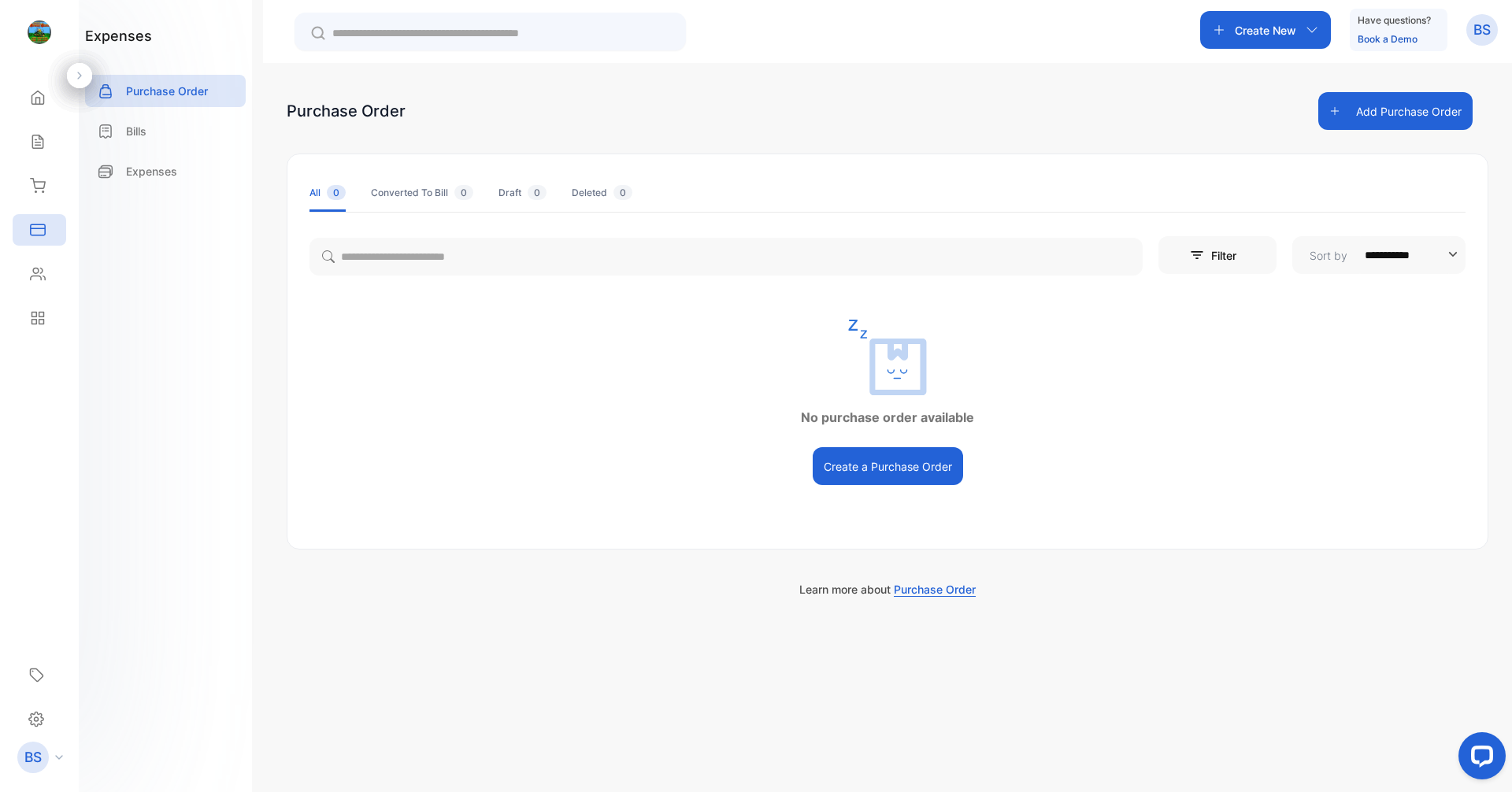
click at [921, 466] on button "Create a Purchase Order" at bounding box center [887, 466] width 150 height 38
click at [125, 128] on div "Bills" at bounding box center [165, 130] width 161 height 32
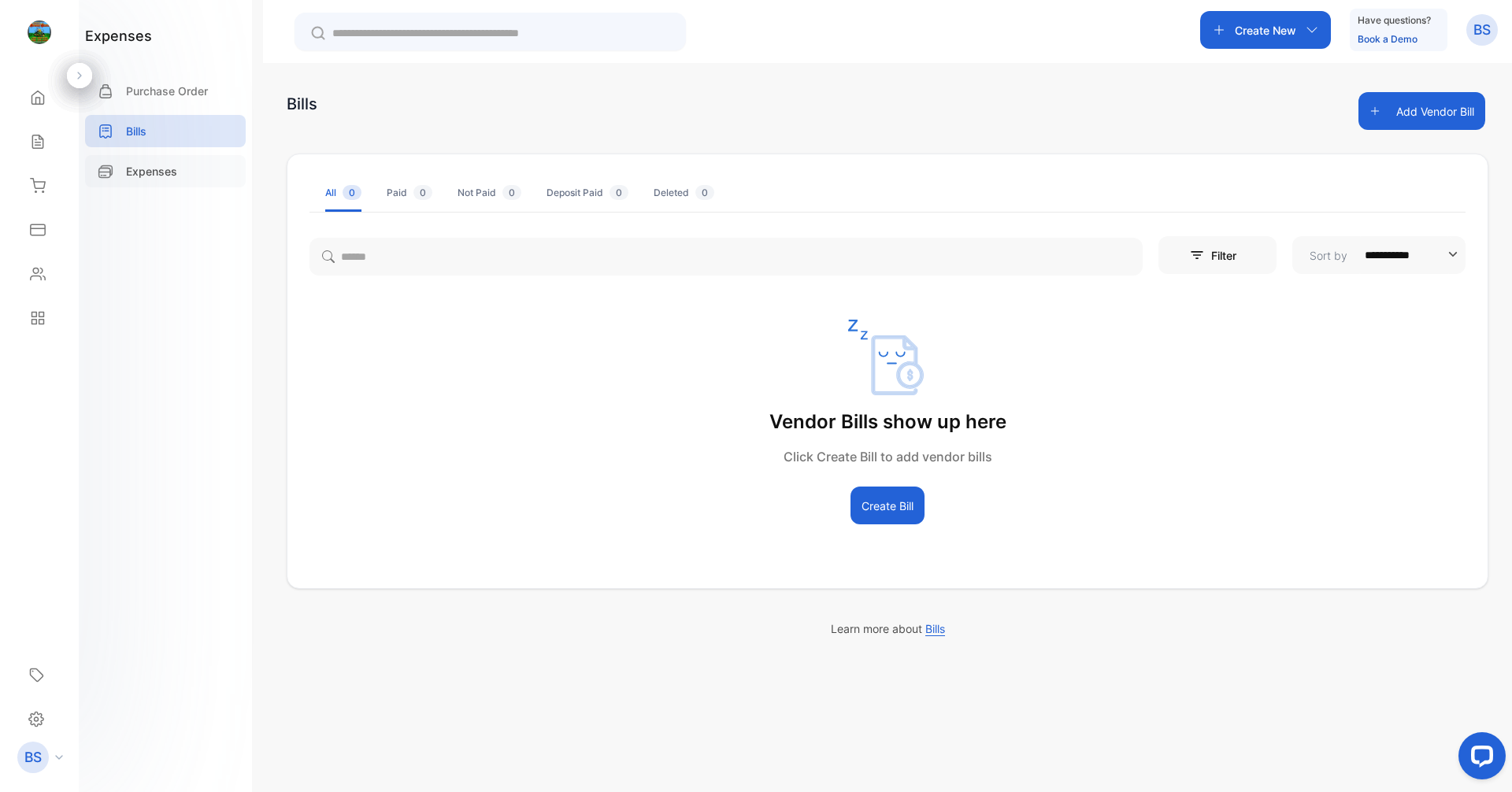
click at [132, 177] on p "Expenses" at bounding box center [151, 171] width 51 height 16
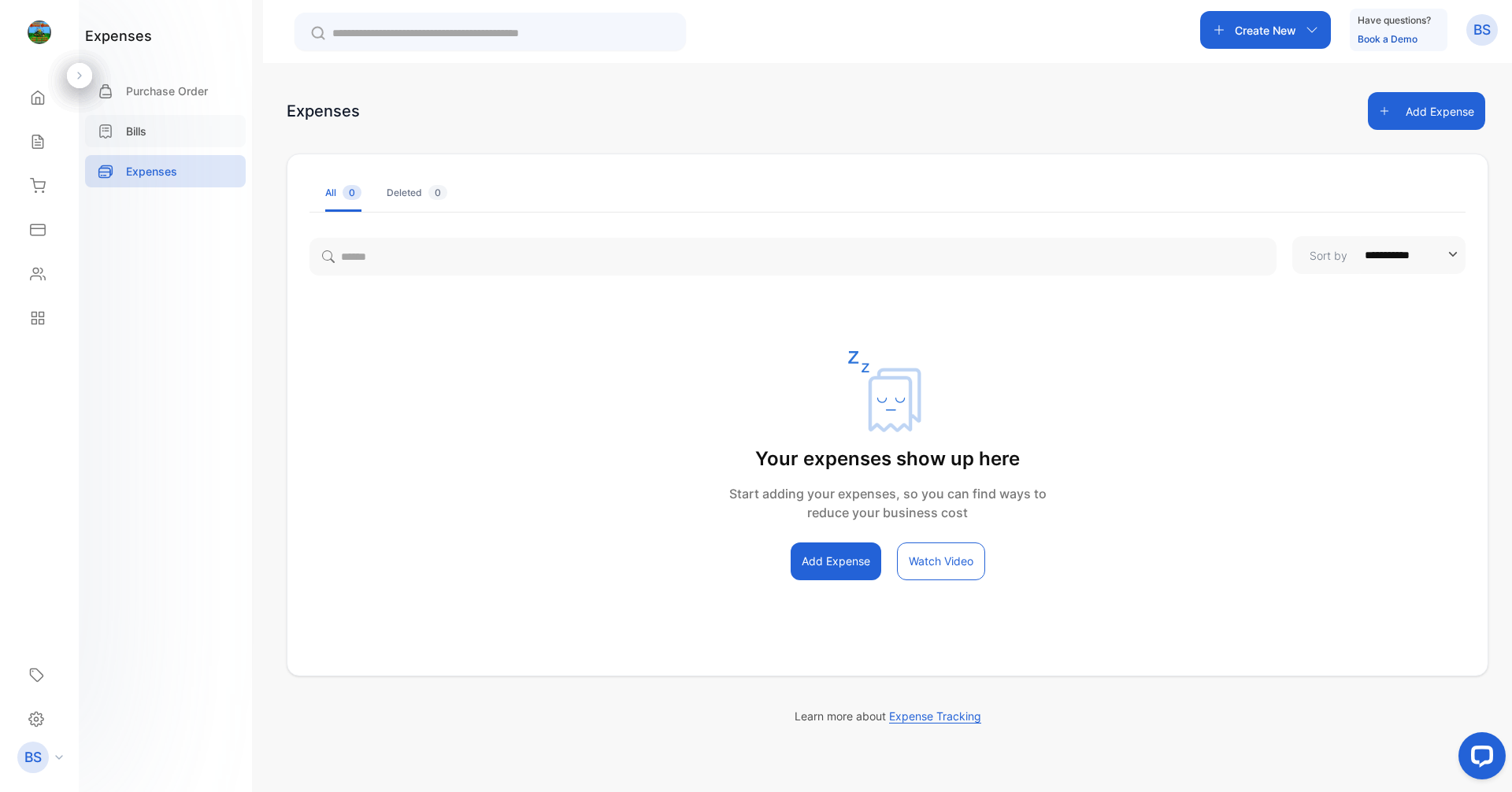
click at [135, 128] on p "Bills" at bounding box center [136, 131] width 21 height 16
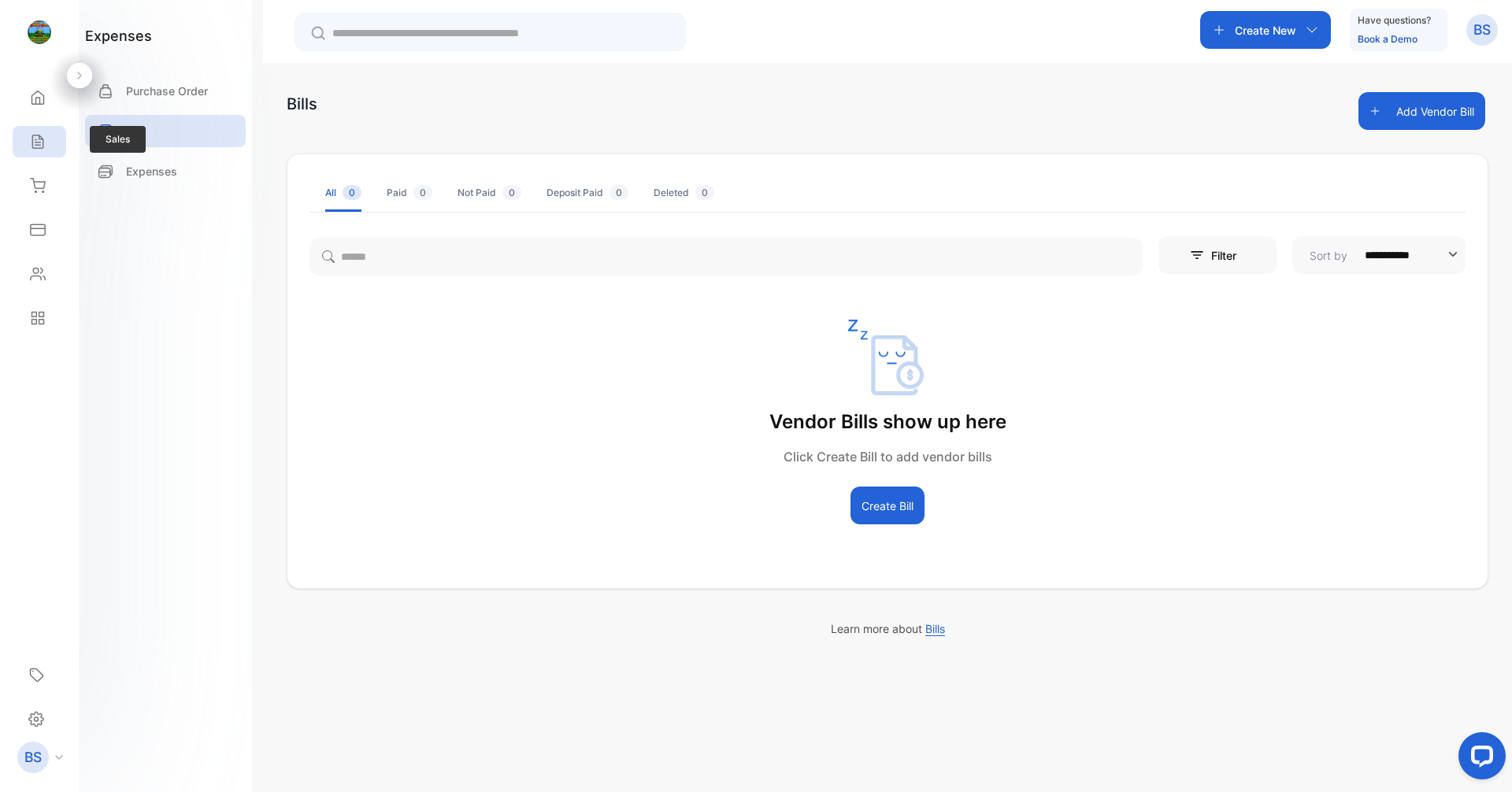
click at [49, 129] on div "Sales" at bounding box center [40, 141] width 54 height 31
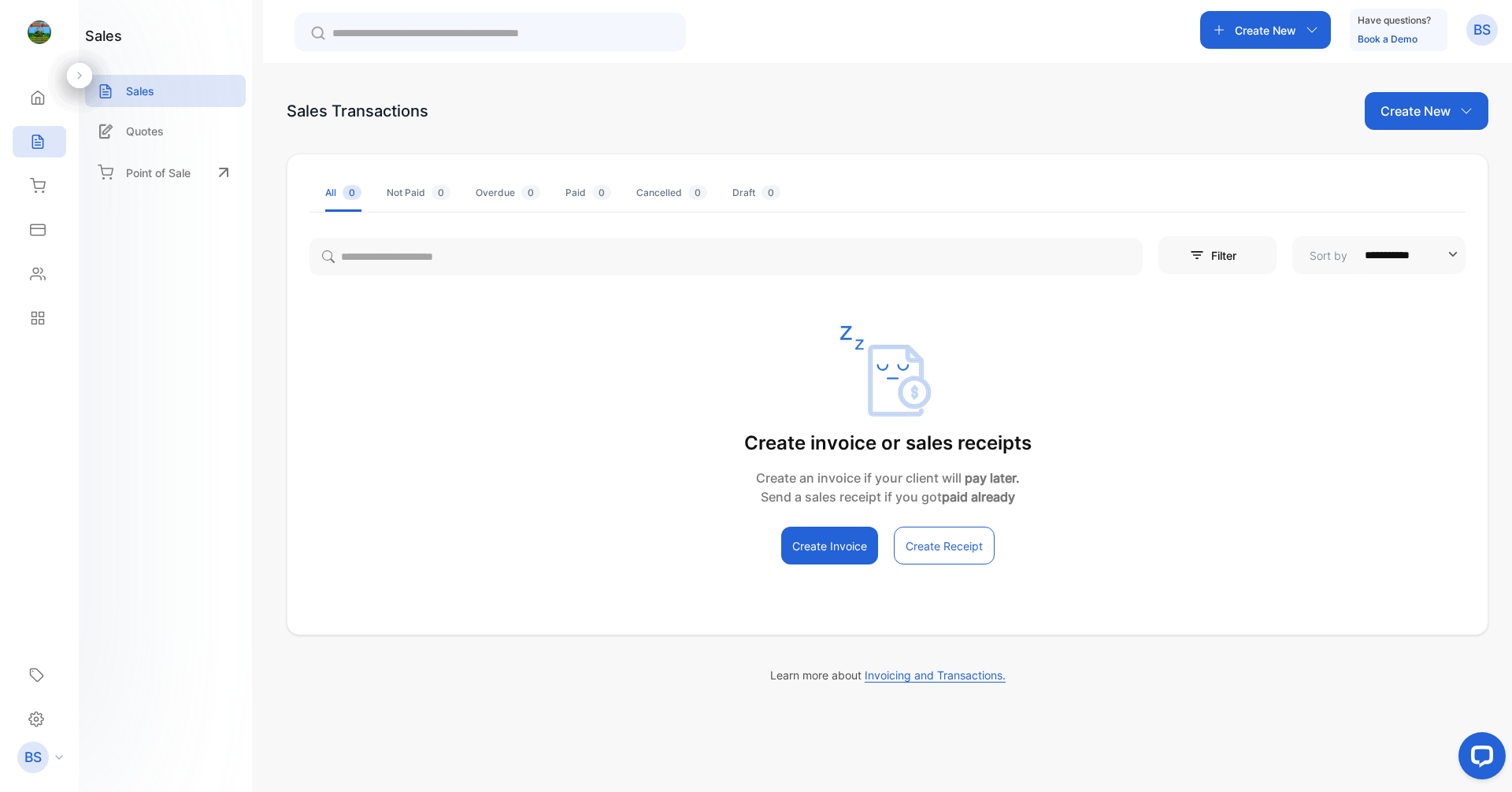
click at [838, 539] on button "Create Invoice" at bounding box center [830, 546] width 97 height 38
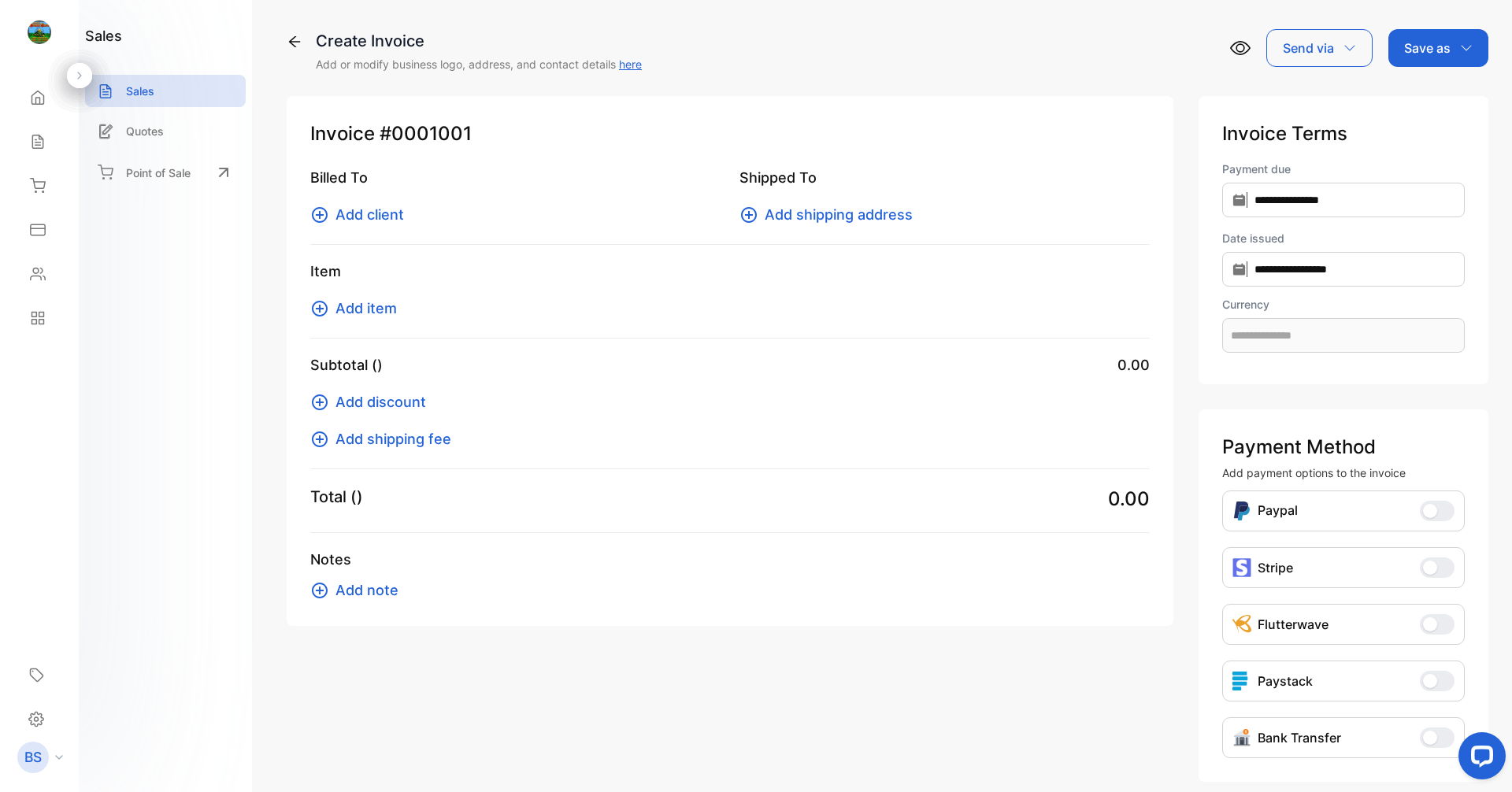
click at [388, 304] on span "Add item" at bounding box center [365, 308] width 62 height 21
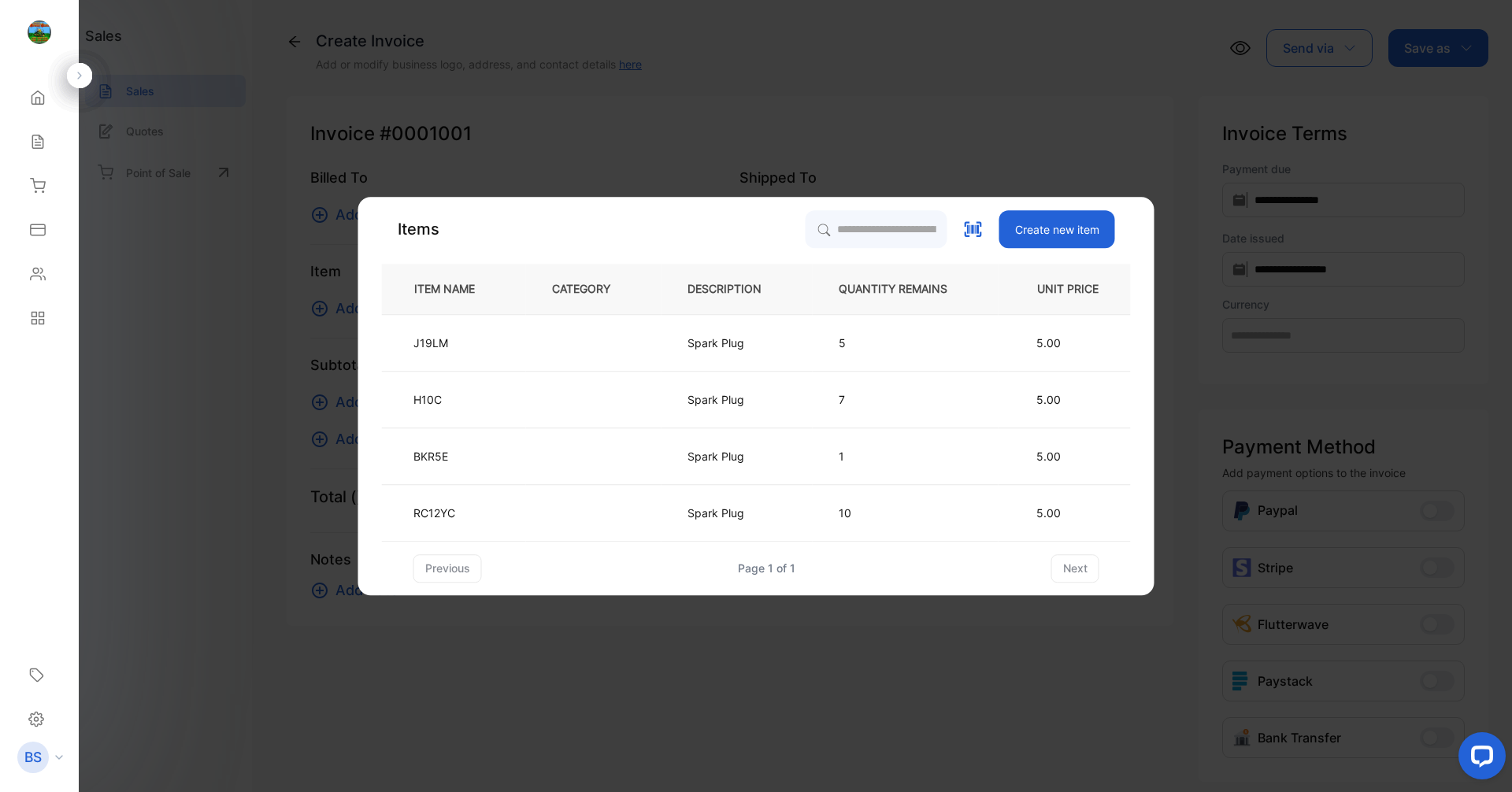
click at [310, 298] on button "Add item" at bounding box center [358, 308] width 96 height 21
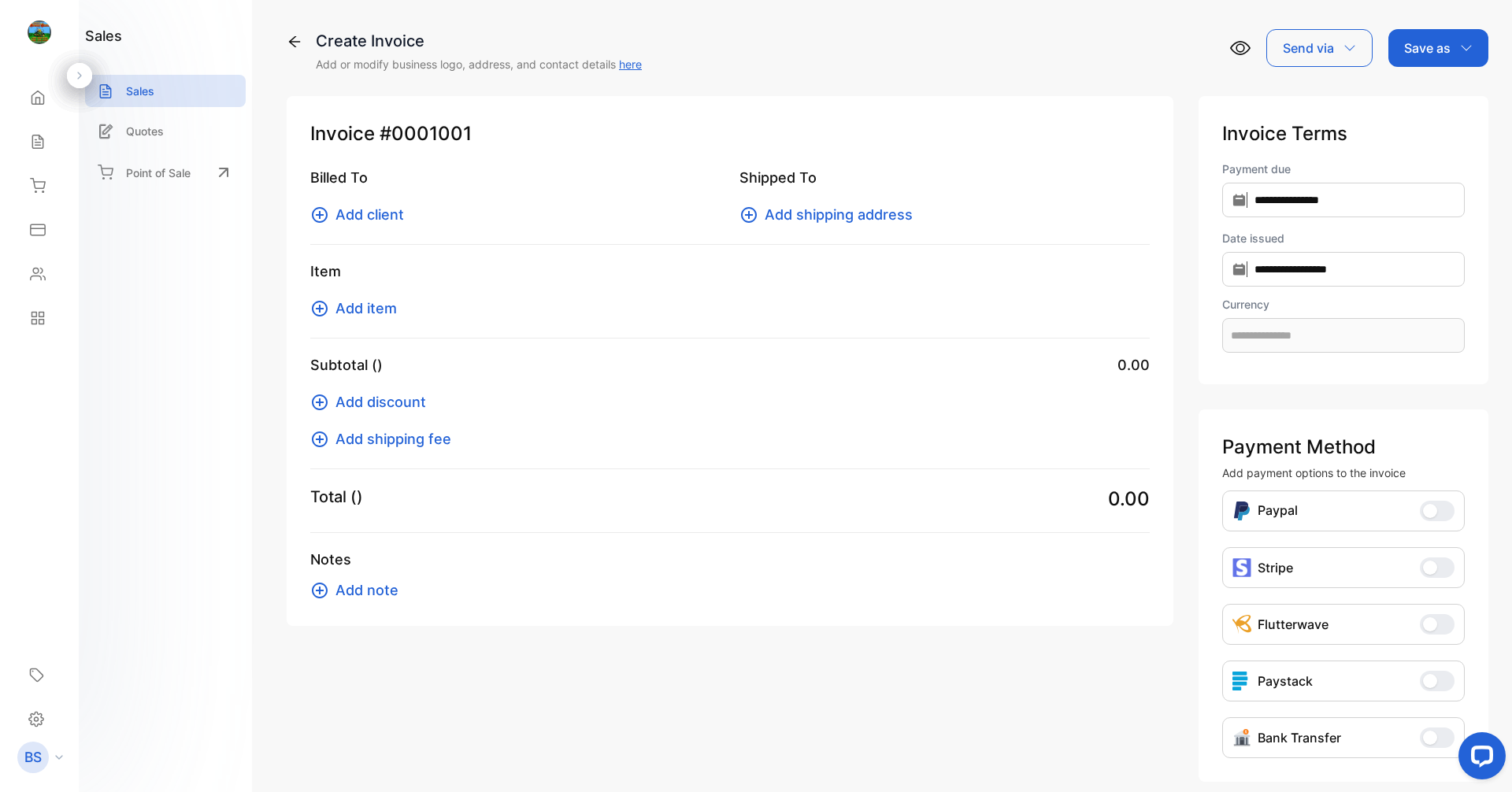
click at [310, 298] on button "Add item" at bounding box center [358, 308] width 96 height 21
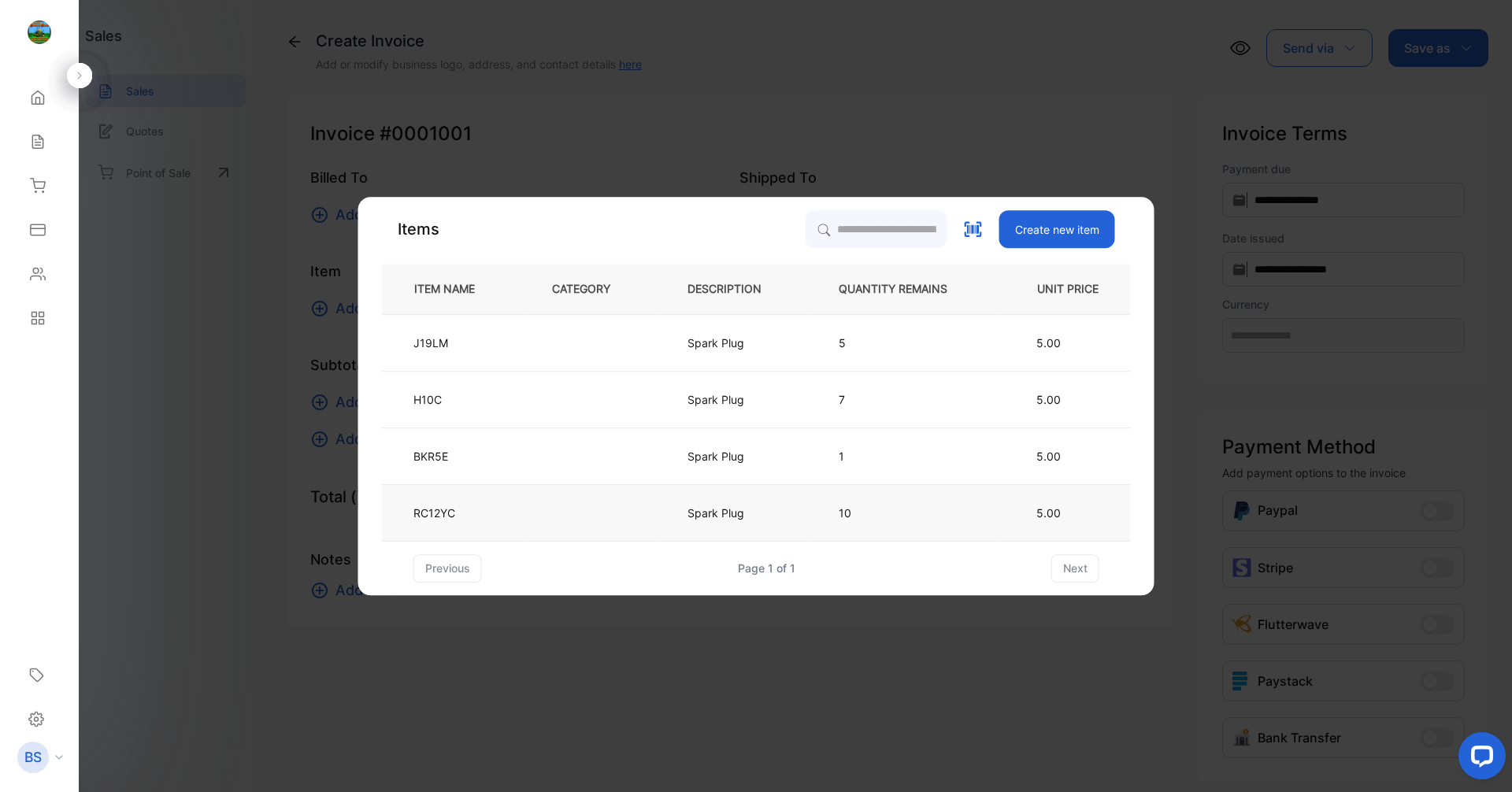
click at [310, 298] on button "Add item" at bounding box center [358, 308] width 96 height 21
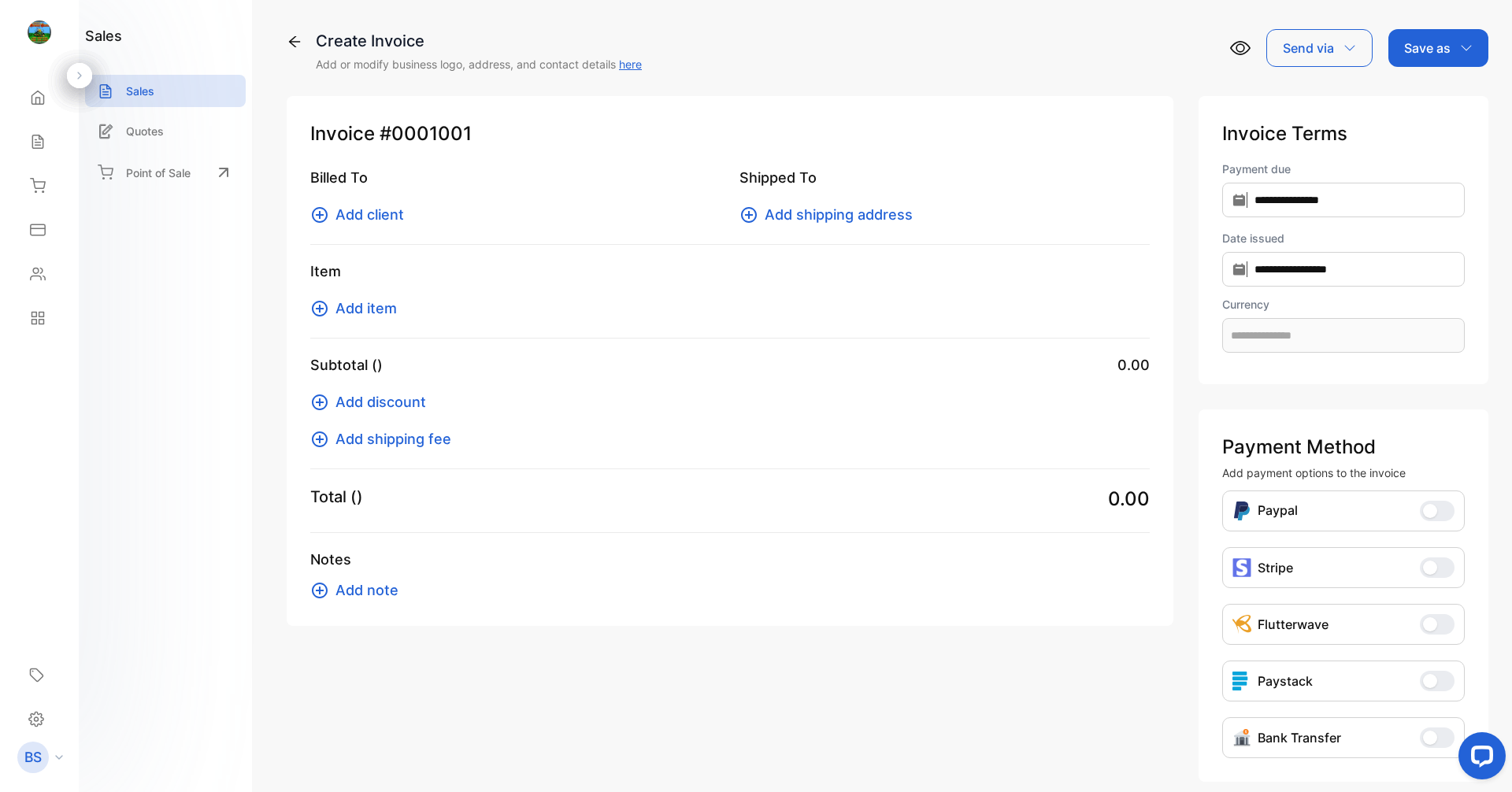
click at [310, 298] on button "Add item" at bounding box center [358, 308] width 96 height 21
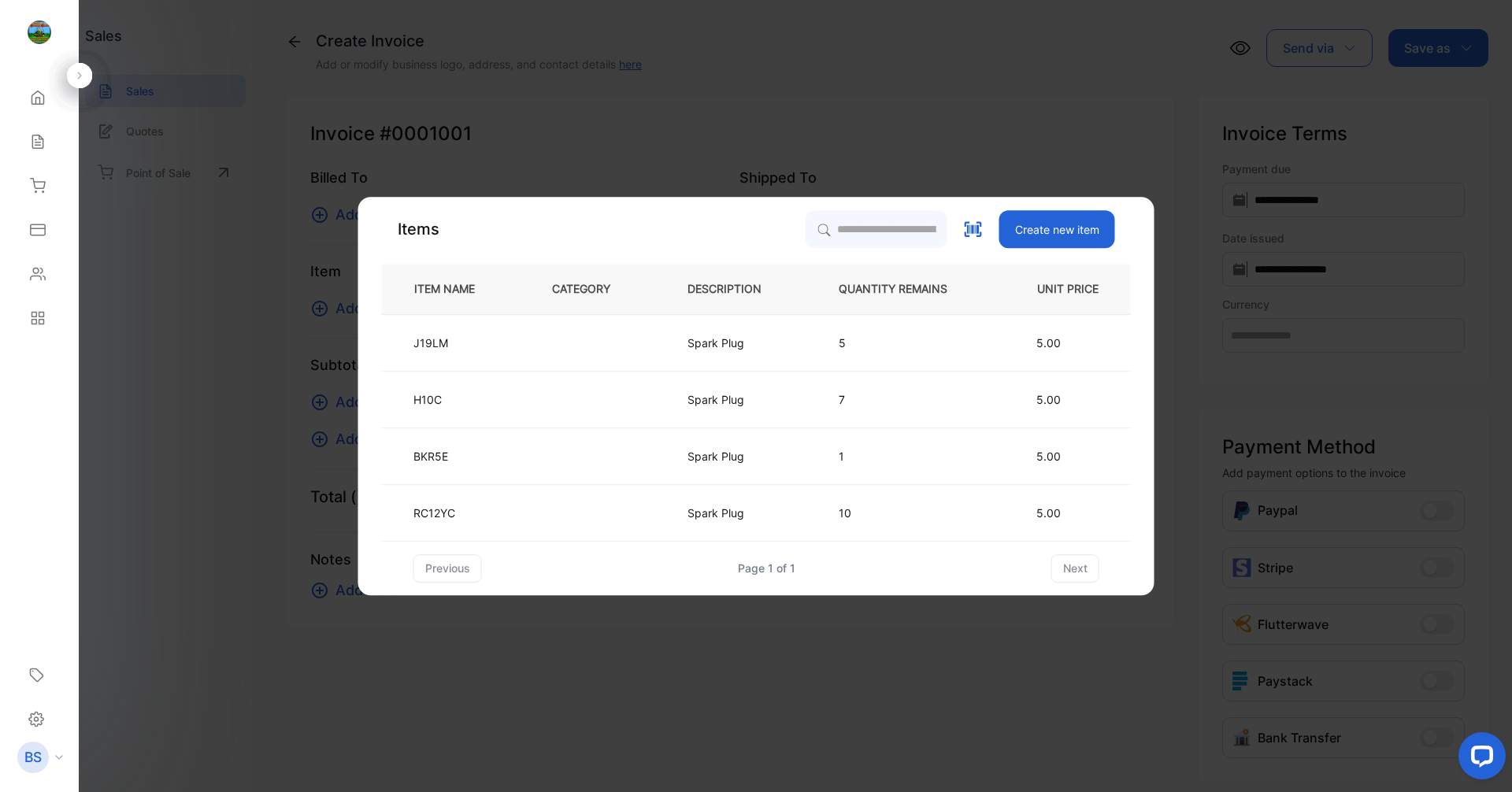
click at [984, 225] on div "Create new item" at bounding box center [1039, 229] width 152 height 38
click at [972, 233] on icon at bounding box center [973, 229] width 12 height 9
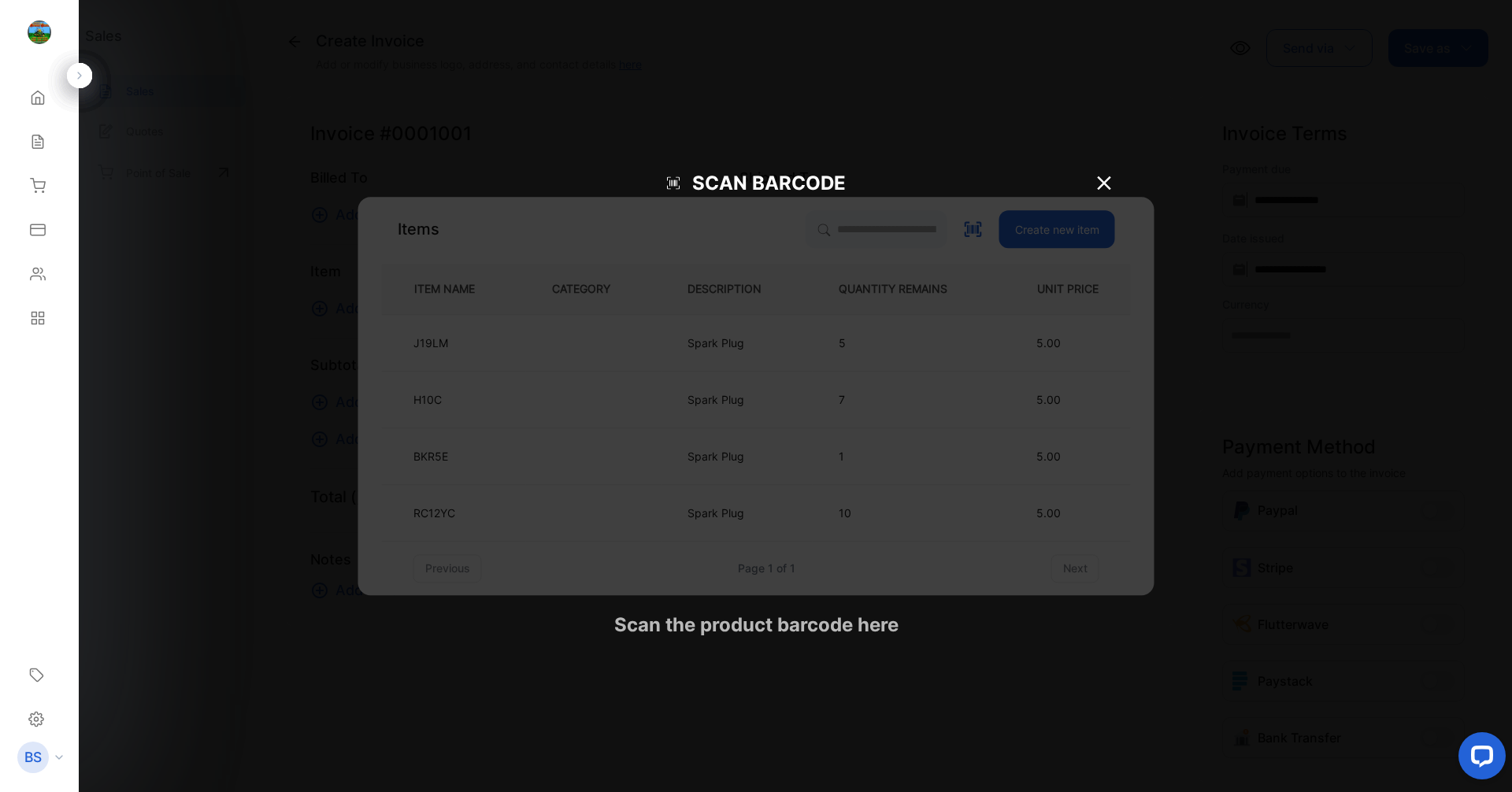
click at [963, 219] on button at bounding box center [974, 229] width 21 height 21
type input "**********"
click at [963, 219] on button at bounding box center [974, 229] width 21 height 21
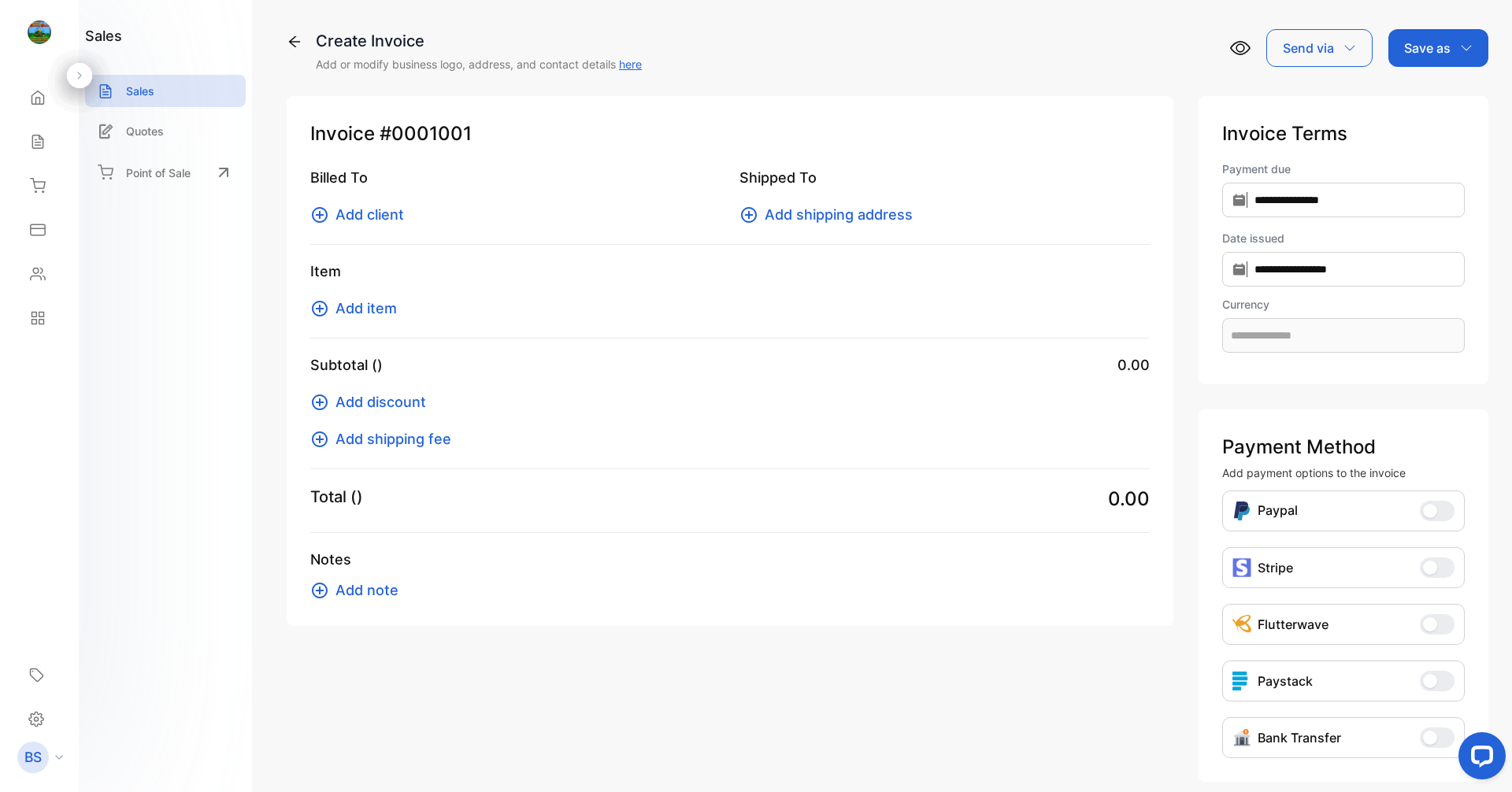
click at [358, 314] on span "Add item" at bounding box center [365, 308] width 62 height 21
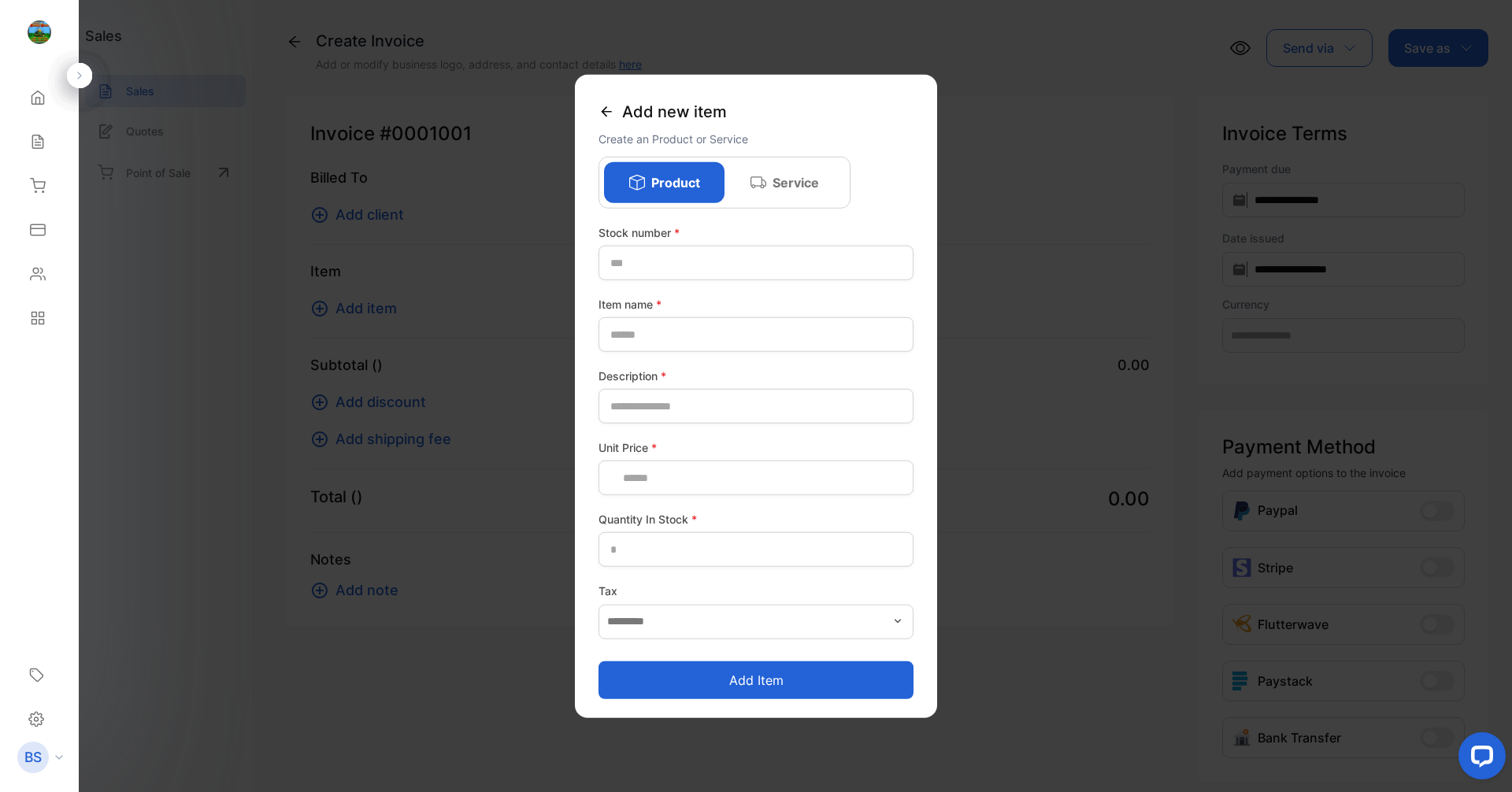
click at [310, 298] on button "Add item" at bounding box center [358, 308] width 96 height 21
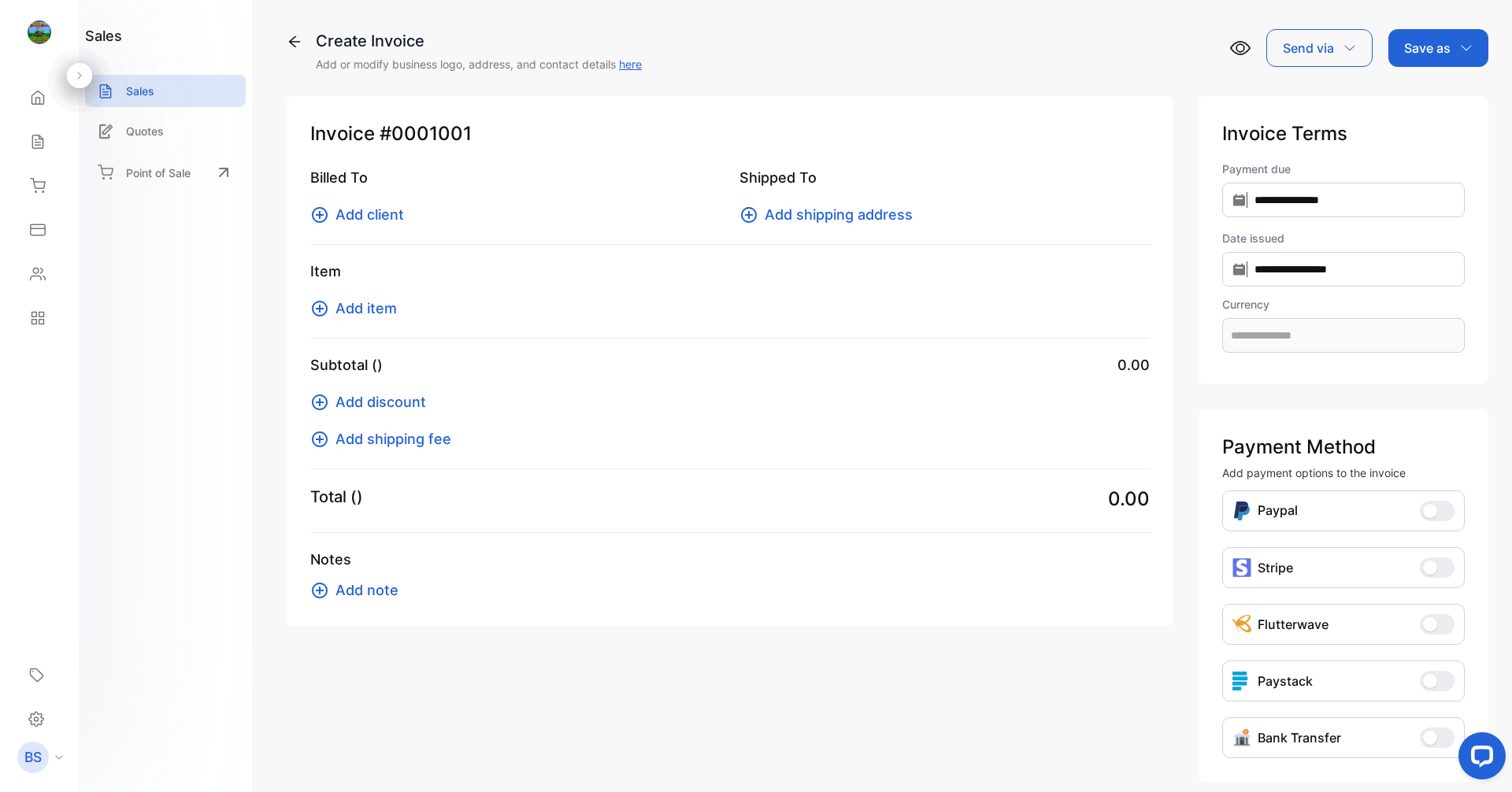
click at [310, 298] on button "Add item" at bounding box center [358, 308] width 96 height 21
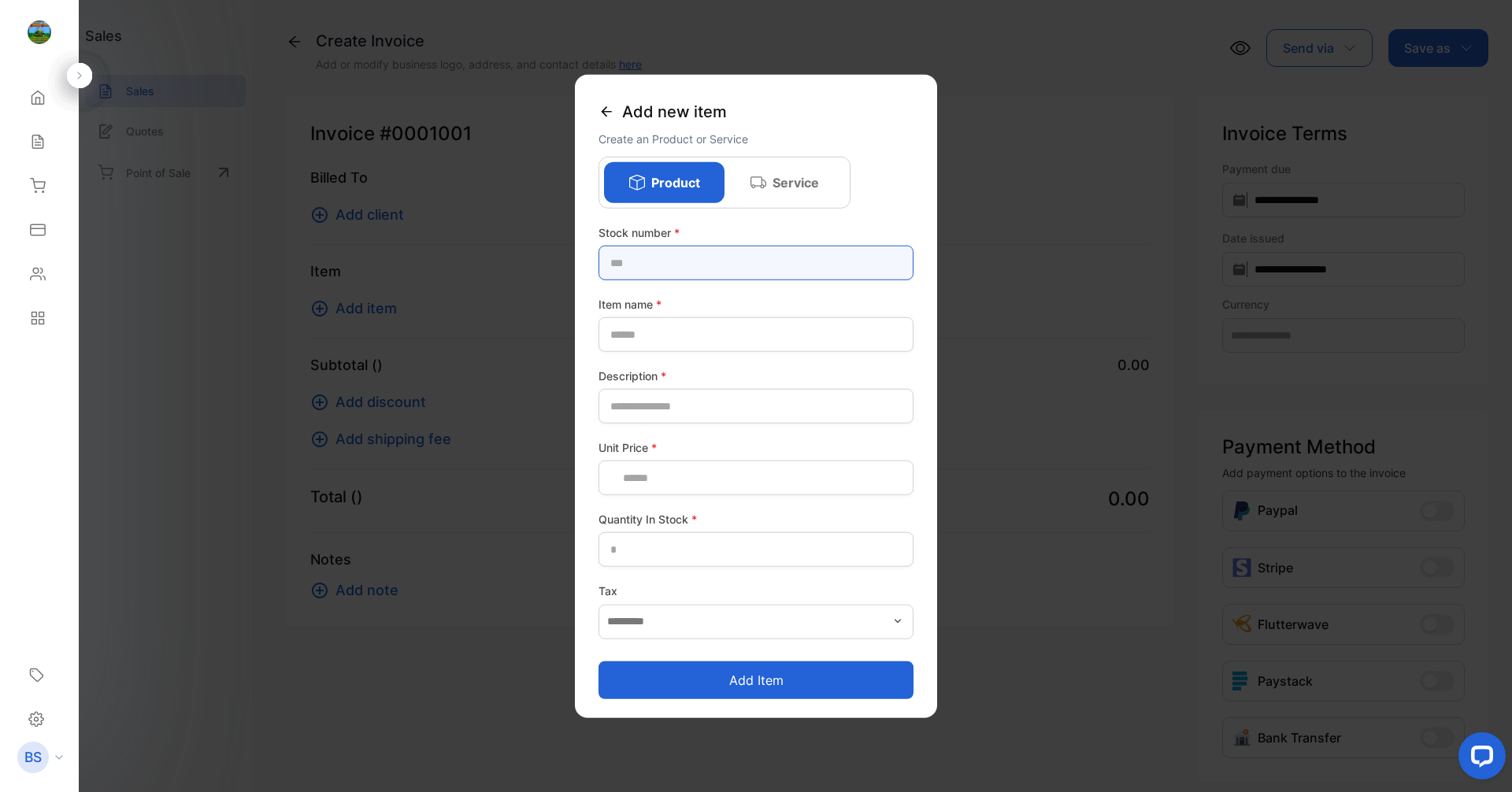
click at [670, 265] on number-inputstocknumber "text" at bounding box center [756, 263] width 315 height 35
type number-inputstocknumber "******"
click at [599, 660] on button "Add item" at bounding box center [756, 679] width 315 height 38
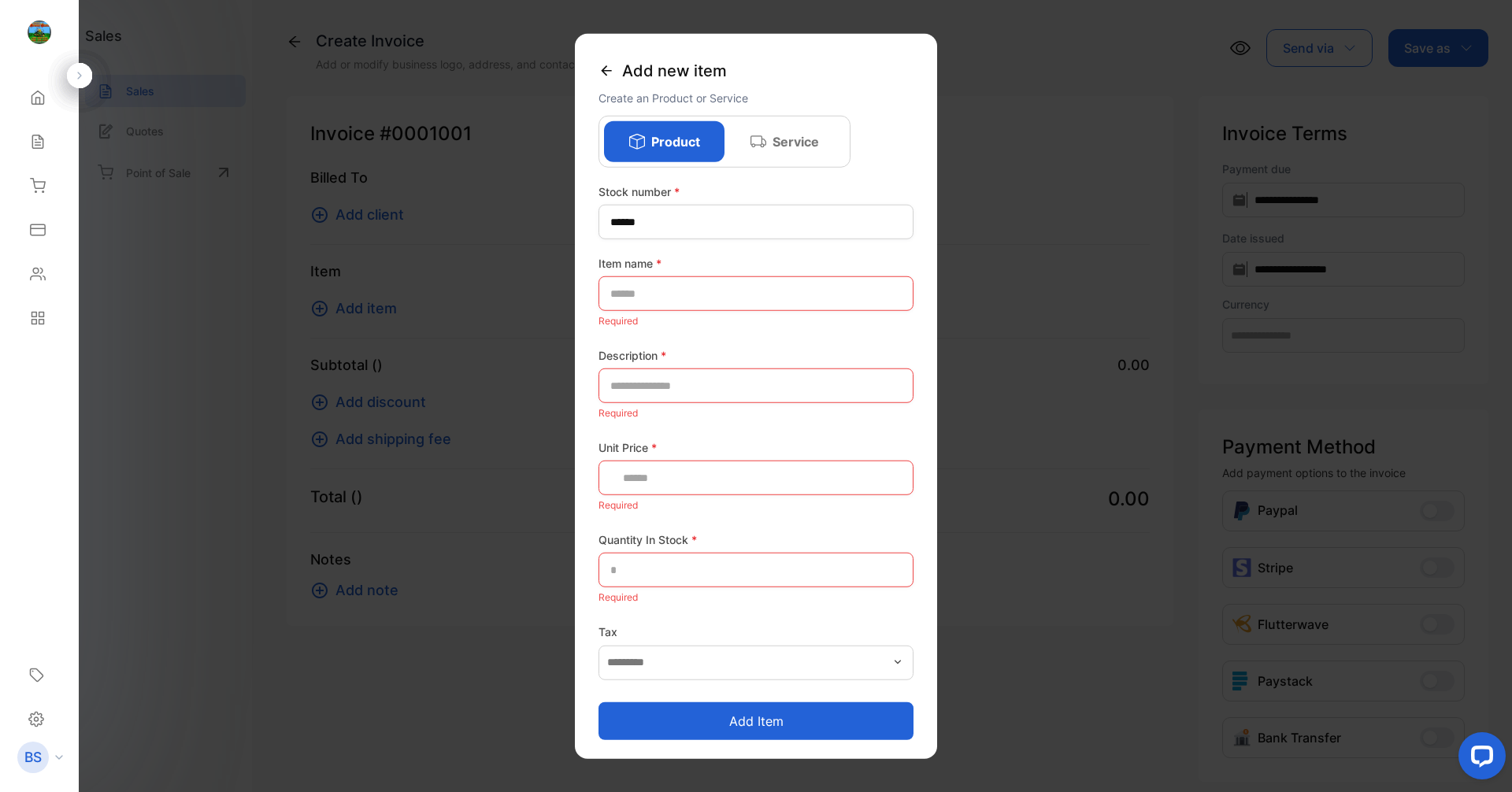
click at [610, 57] on div "Add new item" at bounding box center [756, 71] width 315 height 36
click at [602, 69] on icon at bounding box center [607, 71] width 16 height 16
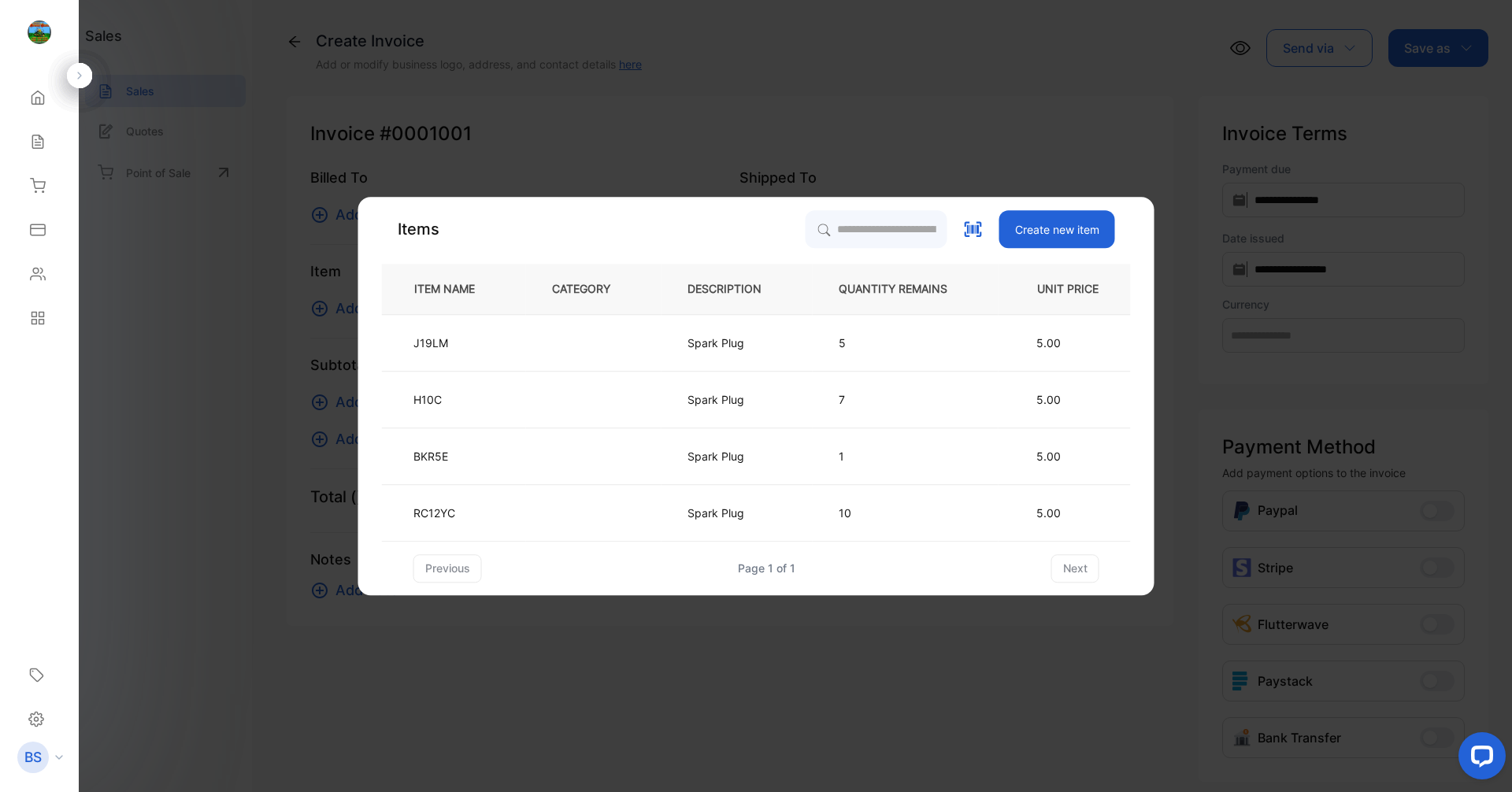
click at [968, 230] on icon at bounding box center [974, 229] width 21 height 21
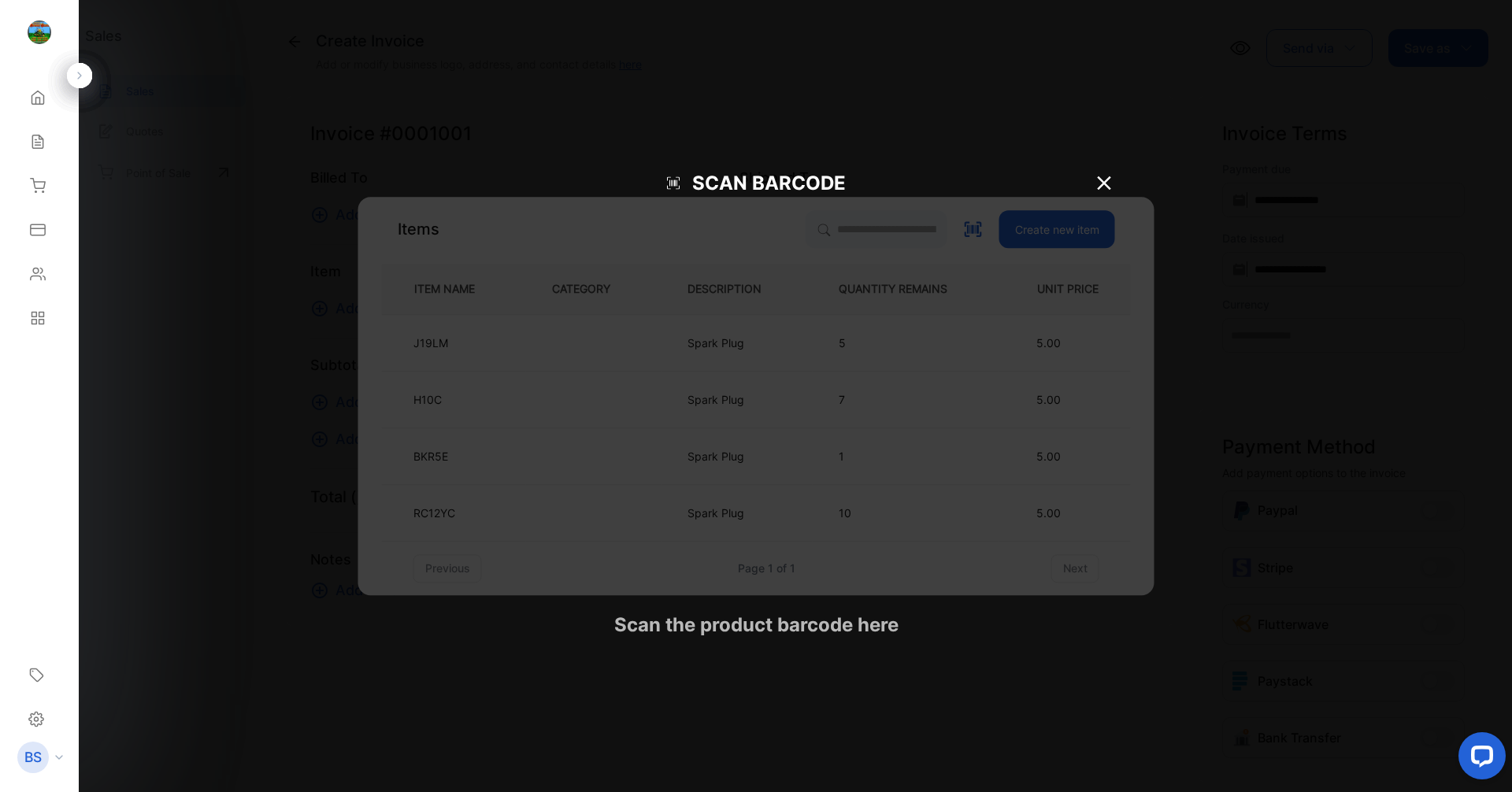
click at [963, 219] on button at bounding box center [974, 229] width 21 height 21
type input "**********"
click at [963, 219] on button at bounding box center [974, 229] width 21 height 21
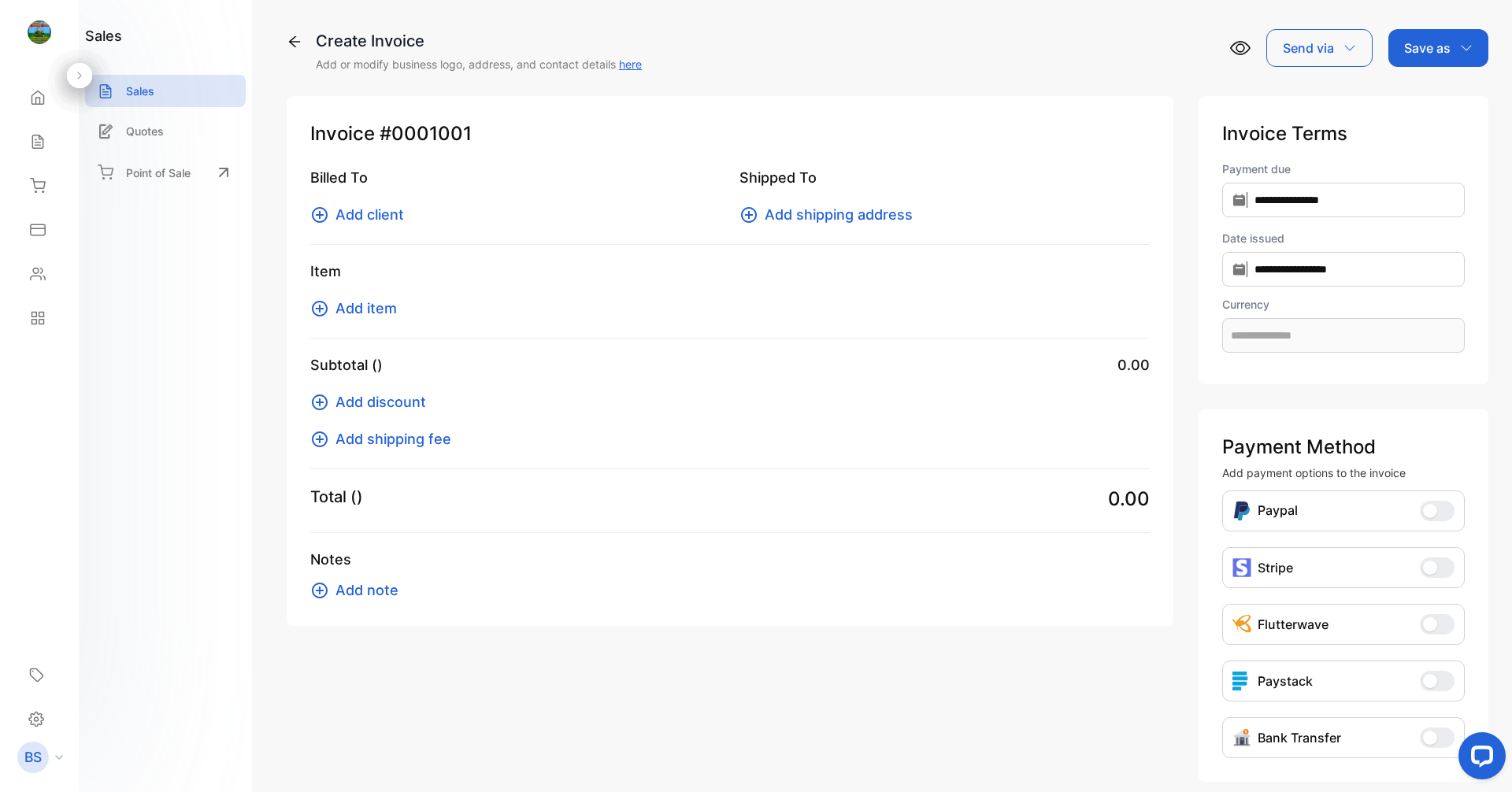
click at [349, 216] on span "Add client" at bounding box center [369, 214] width 69 height 21
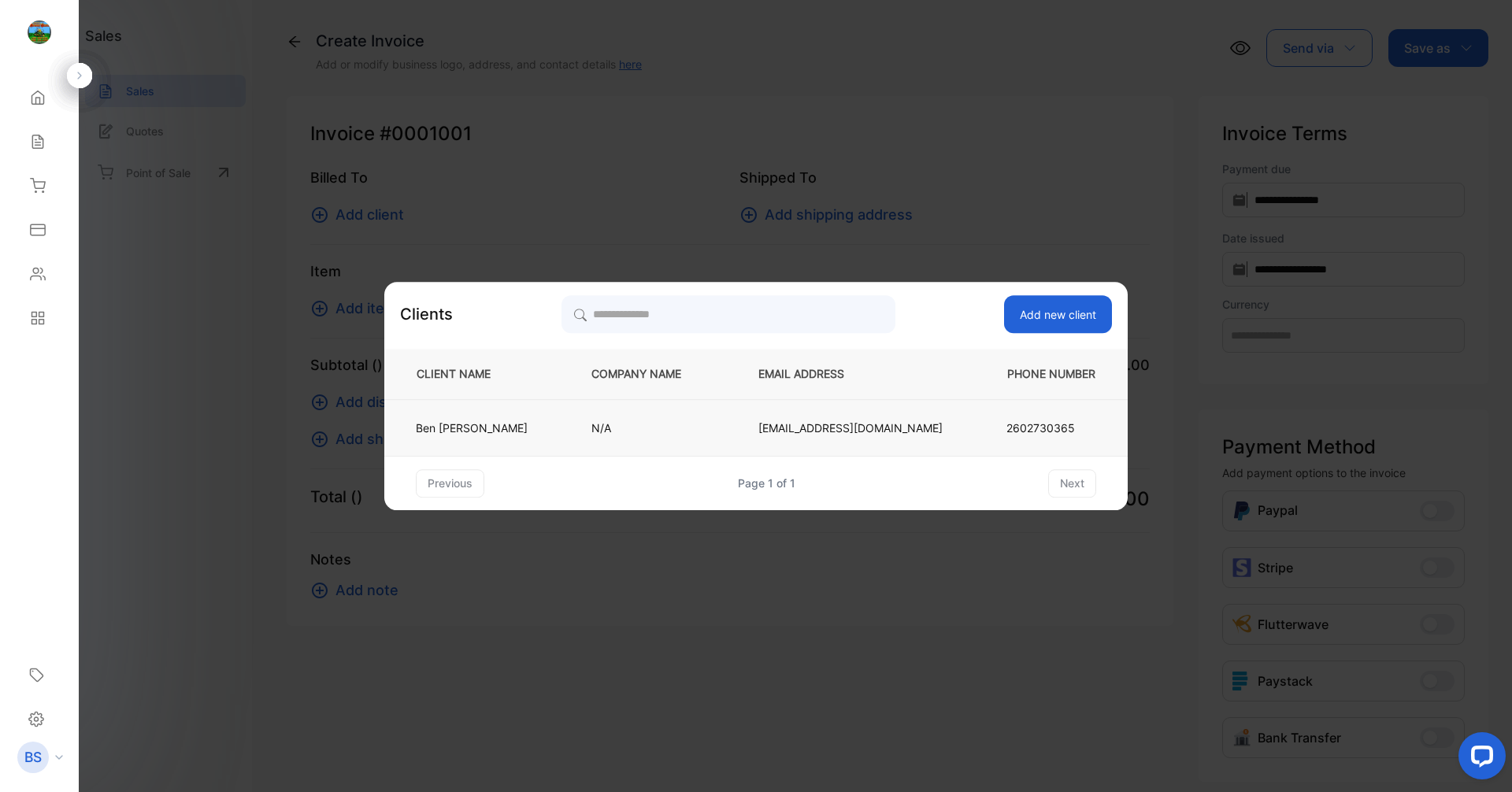
click at [548, 447] on td "[PERSON_NAME]" at bounding box center [475, 427] width 181 height 56
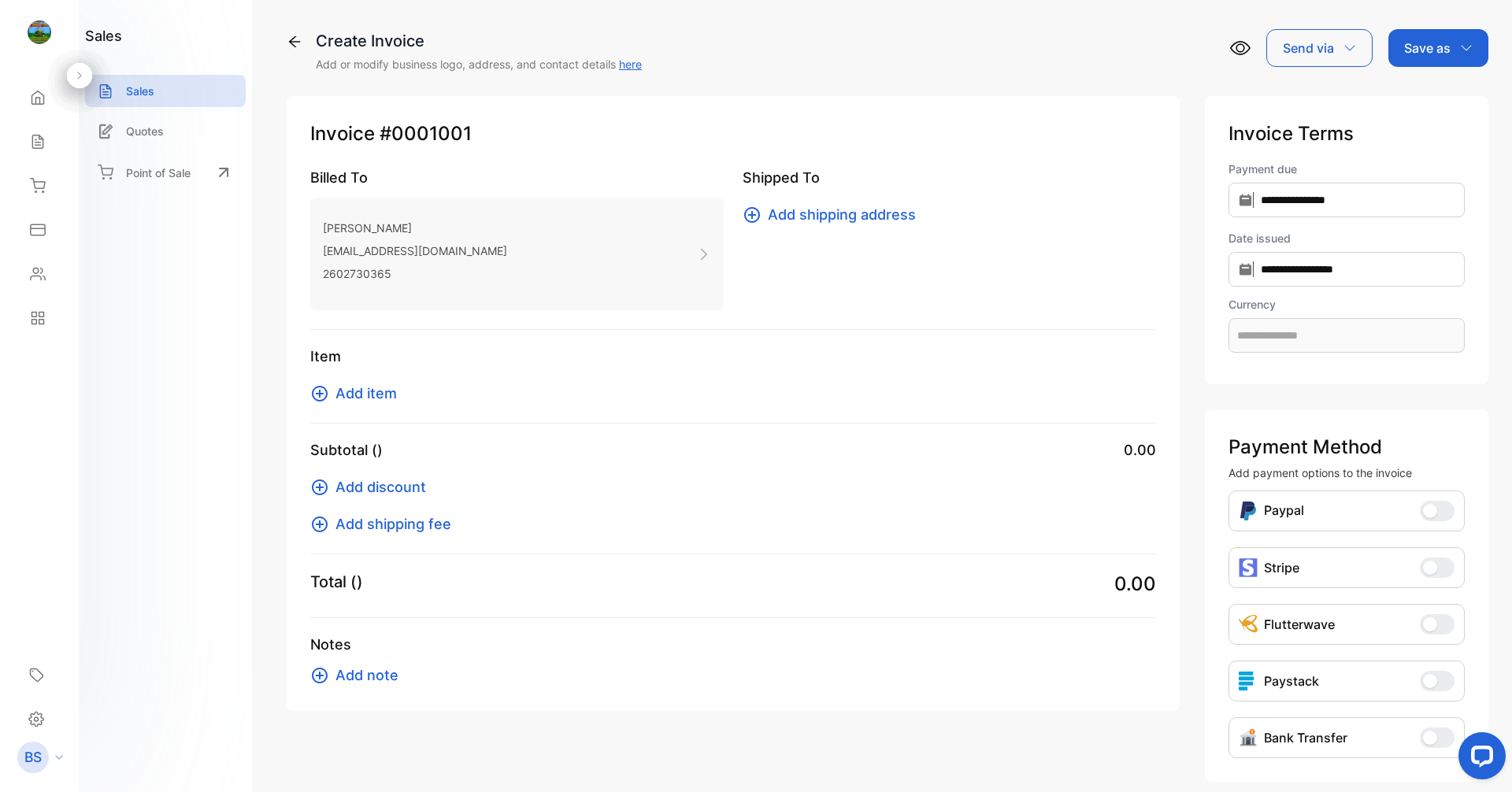
click at [352, 377] on div "Item Add item" at bounding box center [733, 384] width 845 height 78
click at [352, 381] on div "Item Add item" at bounding box center [733, 384] width 845 height 78
click at [357, 399] on span "Add item" at bounding box center [365, 393] width 62 height 21
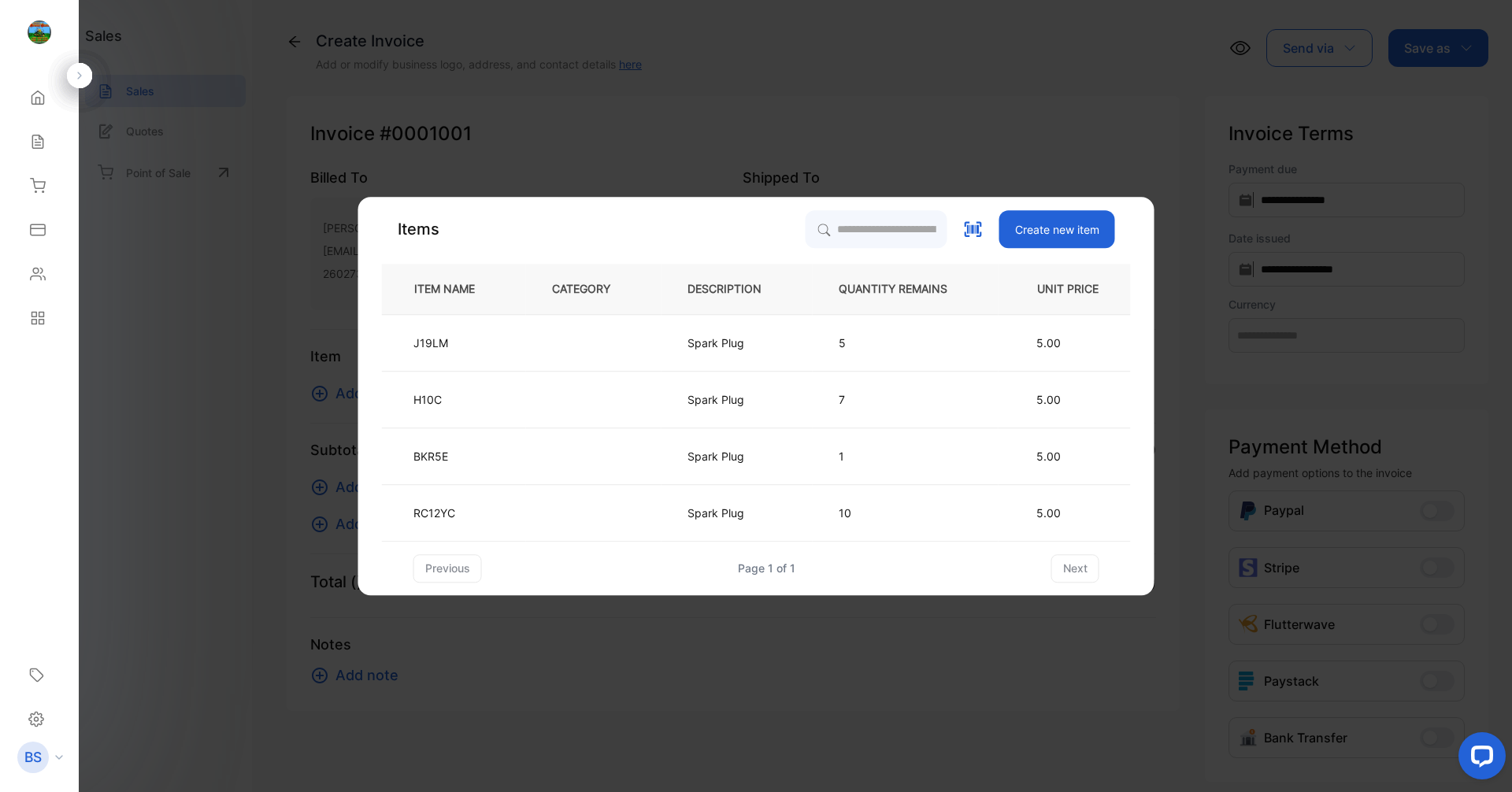
click at [310, 383] on button "Add item" at bounding box center [358, 393] width 96 height 21
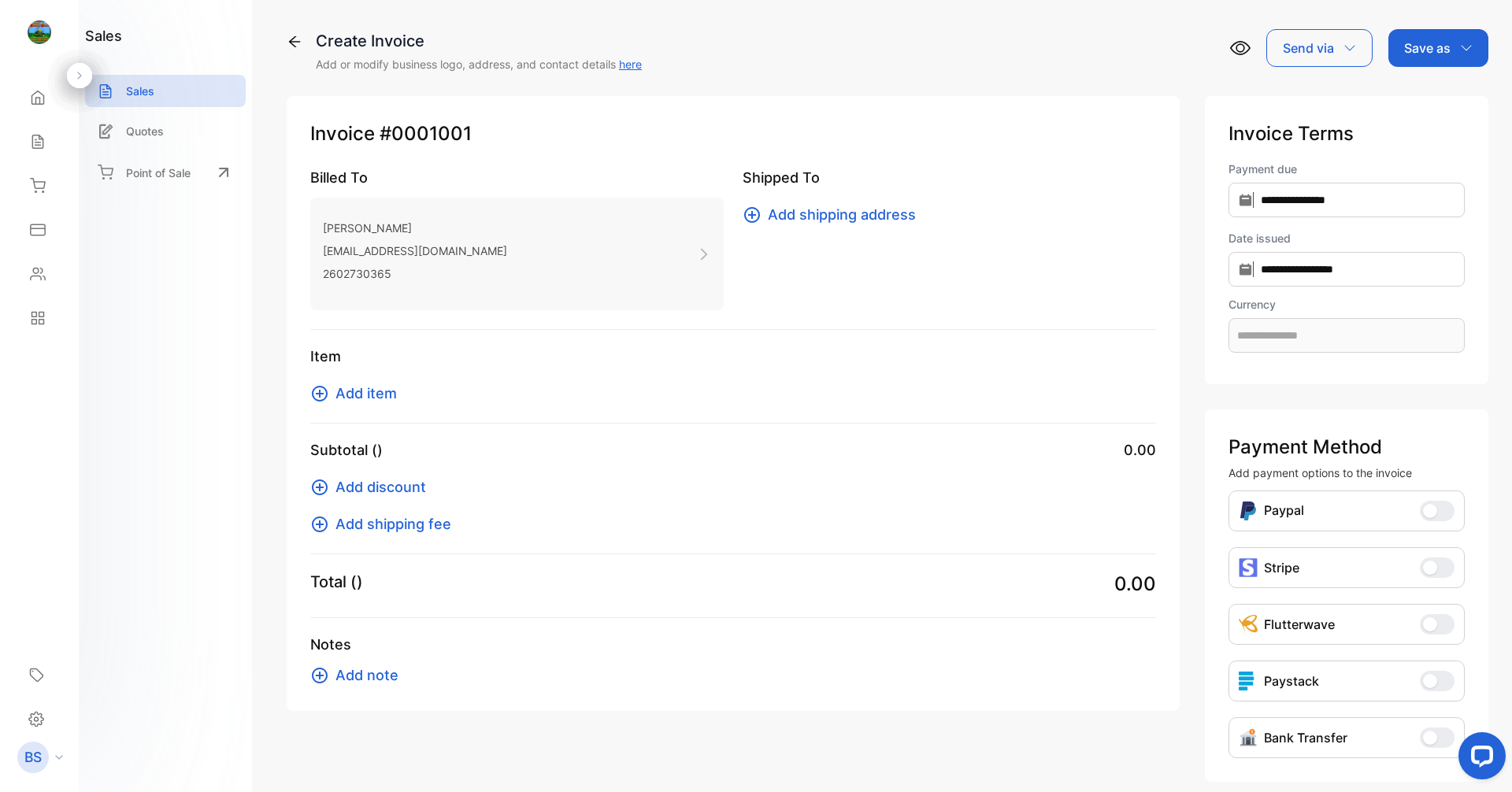
click at [324, 386] on icon at bounding box center [319, 394] width 16 height 16
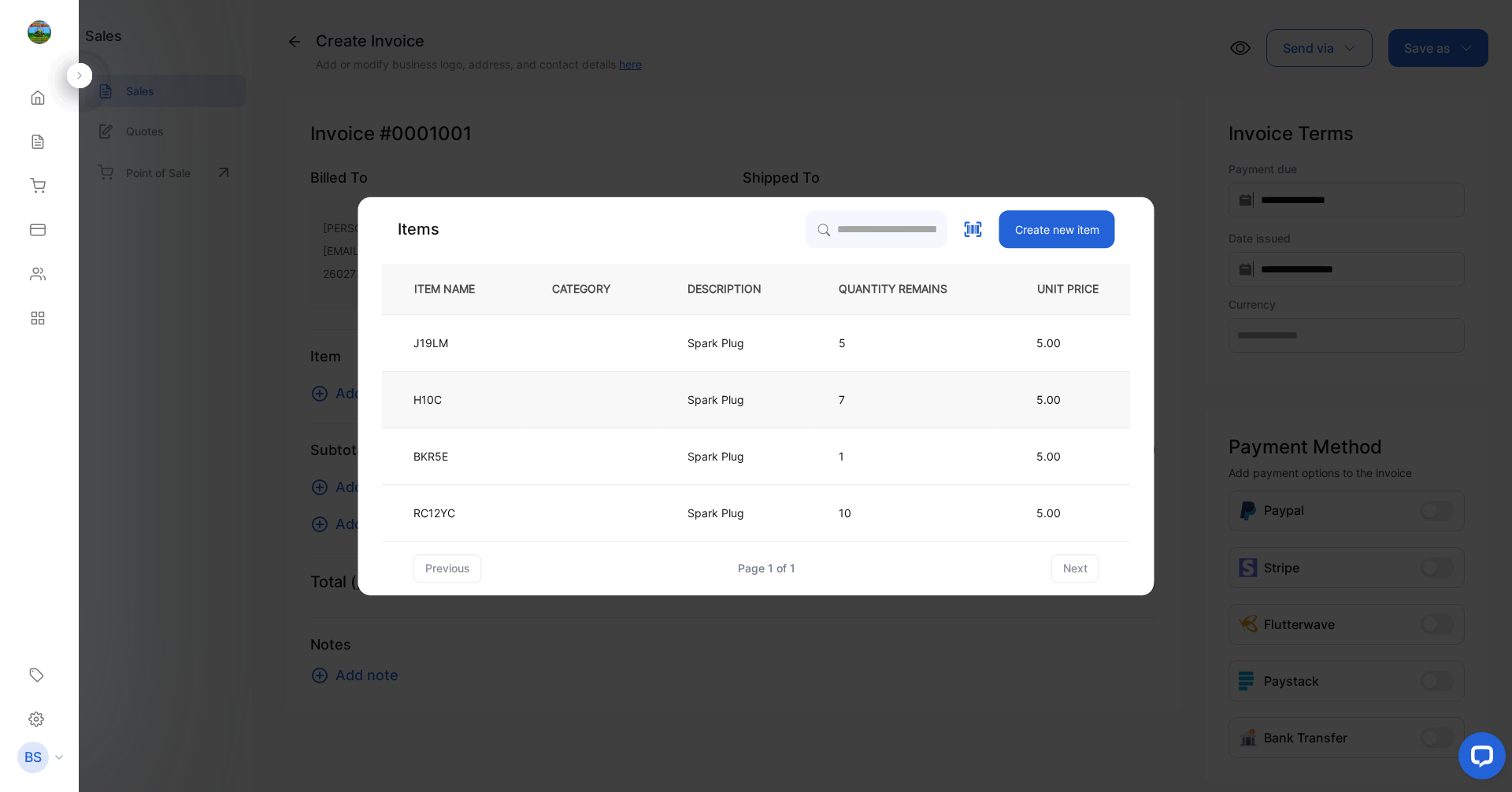
click at [594, 388] on td at bounding box center [594, 398] width 135 height 56
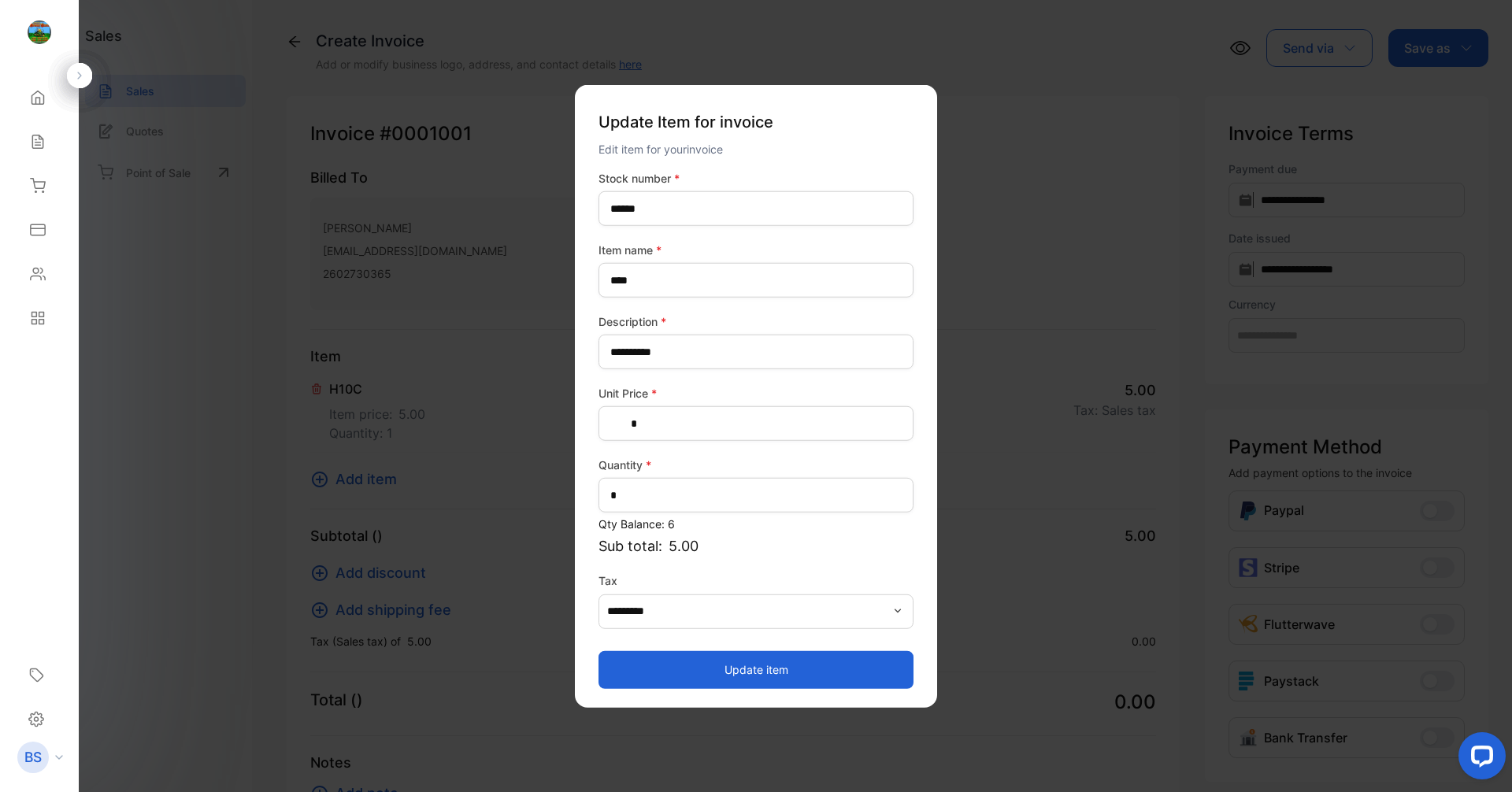
click at [819, 106] on p "Update Item for invoice" at bounding box center [756, 122] width 315 height 36
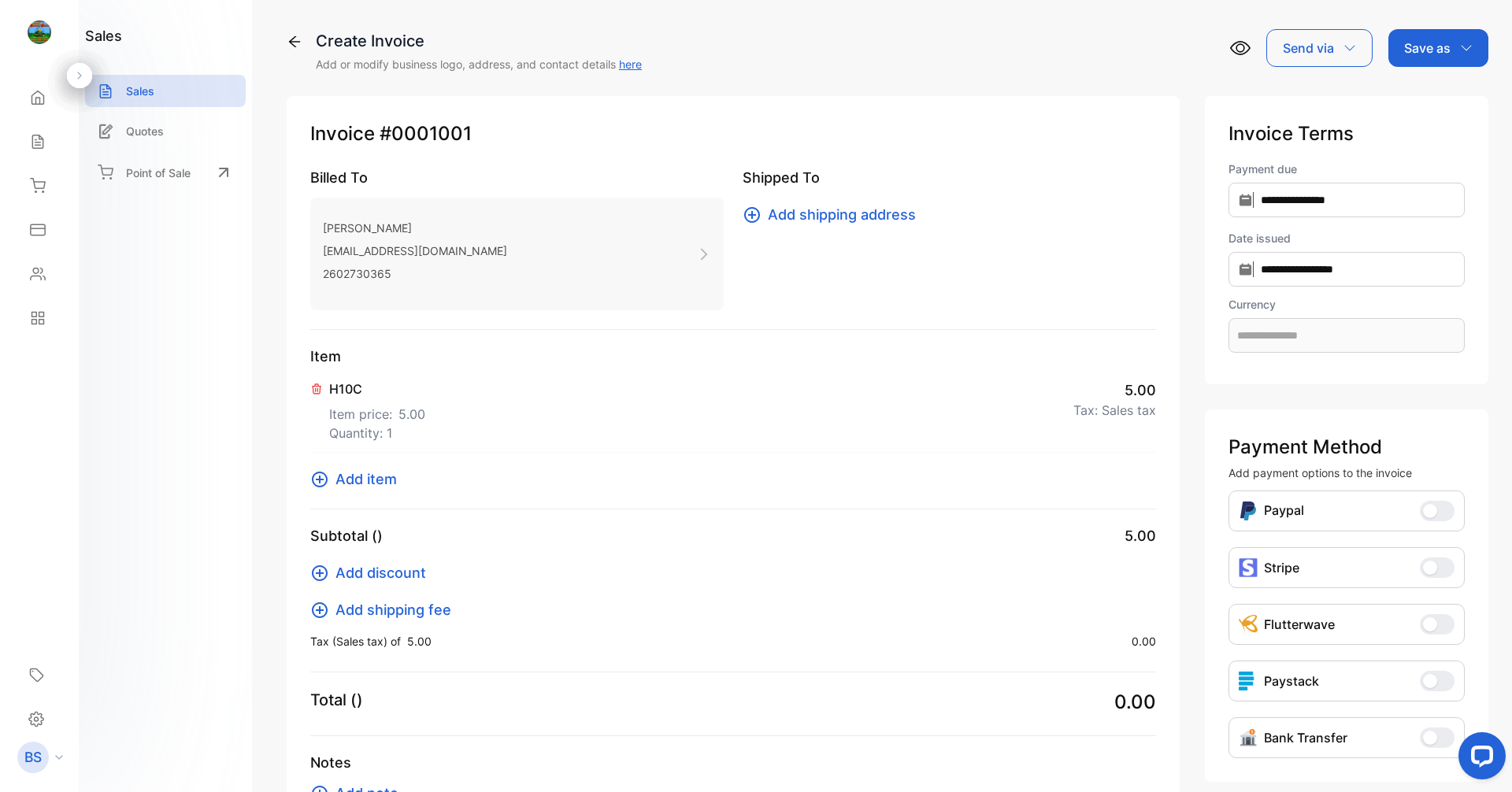
click at [315, 392] on icon at bounding box center [316, 389] width 13 height 13
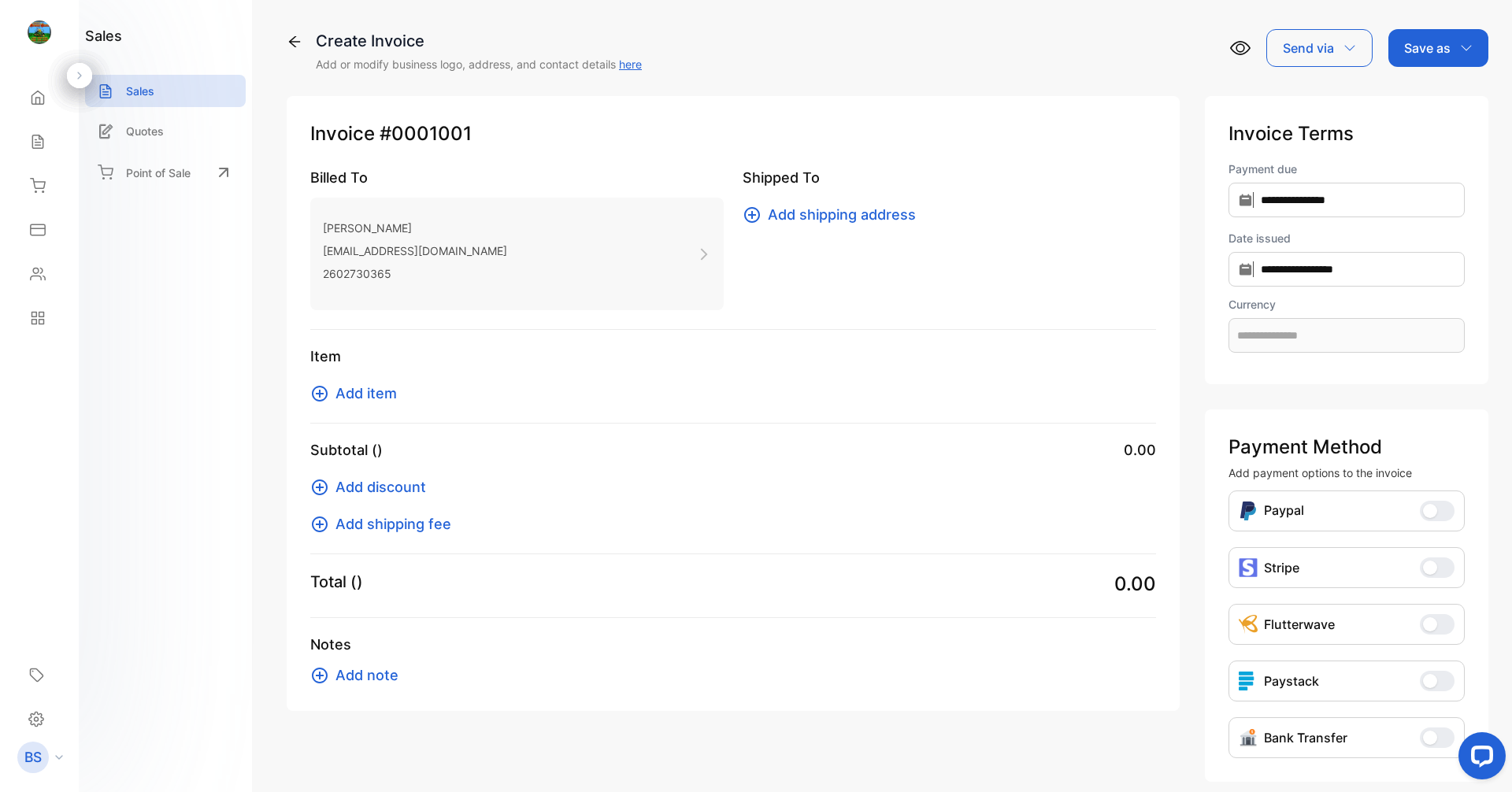
click at [388, 395] on span "Add item" at bounding box center [365, 393] width 62 height 21
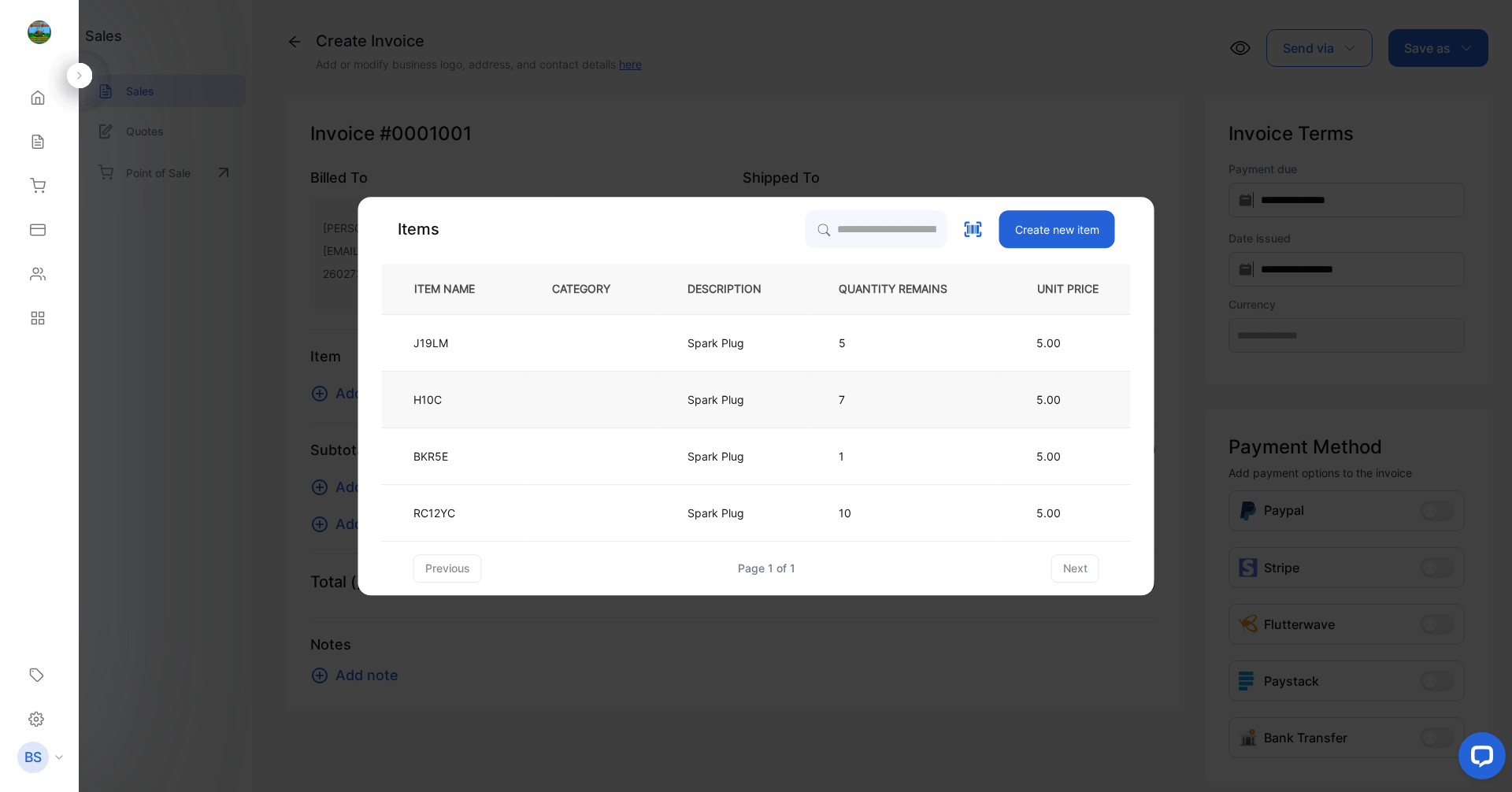
click at [310, 383] on button "Add item" at bounding box center [358, 393] width 96 height 21
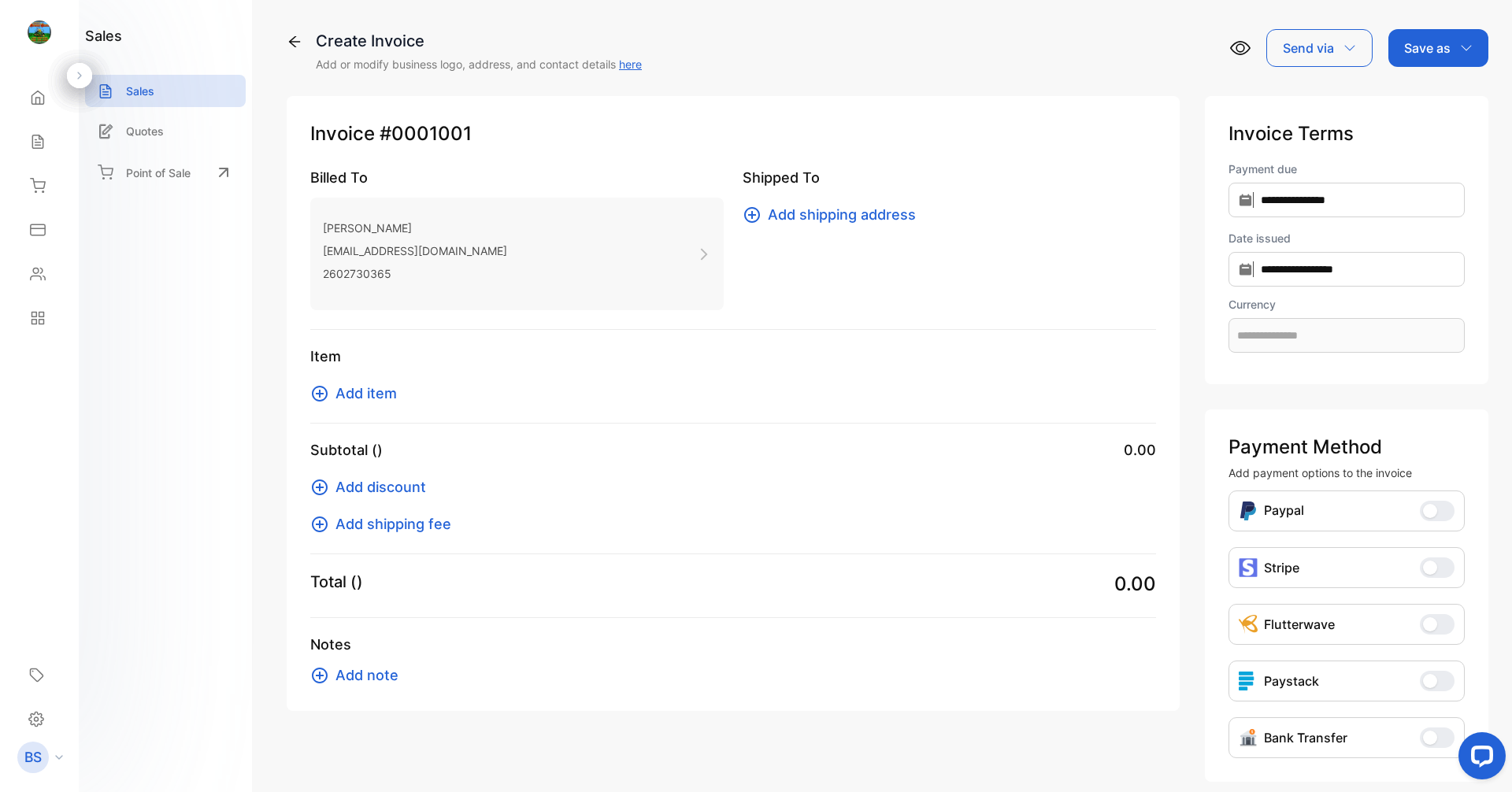
click at [391, 393] on span "Add item" at bounding box center [365, 393] width 62 height 21
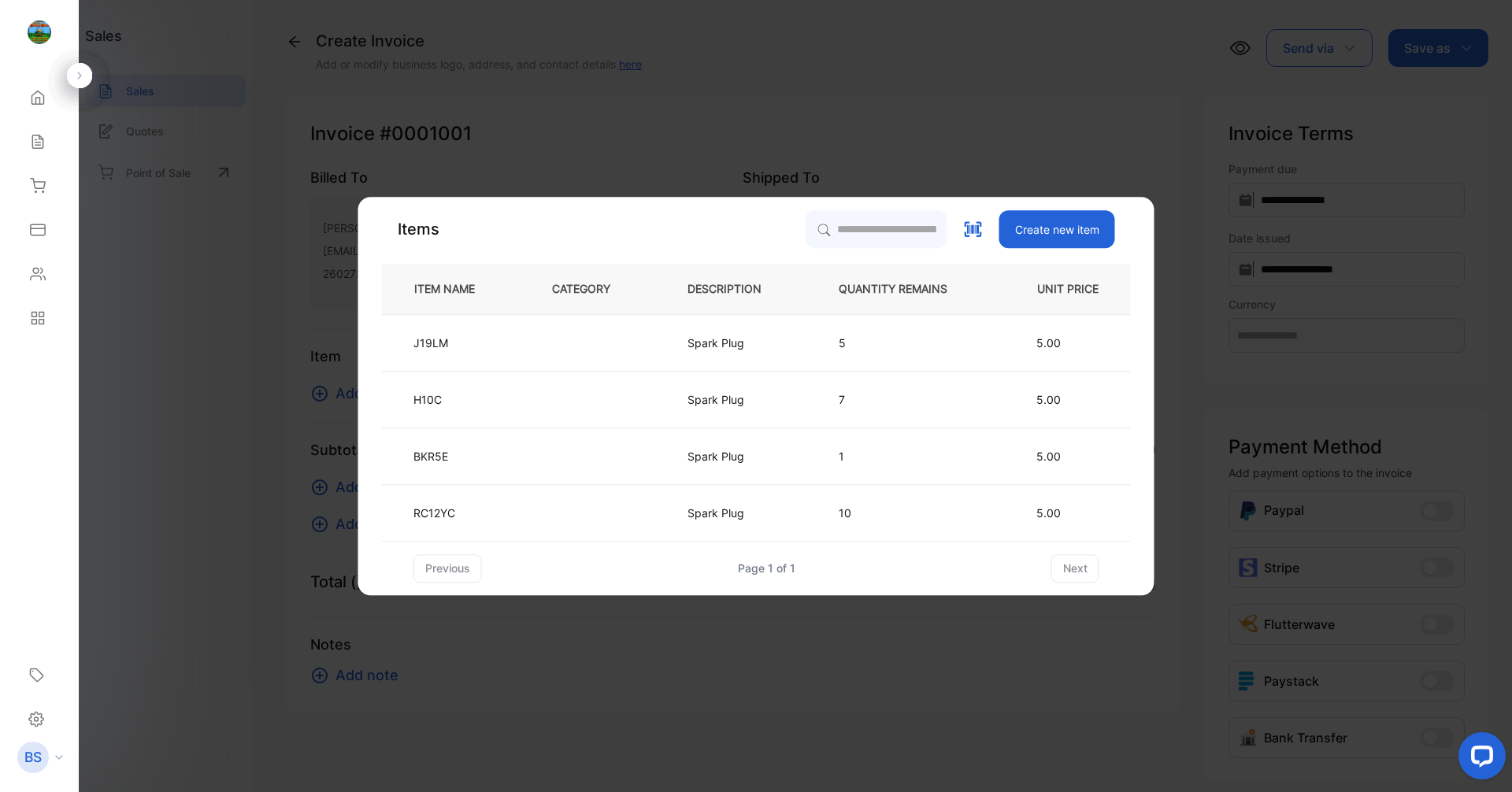
click at [975, 221] on icon at bounding box center [974, 229] width 21 height 21
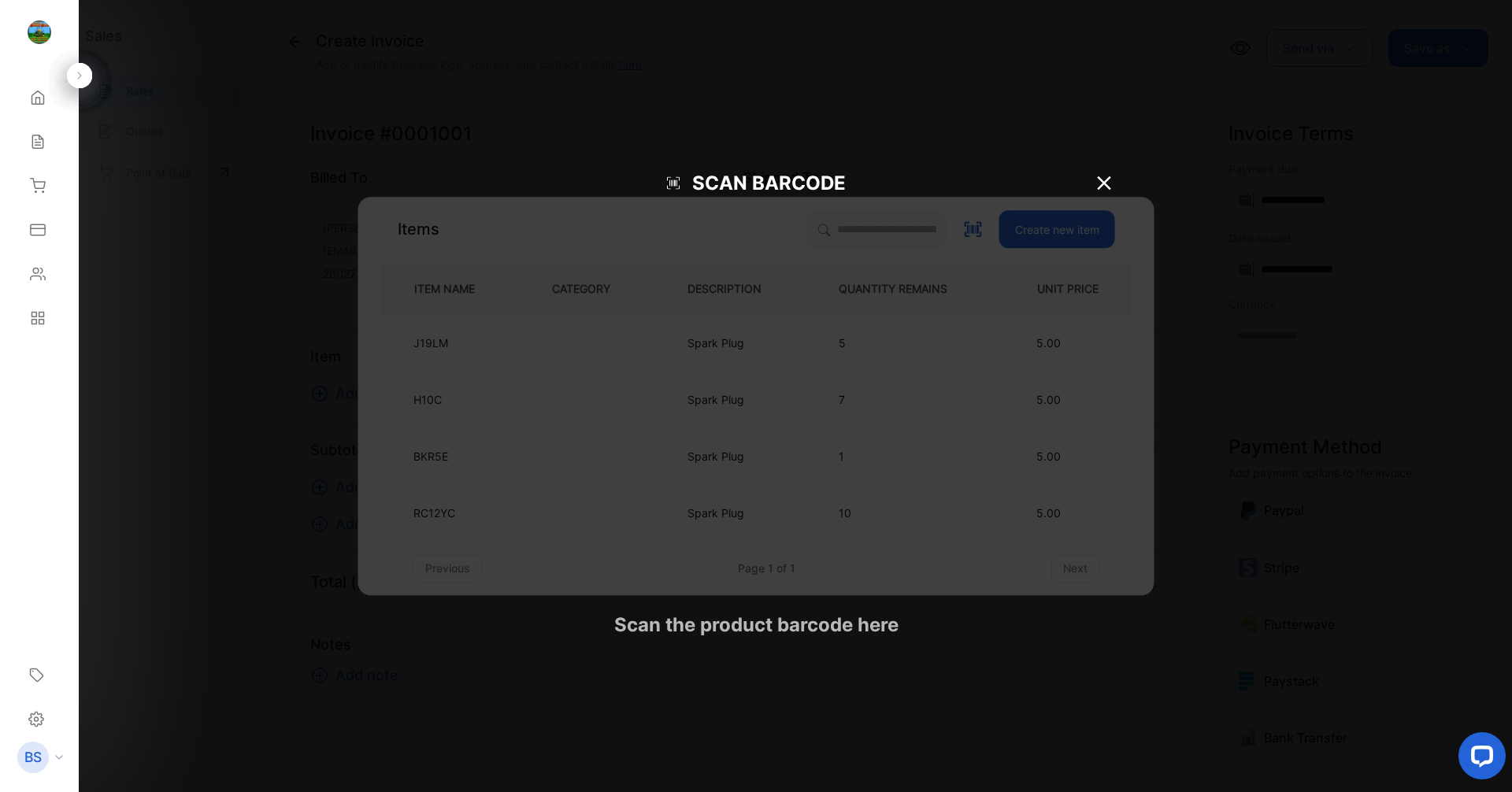
click at [963, 219] on button at bounding box center [974, 229] width 21 height 21
type input "**********"
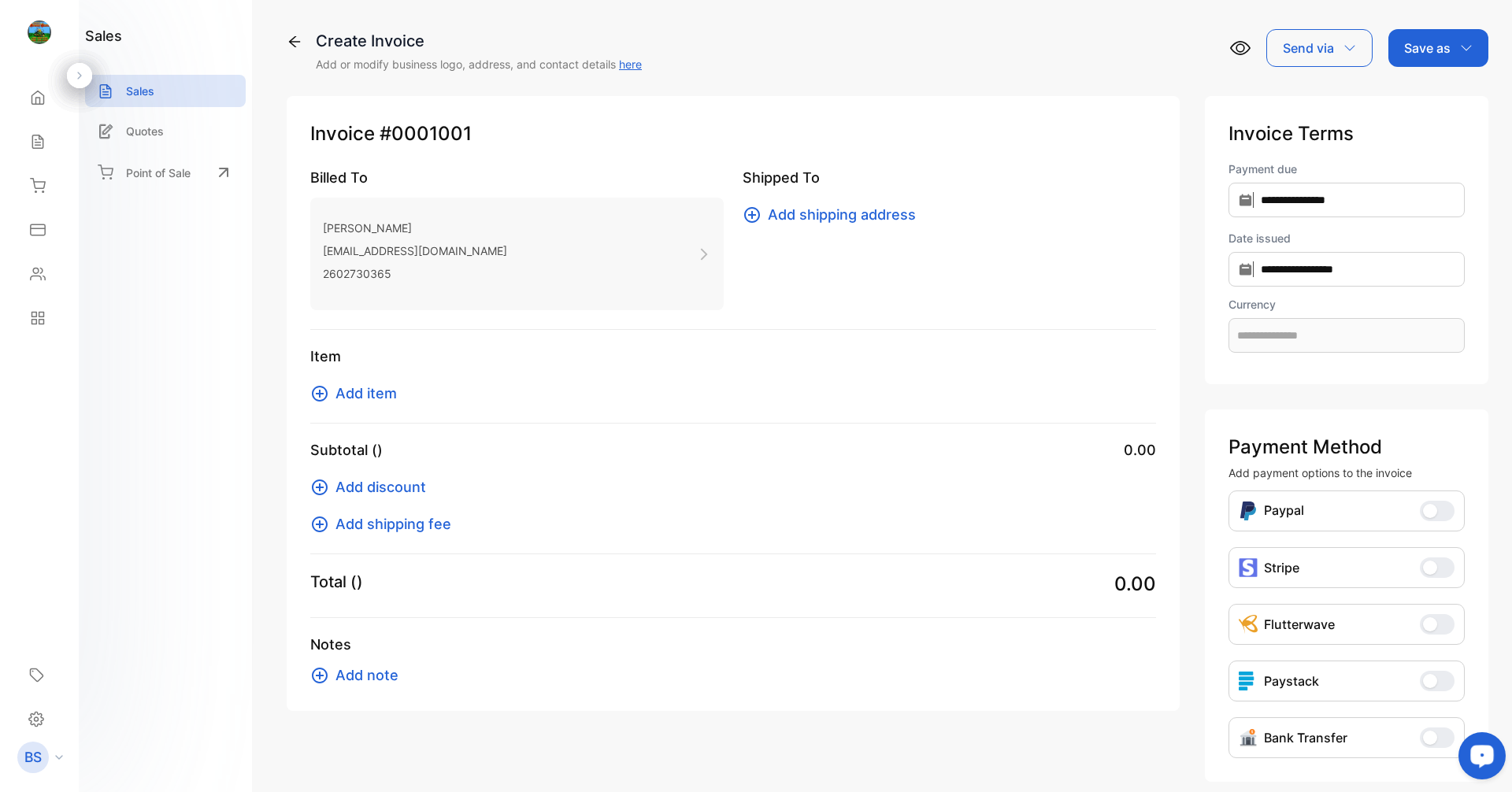
click at [1482, 756] on circle "Open LiveChat chat widget" at bounding box center [1482, 755] width 3 height 3
click at [342, 393] on span "Add item" at bounding box center [365, 393] width 62 height 21
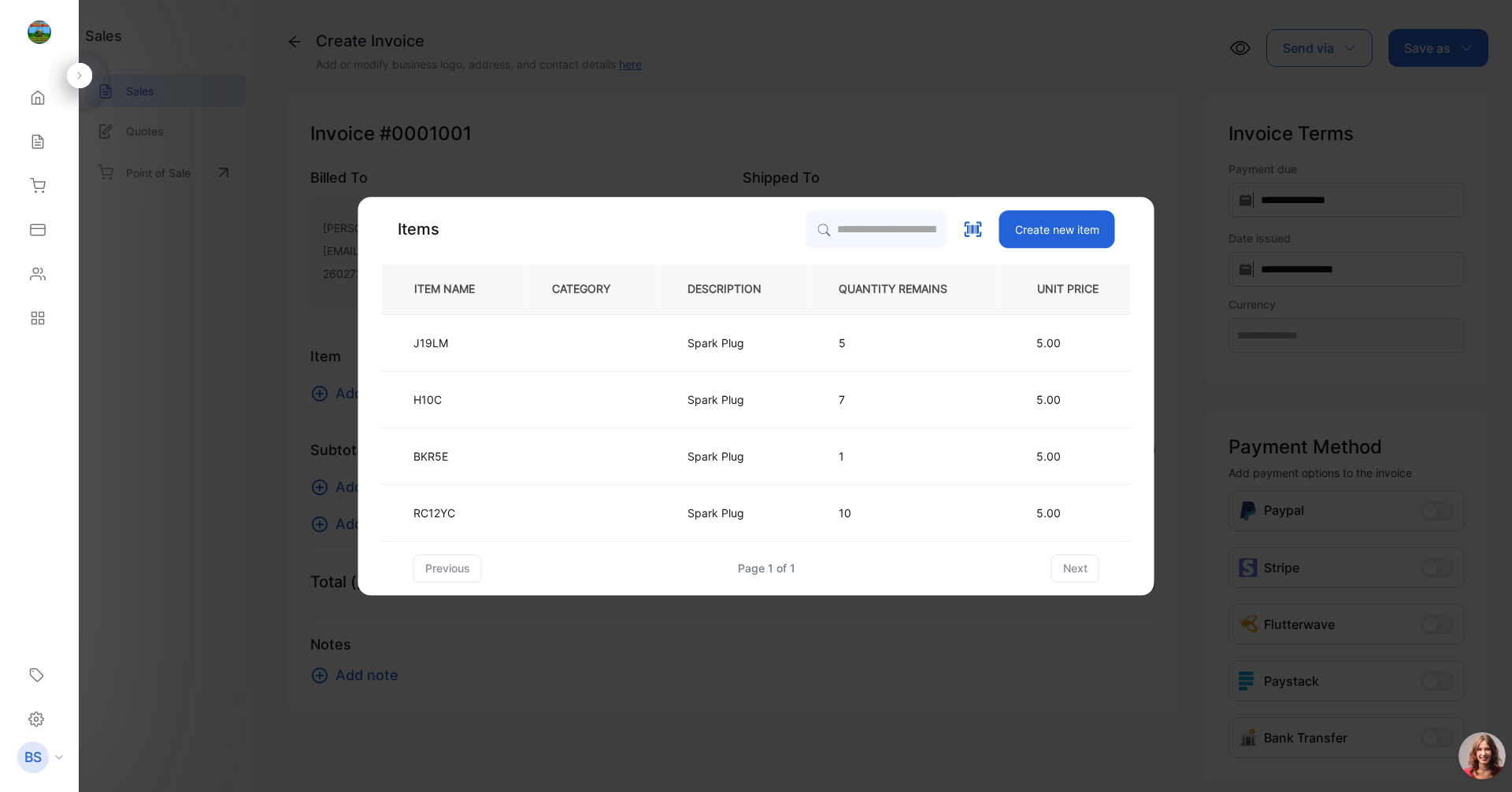
click at [310, 383] on button "Add item" at bounding box center [358, 393] width 96 height 21
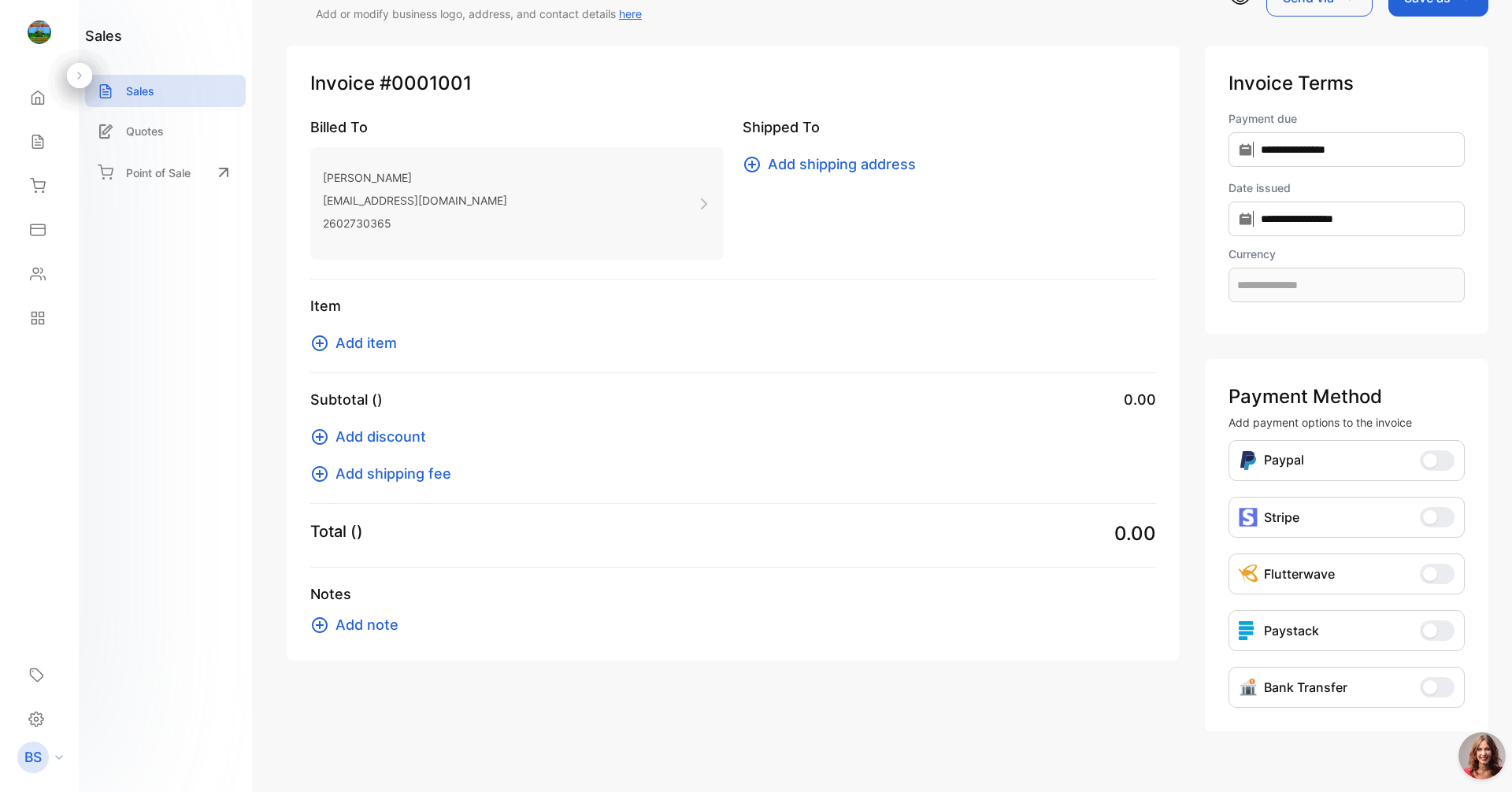
scroll to position [78, 0]
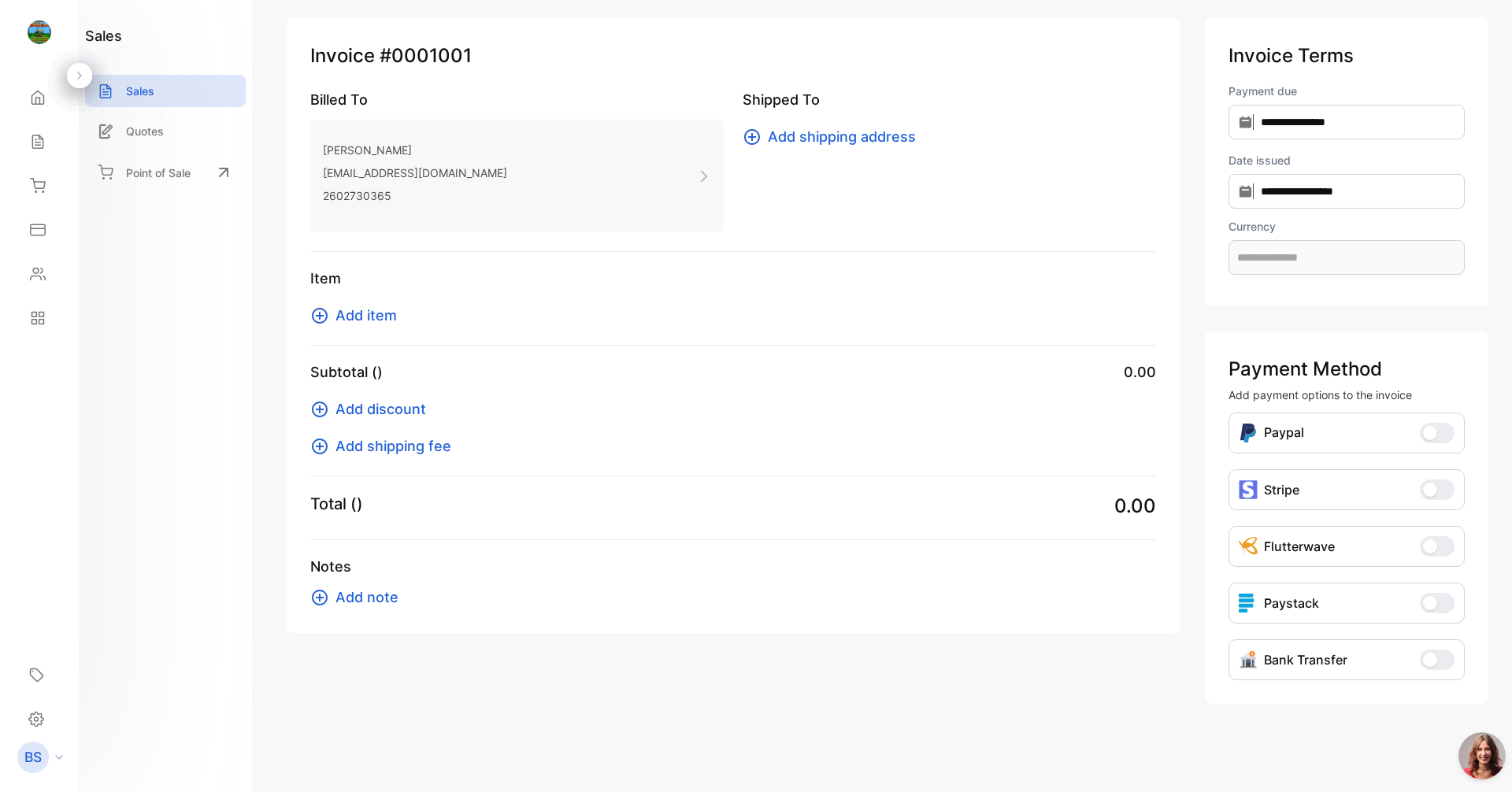
click at [329, 319] on button "Add item" at bounding box center [358, 315] width 96 height 21
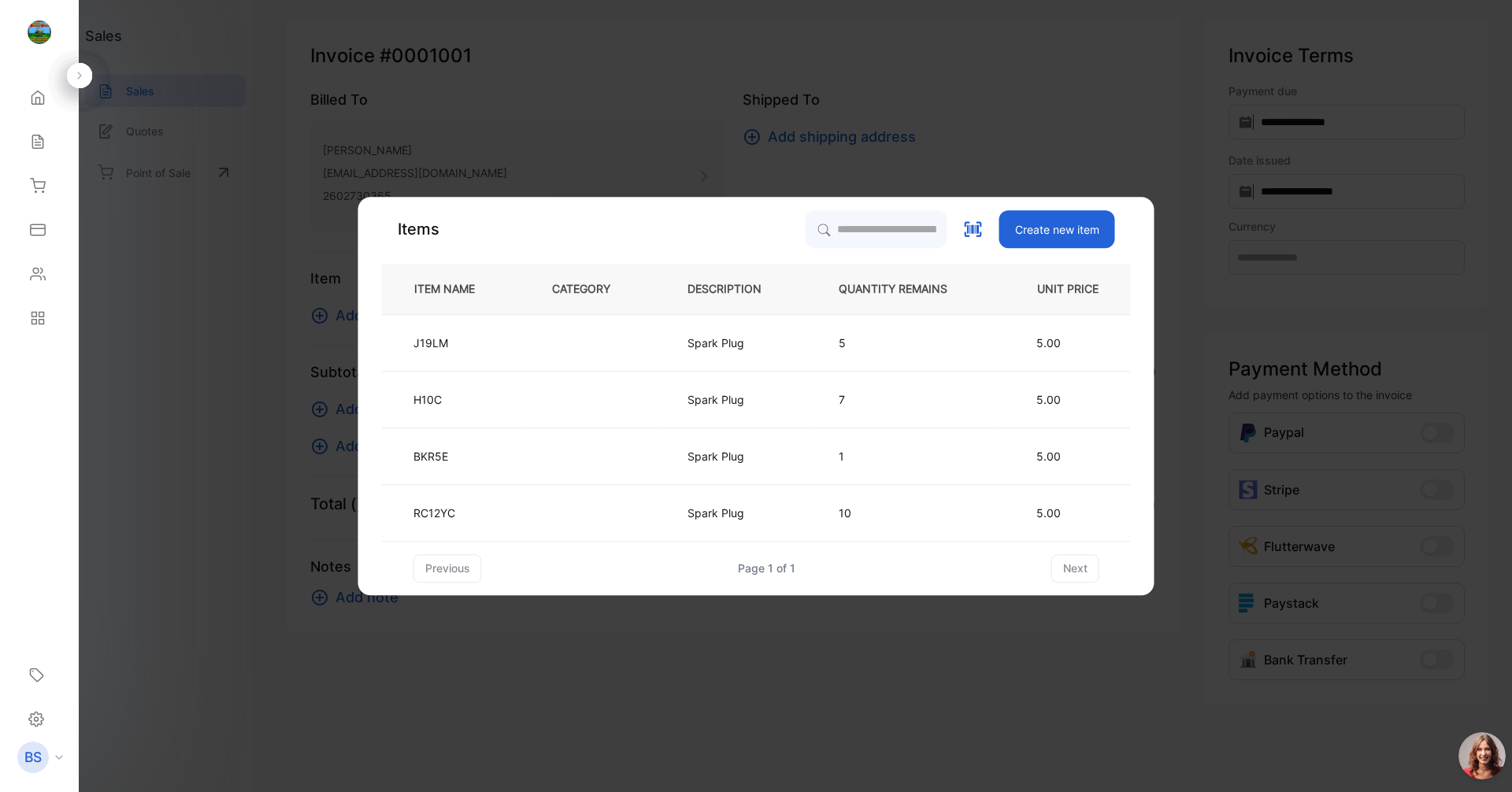
click at [310, 304] on button "Add item" at bounding box center [358, 315] width 96 height 21
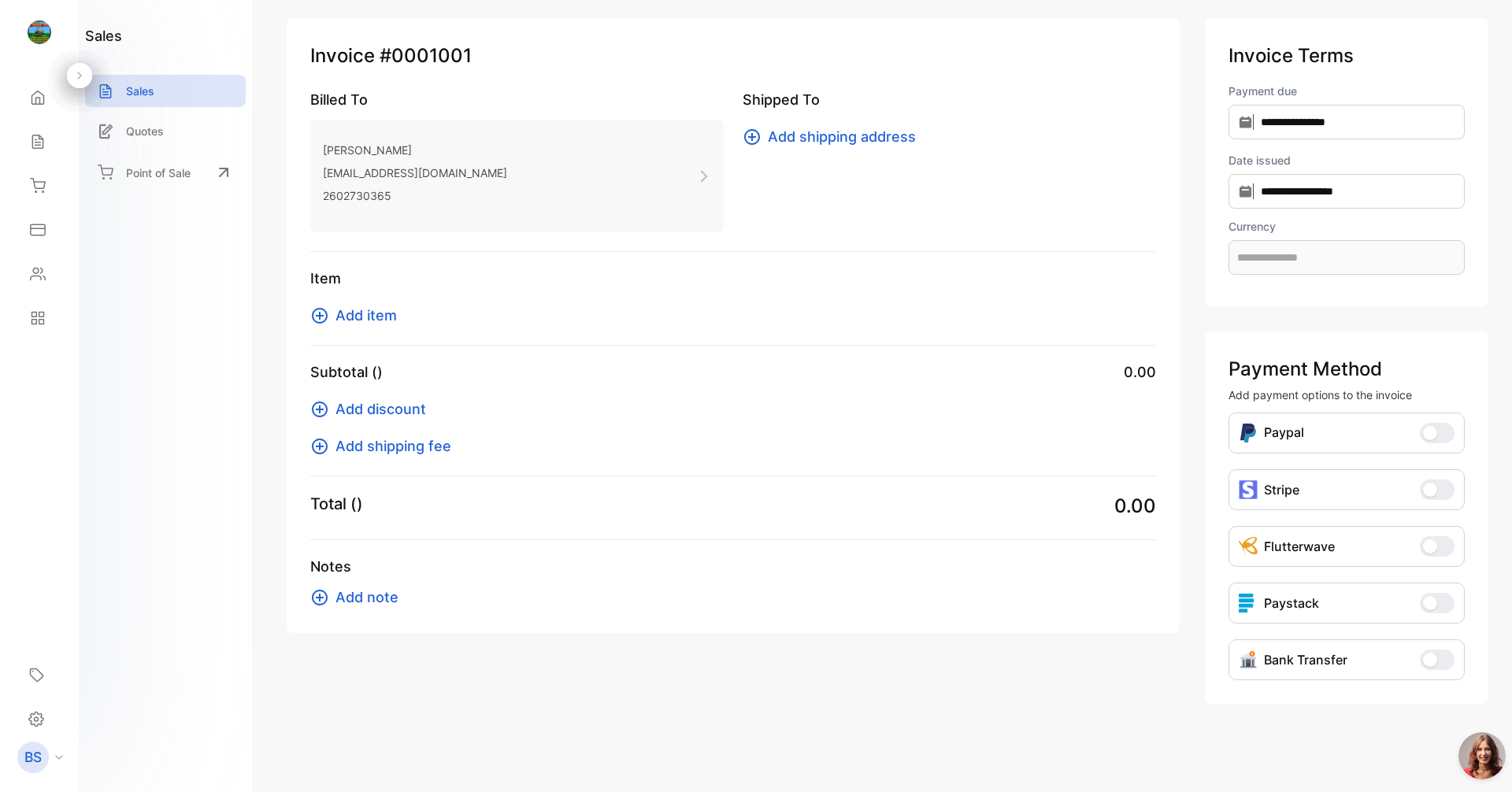
click at [348, 312] on span "Add item" at bounding box center [365, 315] width 62 height 21
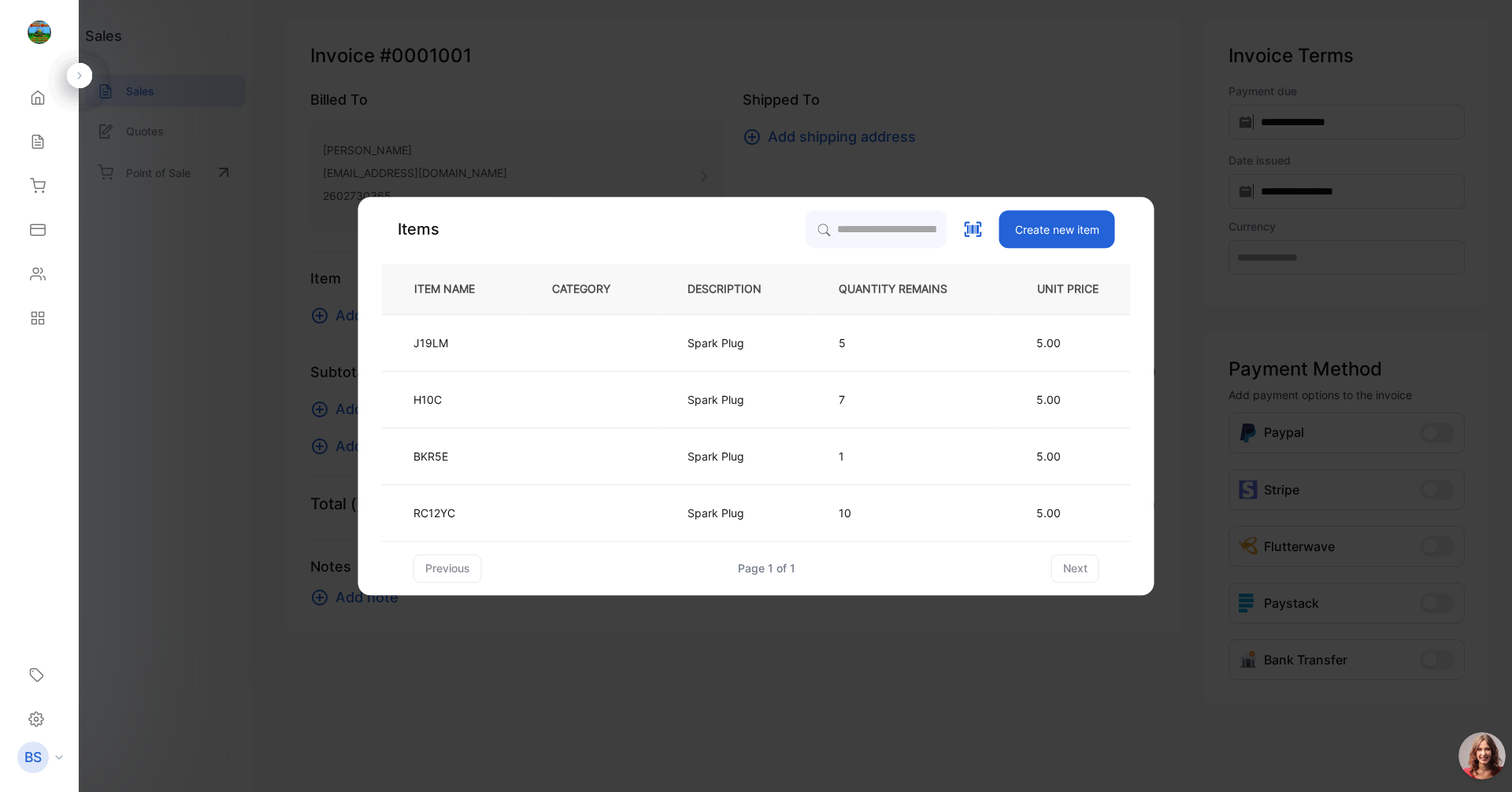
click at [975, 227] on icon at bounding box center [974, 229] width 21 height 21
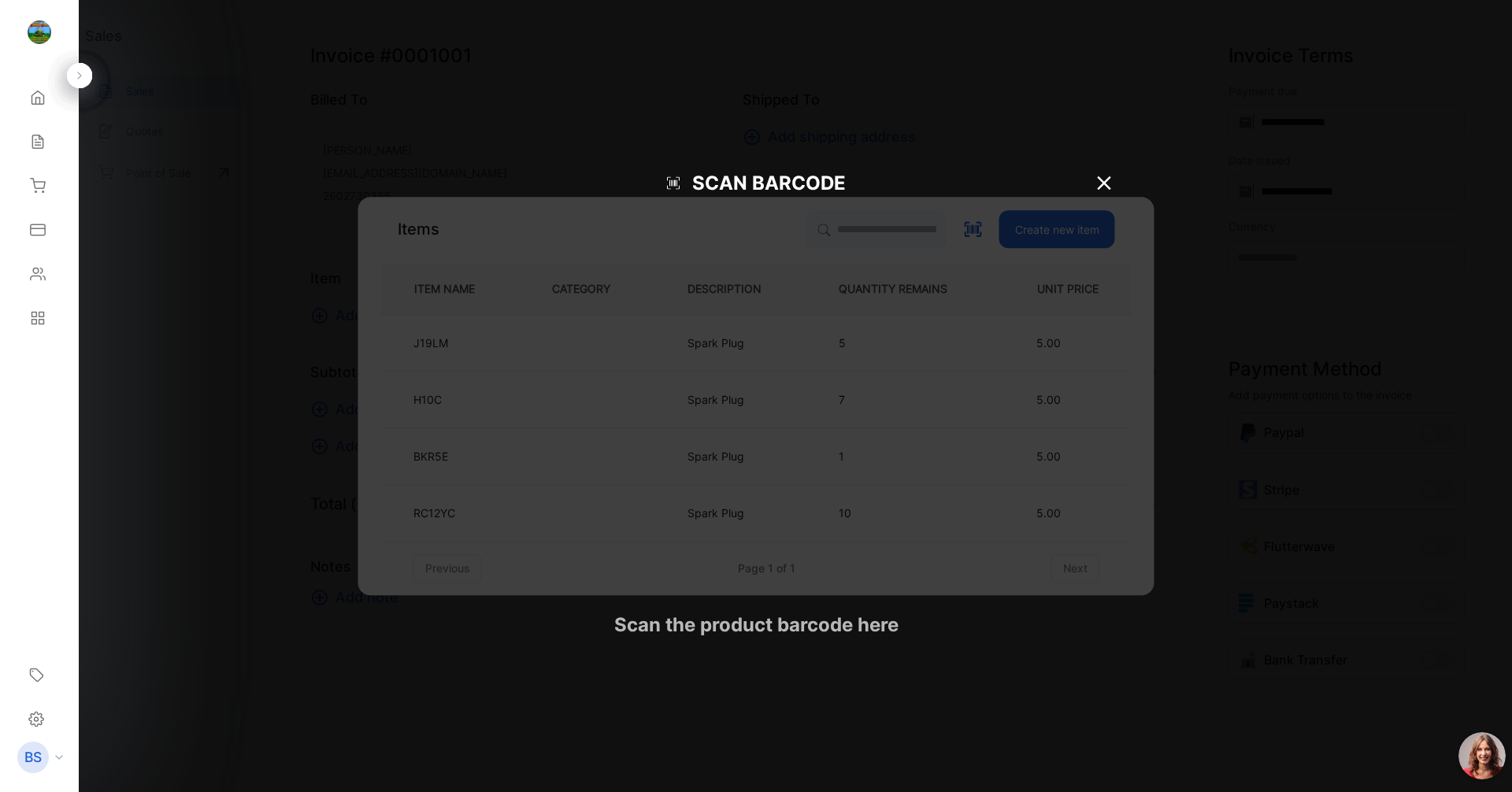
click at [963, 219] on button at bounding box center [974, 229] width 21 height 21
type input "**********"
click at [963, 219] on button at bounding box center [974, 229] width 21 height 21
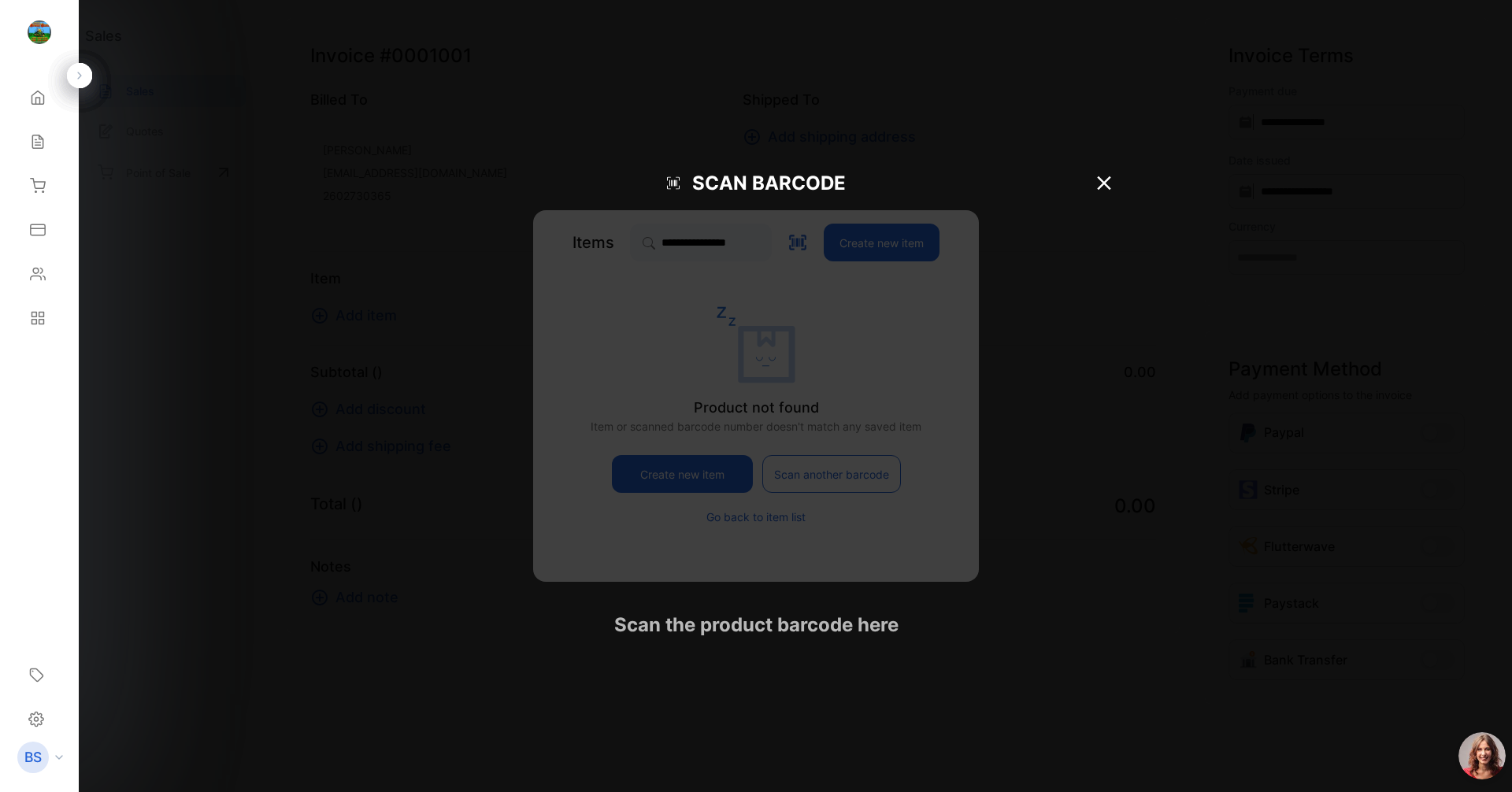
click at [787, 232] on button at bounding box center [798, 243] width 21 height 21
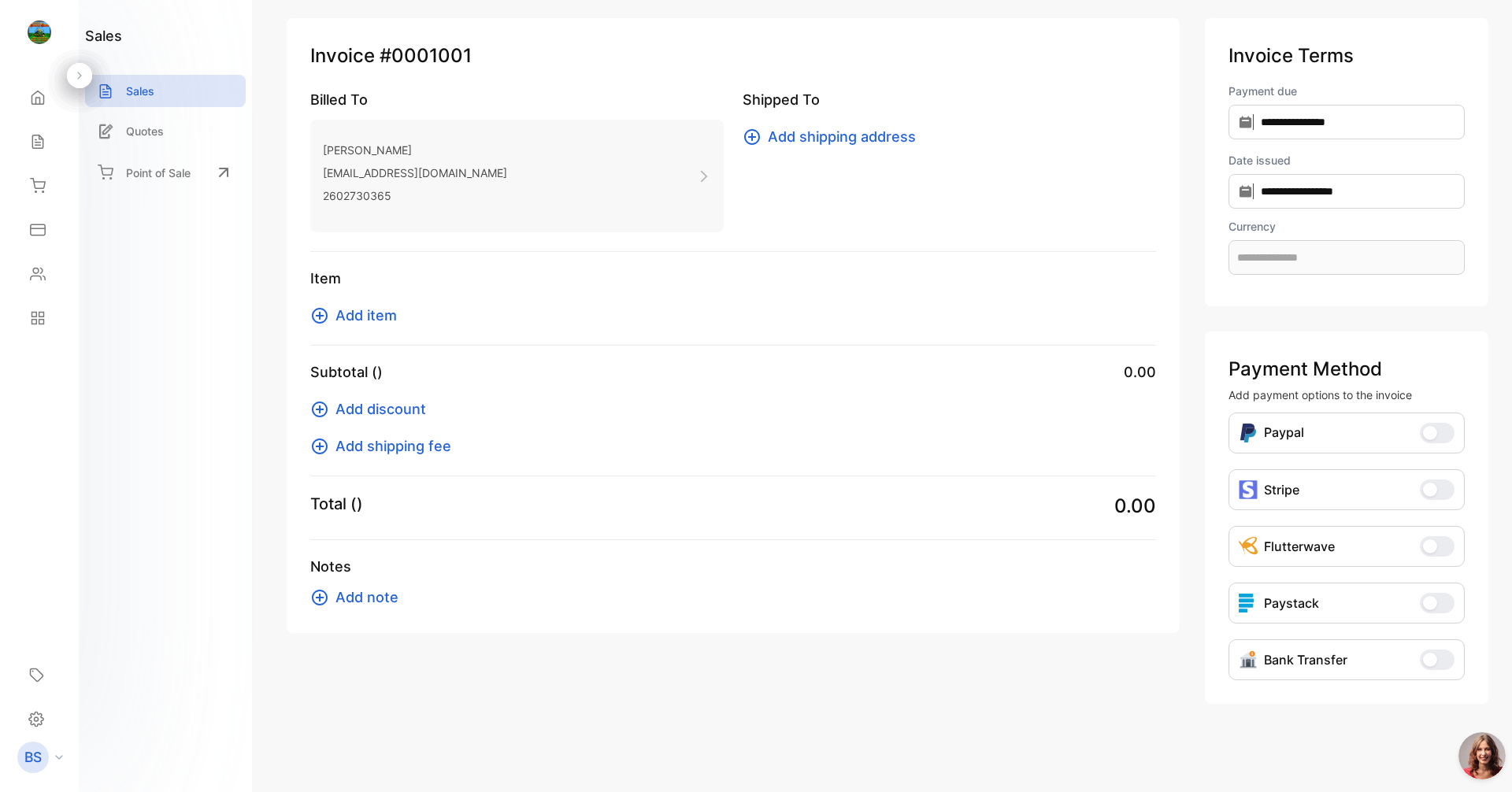
click at [338, 313] on span "Add item" at bounding box center [365, 315] width 62 height 21
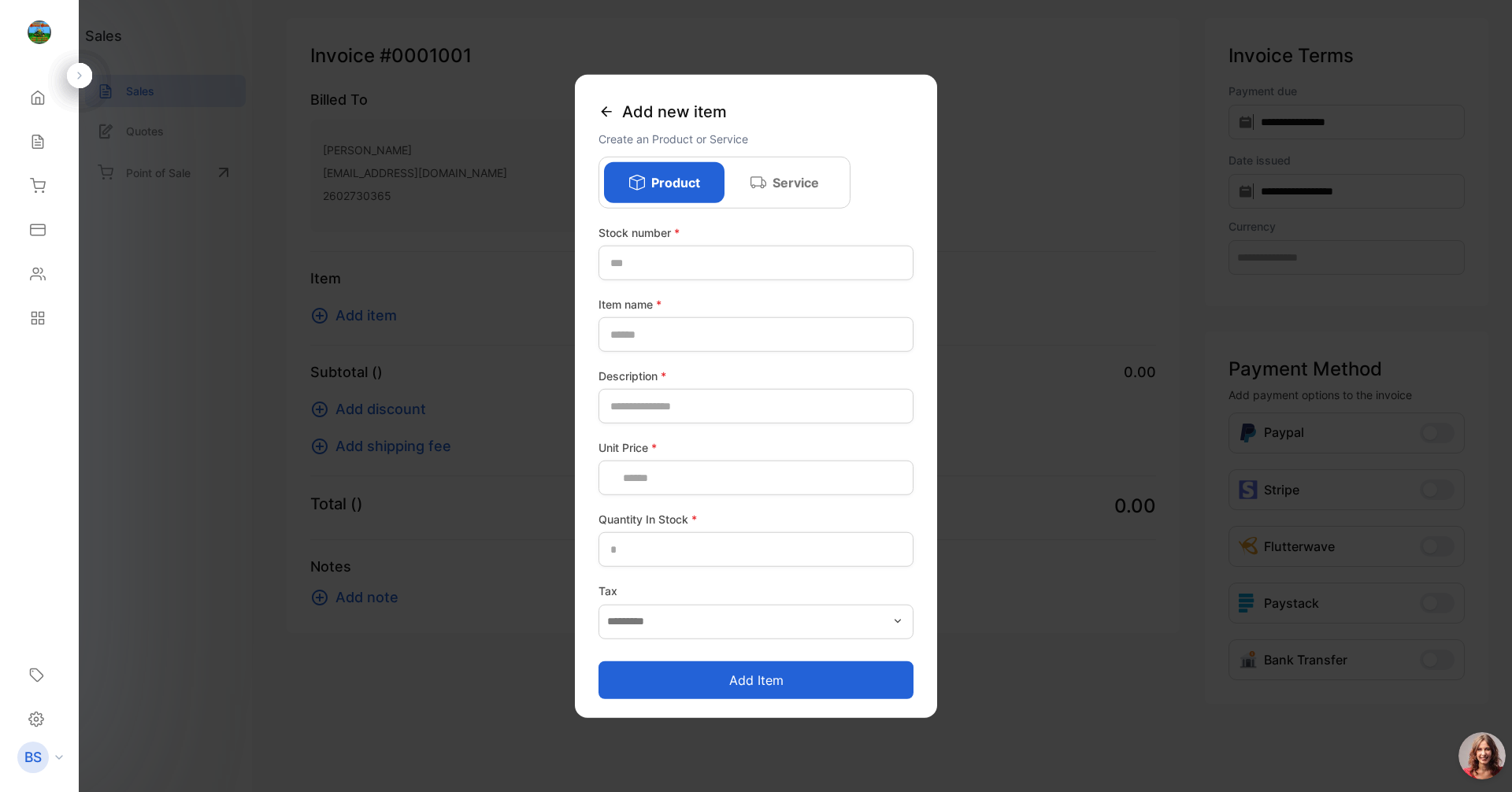
click at [597, 111] on div "Add new item Create an Product or Service Product Service Stock number * Item n…" at bounding box center [755, 396] width 362 height 643
click at [608, 109] on icon at bounding box center [607, 112] width 16 height 16
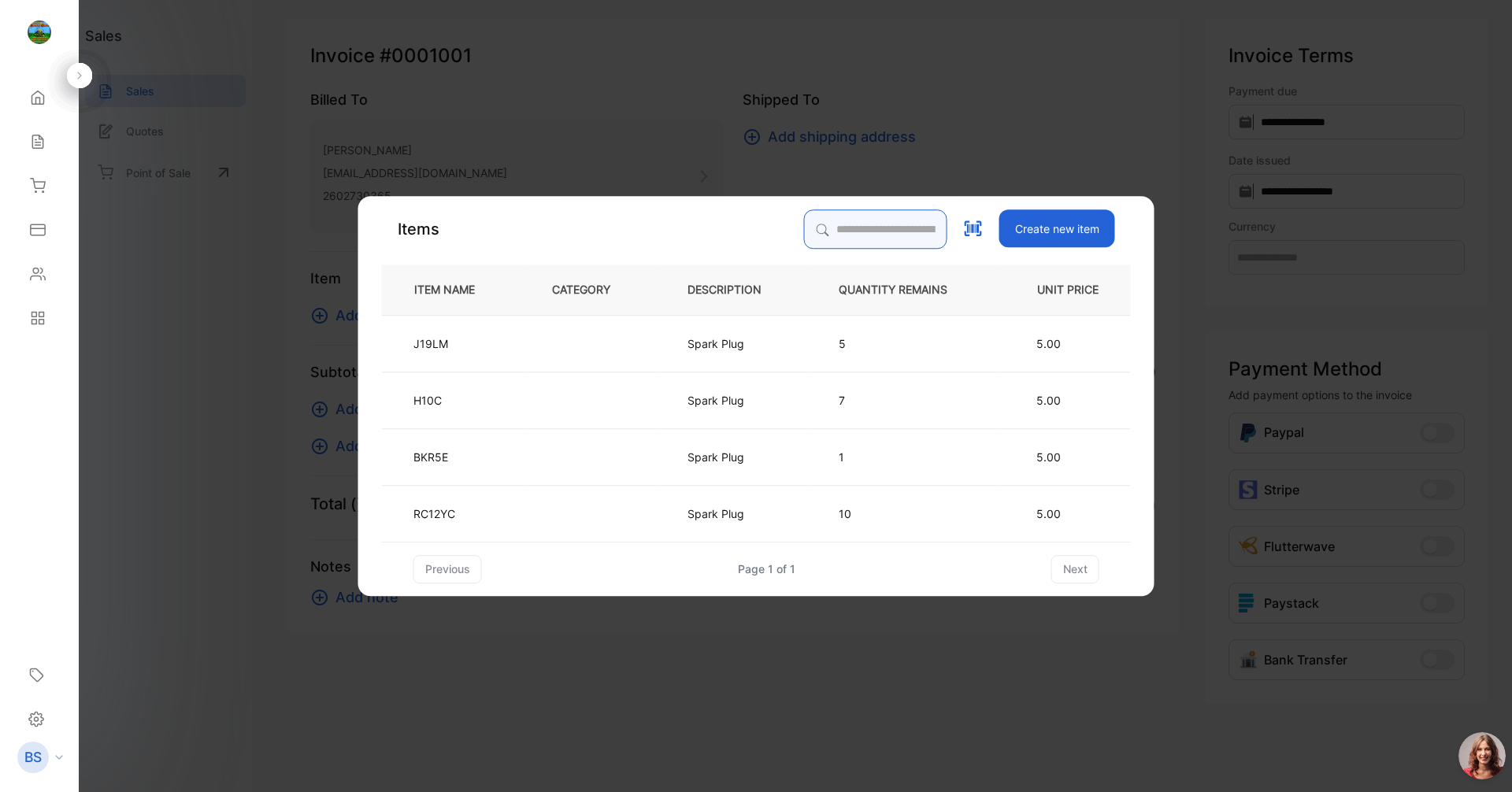
click at [915, 230] on input "search" at bounding box center [875, 228] width 143 height 39
